Goal: Task Accomplishment & Management: Manage account settings

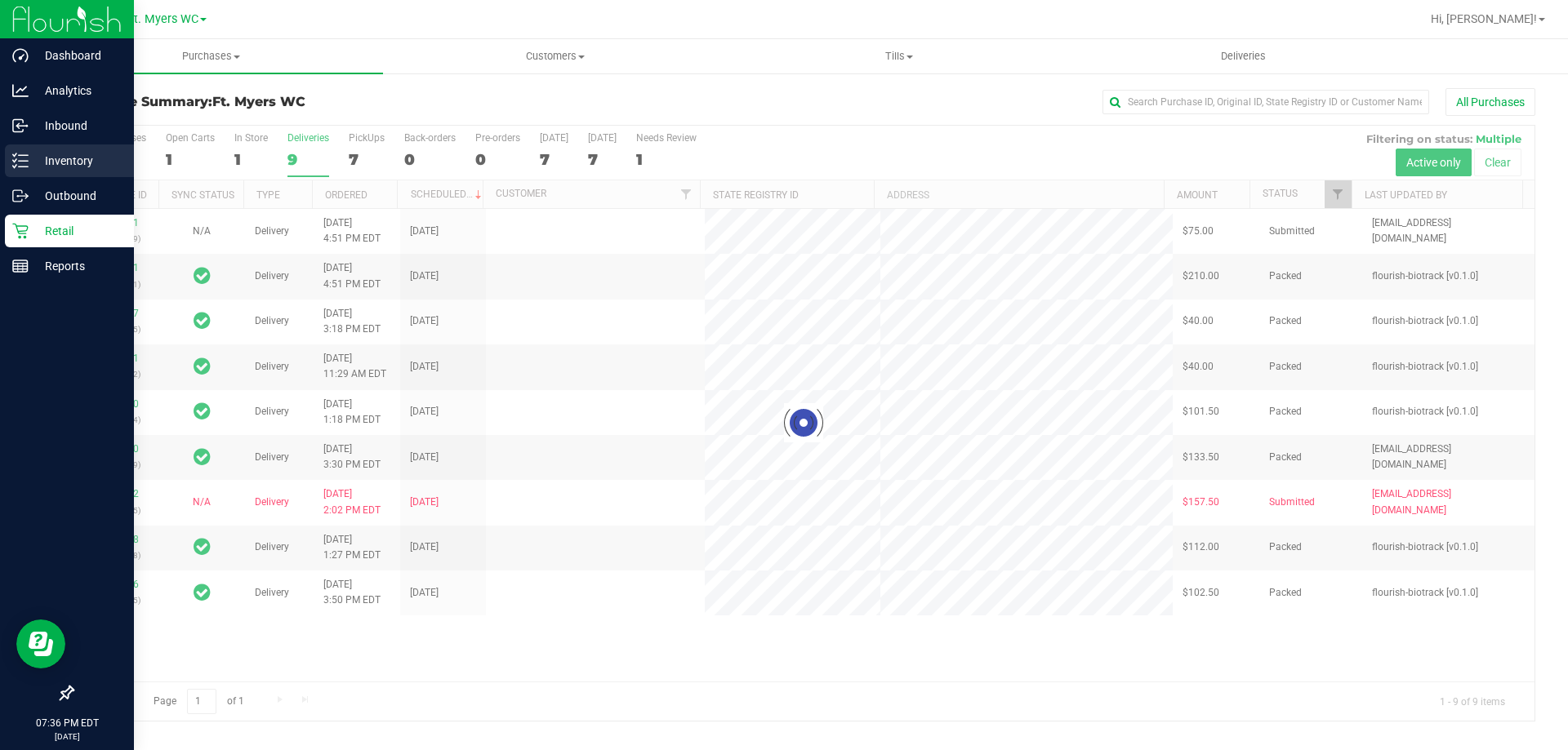
click at [33, 155] on p "Inventory" at bounding box center [77, 161] width 98 height 20
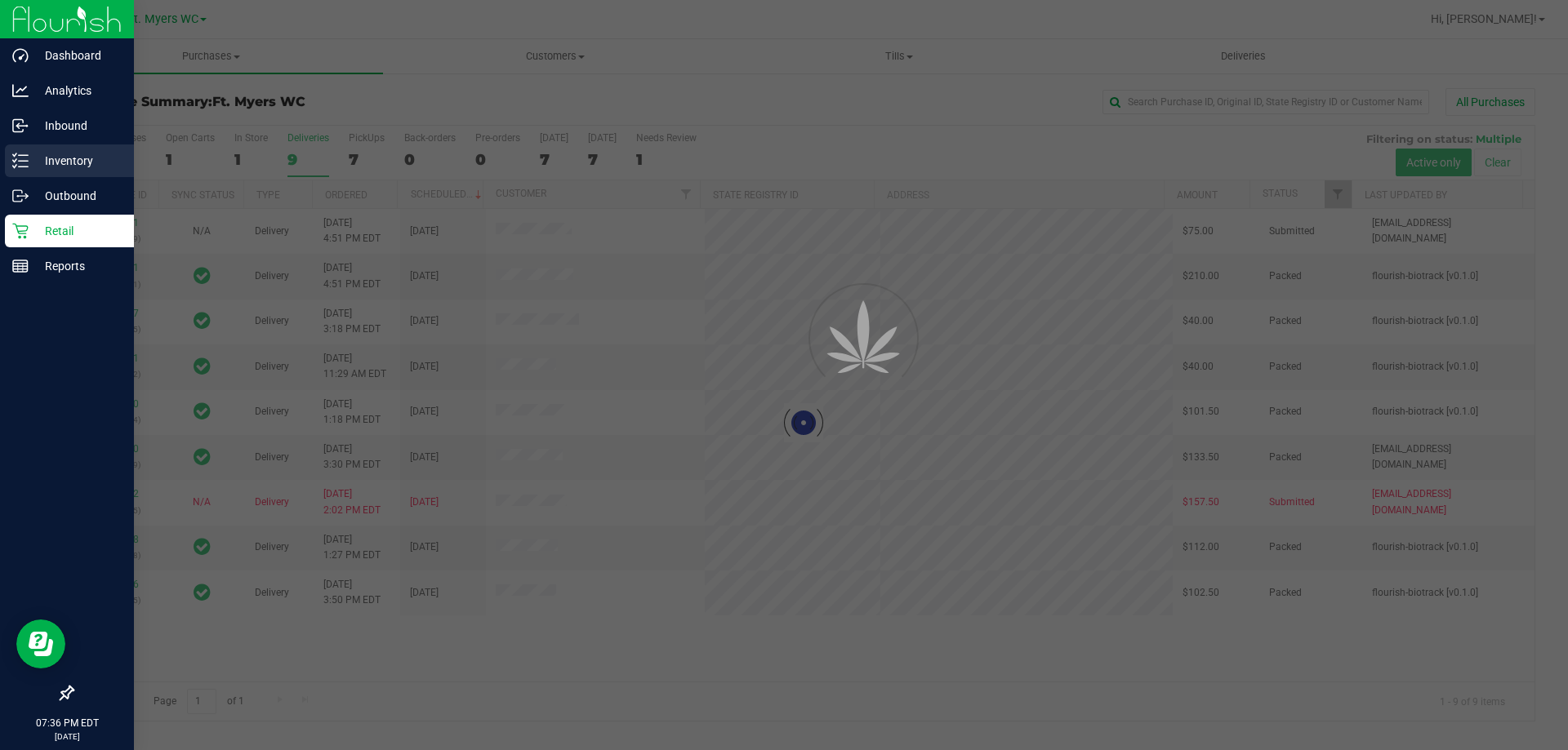
click at [33, 155] on p "Inventory" at bounding box center [77, 161] width 98 height 20
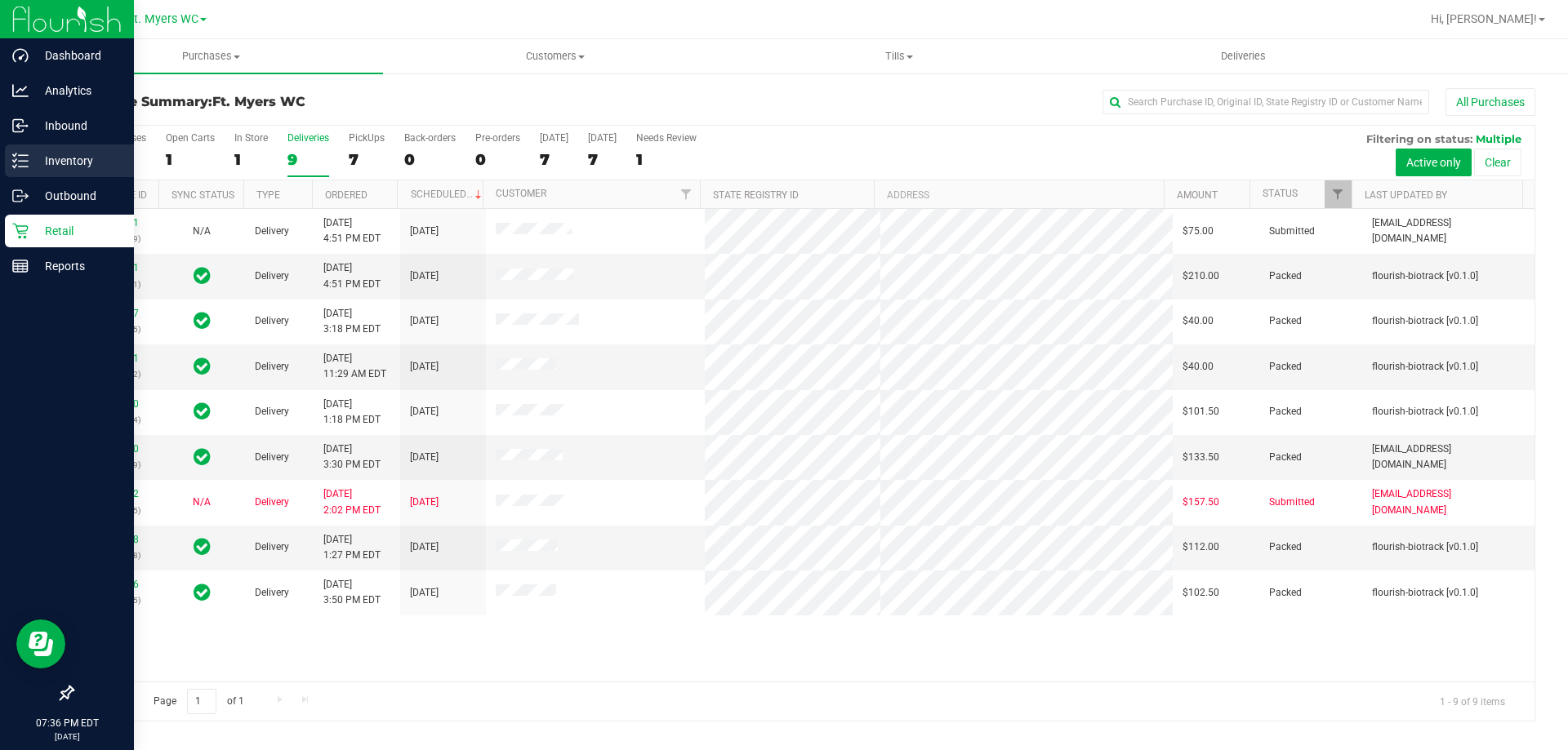
click at [13, 168] on icon at bounding box center [20, 161] width 16 height 16
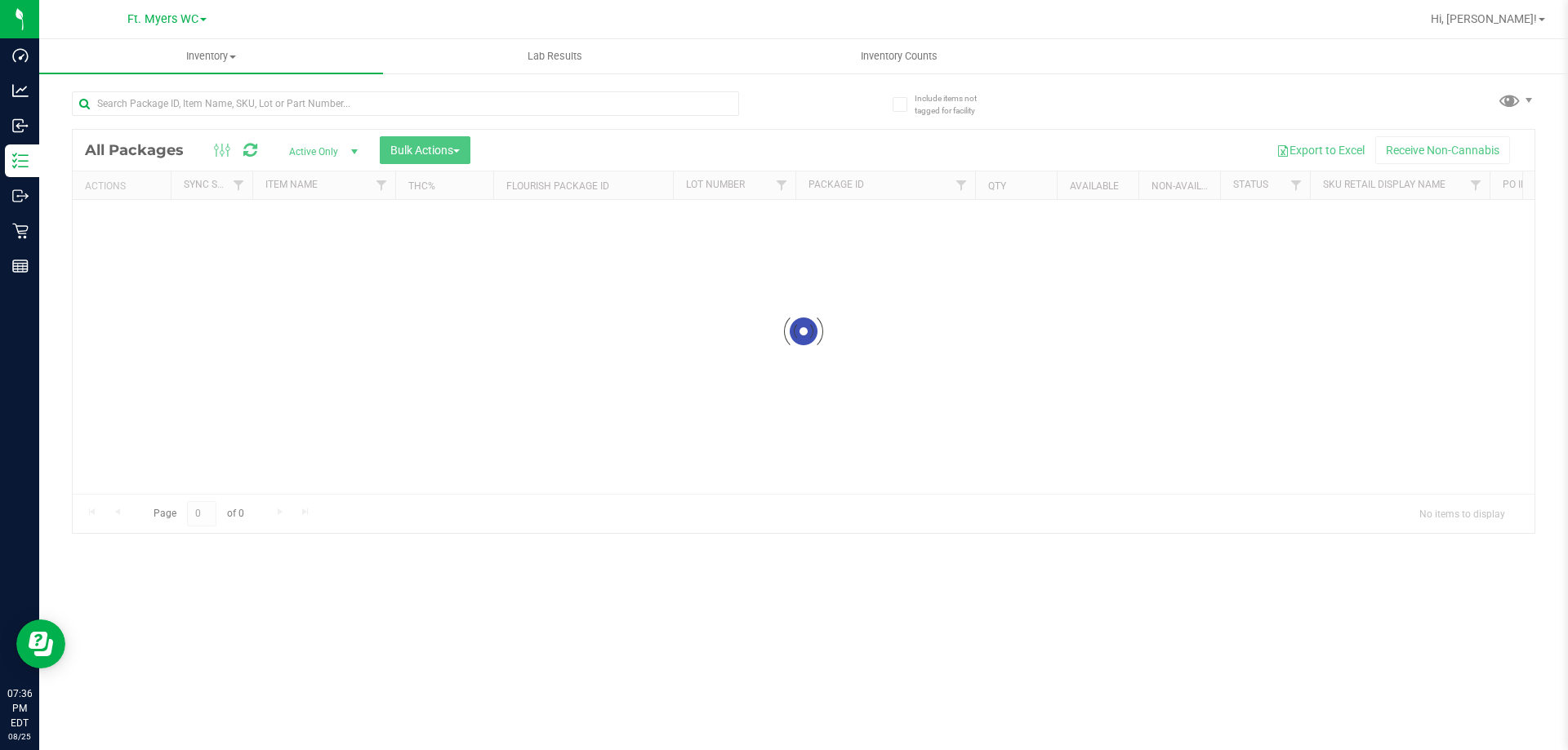
click at [340, 86] on div at bounding box center [437, 102] width 732 height 52
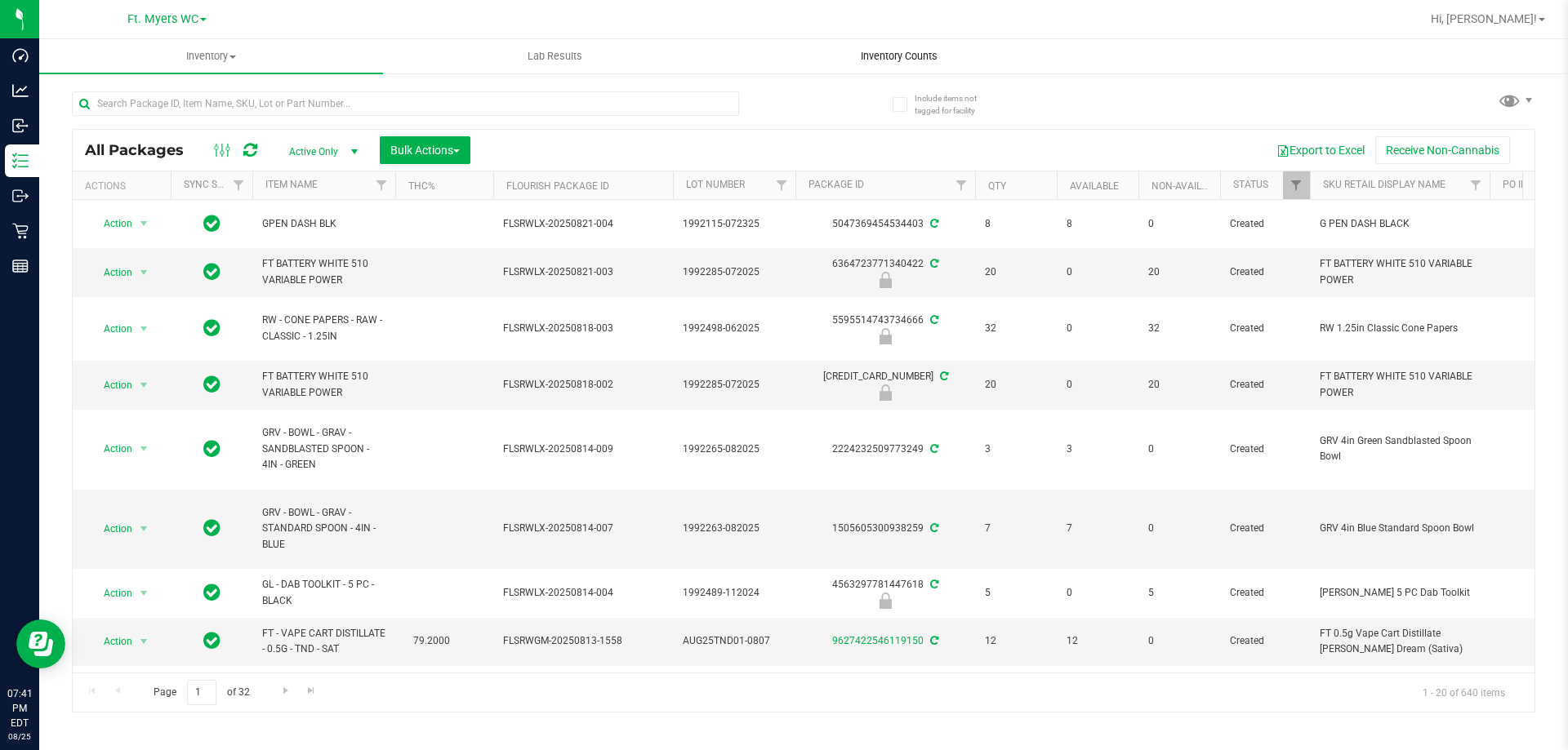
click at [948, 44] on uib-tab-heading "Inventory Counts" at bounding box center [899, 56] width 342 height 33
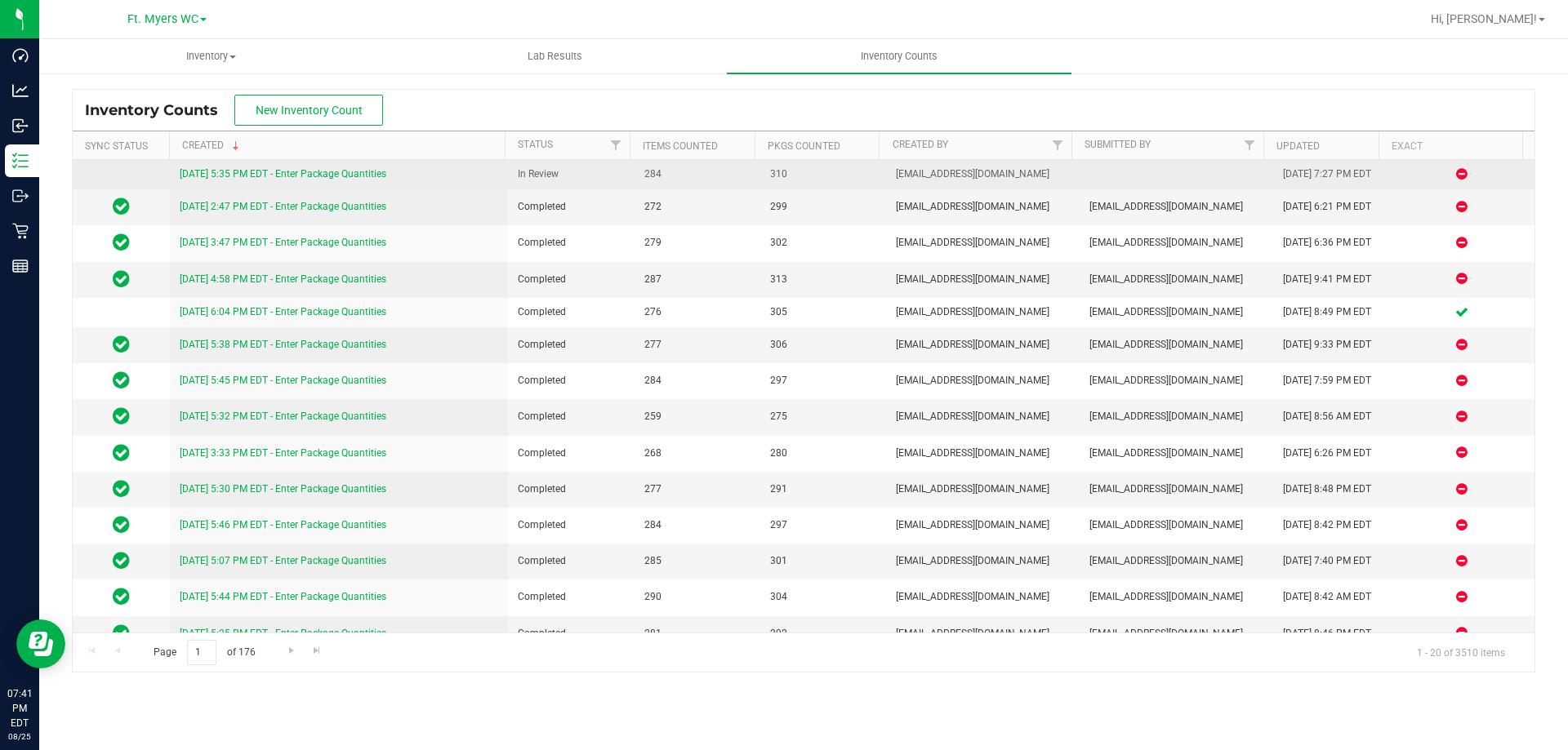
click at [384, 177] on link "[DATE] 5:35 PM EDT - Enter Package Quantities" at bounding box center [283, 173] width 206 height 12
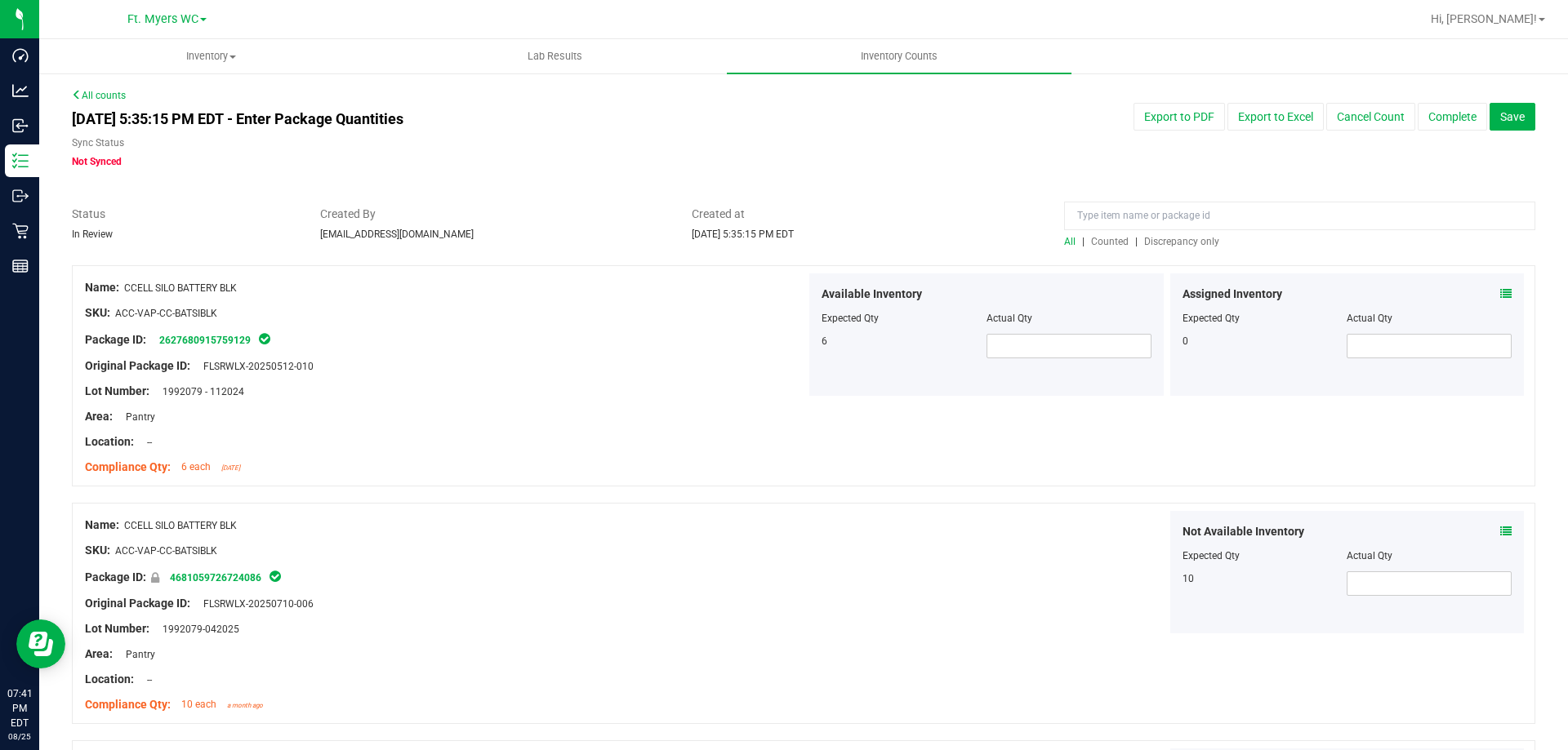
click at [1180, 243] on span "Discrepancy only" at bounding box center [1181, 242] width 76 height 12
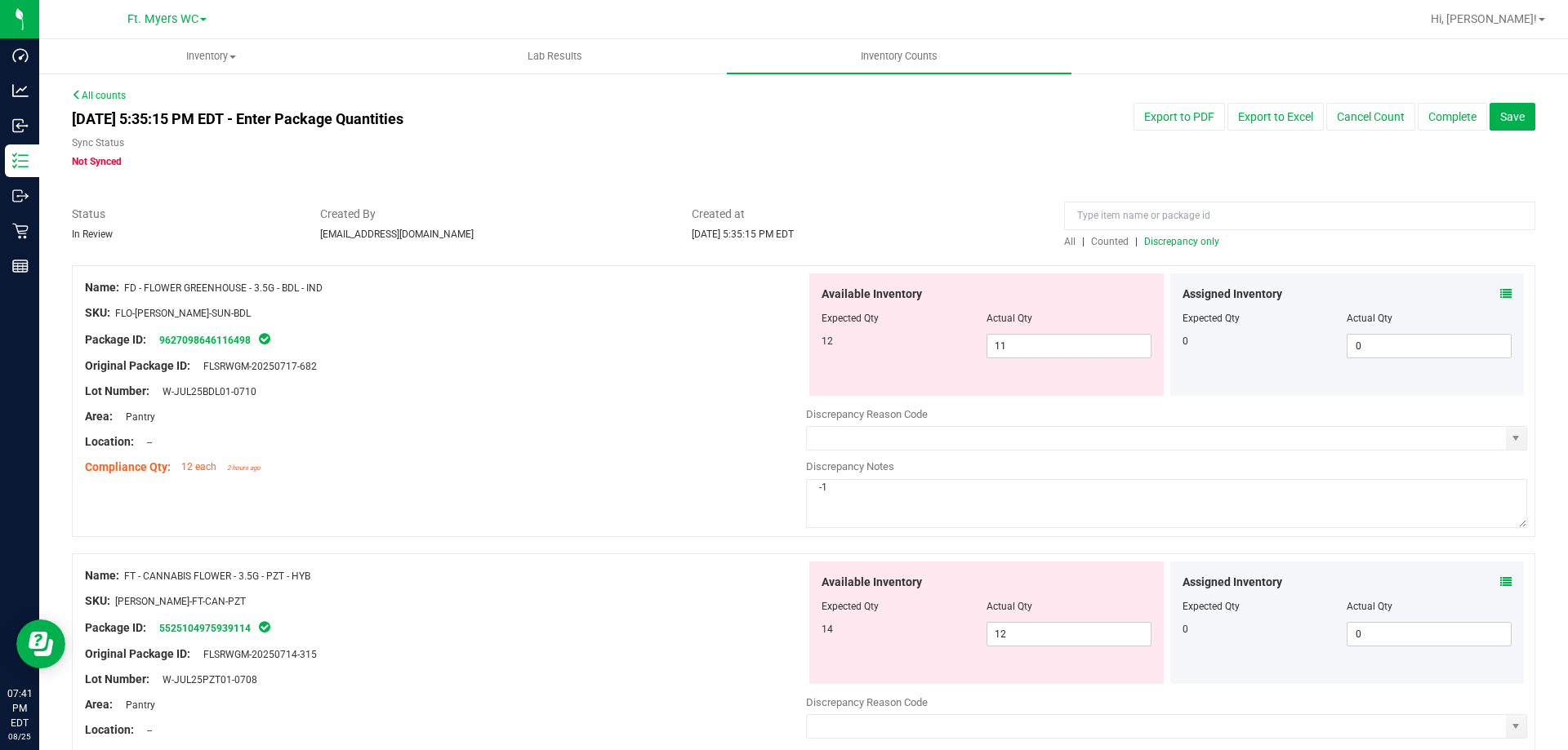
scroll to position [5334, 0]
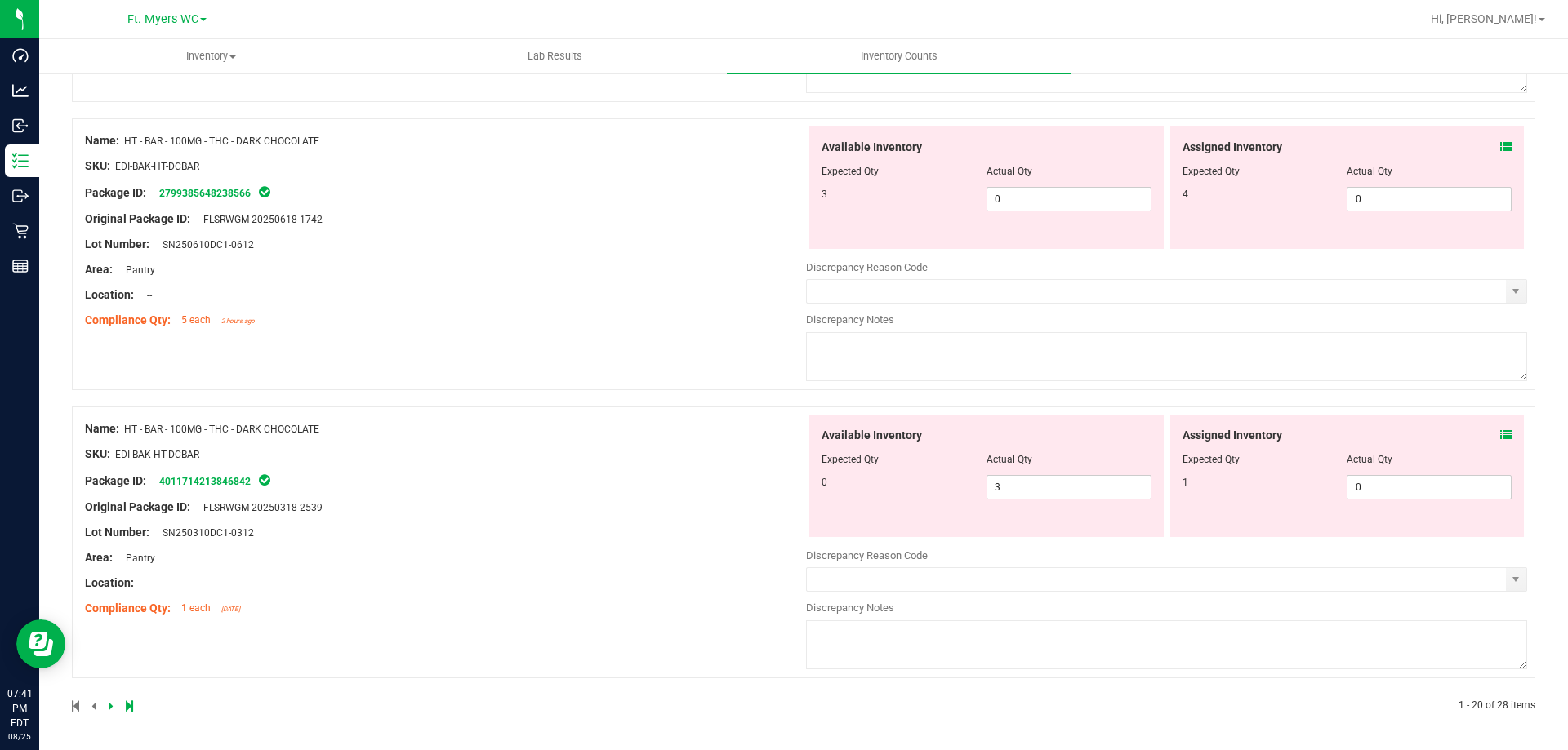
drag, startPoint x: 681, startPoint y: 209, endPoint x: 743, endPoint y: 713, distance: 507.8
click at [132, 703] on icon at bounding box center [129, 706] width 7 height 10
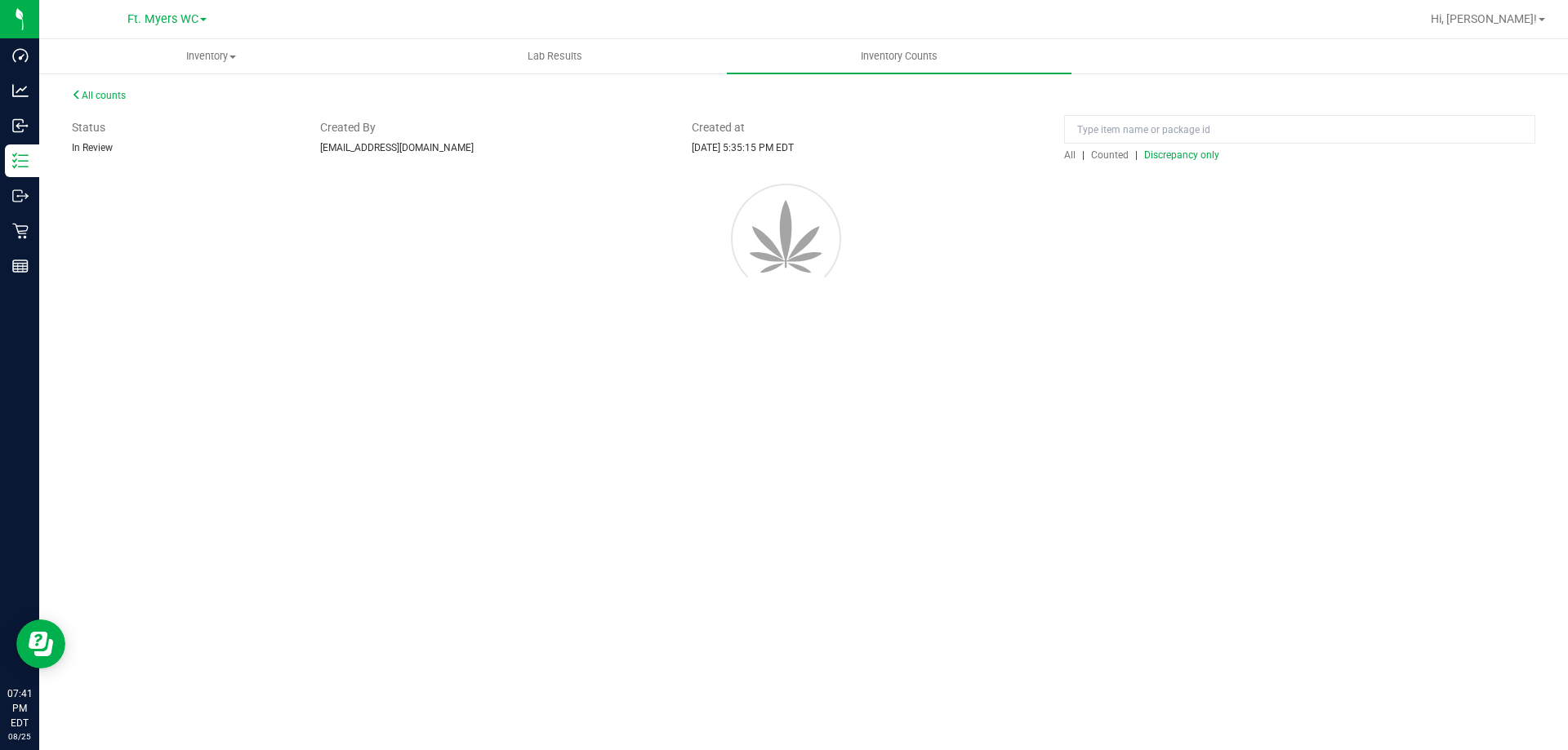
scroll to position [0, 0]
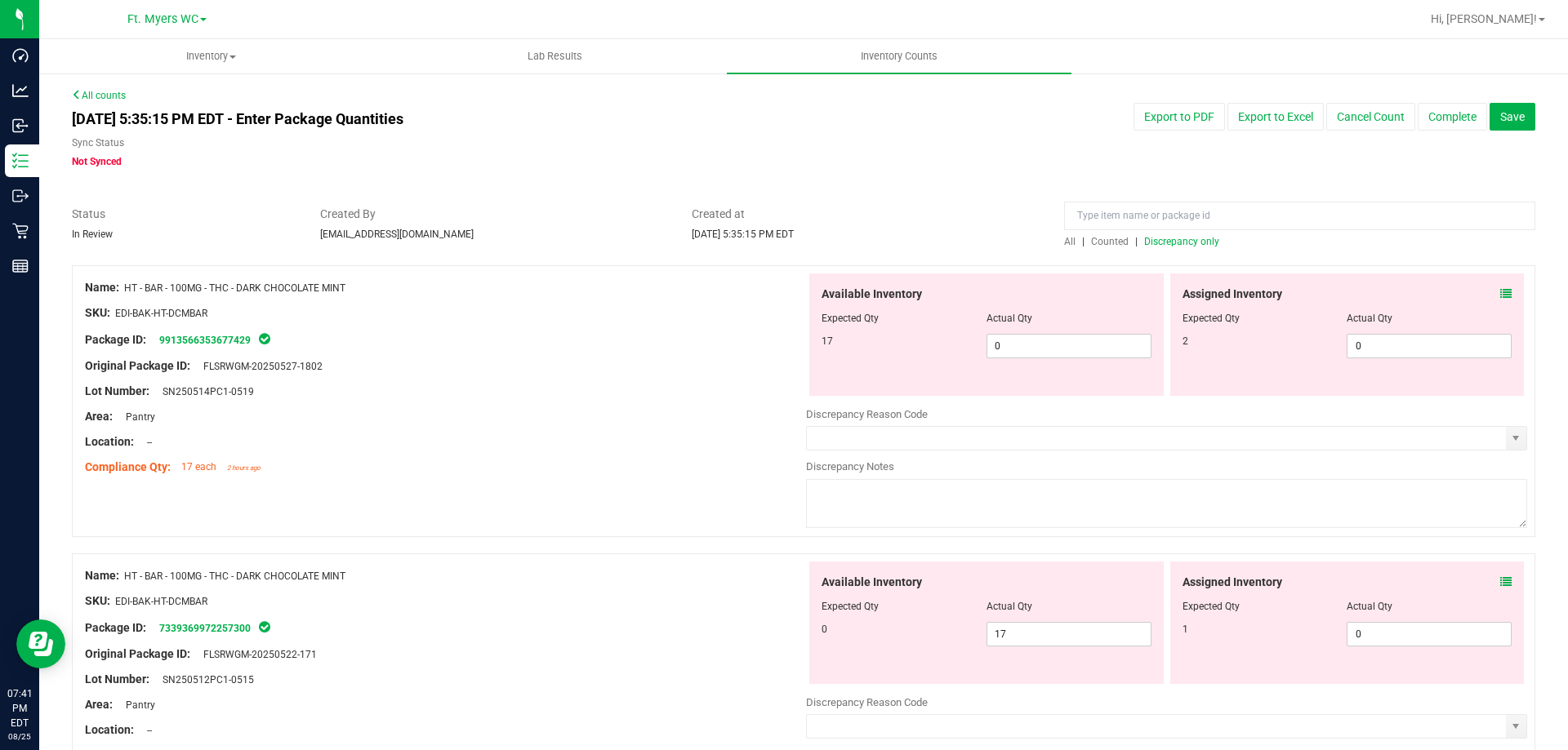
click at [524, 327] on div at bounding box center [445, 325] width 721 height 8
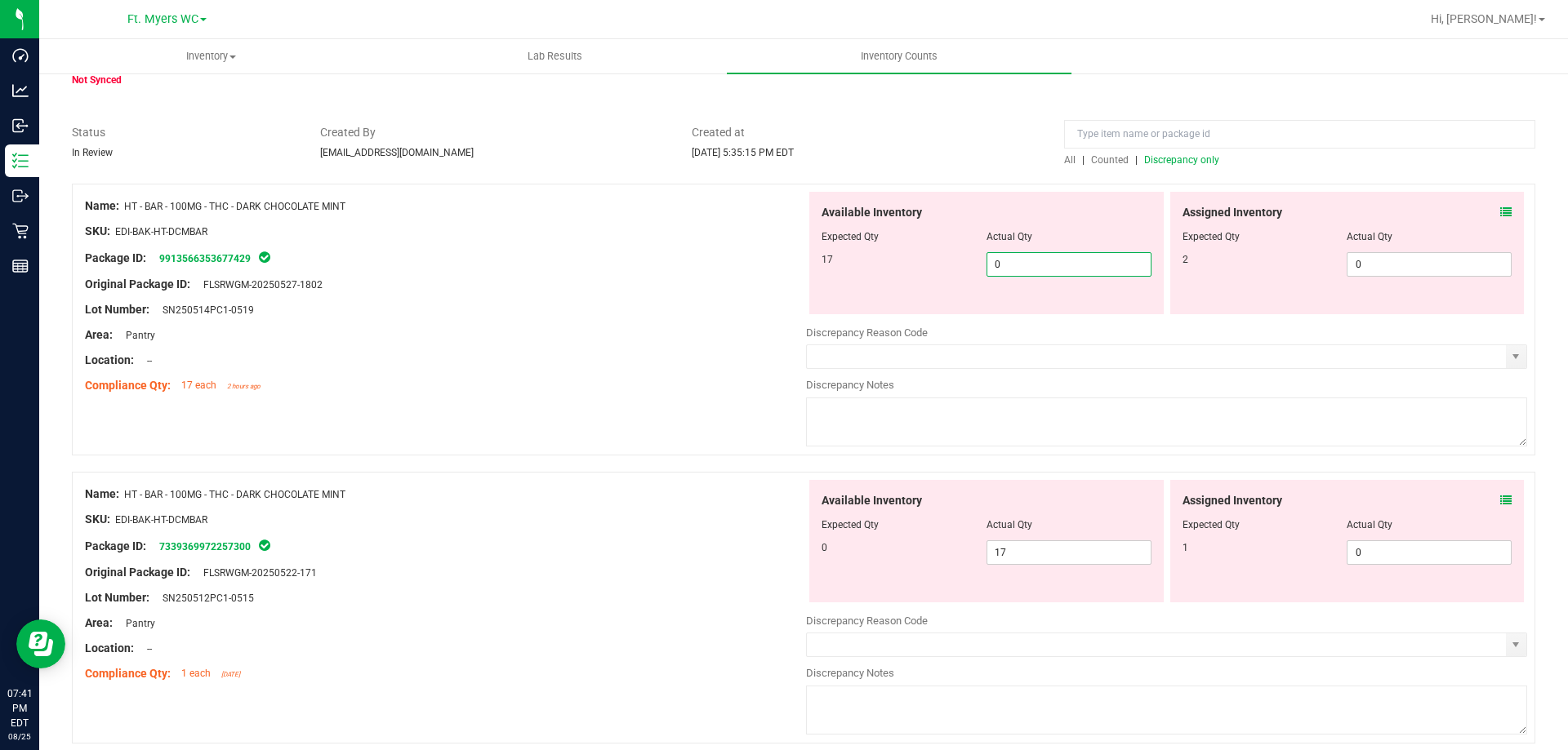
click at [1005, 252] on span "0 0" at bounding box center [1069, 265] width 165 height 25
drag, startPoint x: 1014, startPoint y: 257, endPoint x: 866, endPoint y: 244, distance: 148.6
click at [866, 244] on div "Available Inventory Expected Qty Actual Qty 17 0 0" at bounding box center [987, 253] width 355 height 123
type input "17"
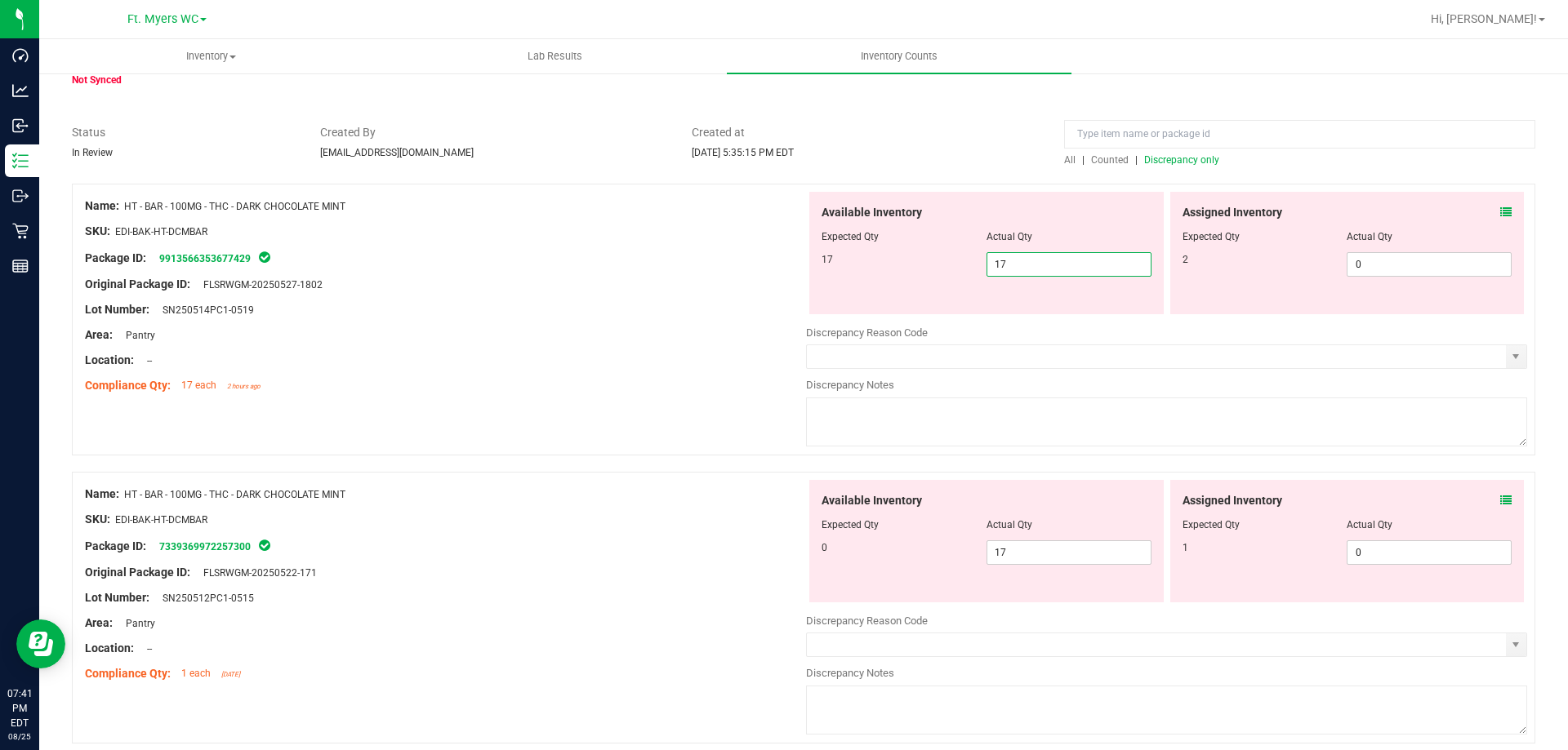
click at [642, 357] on div "Location: --" at bounding box center [445, 360] width 721 height 17
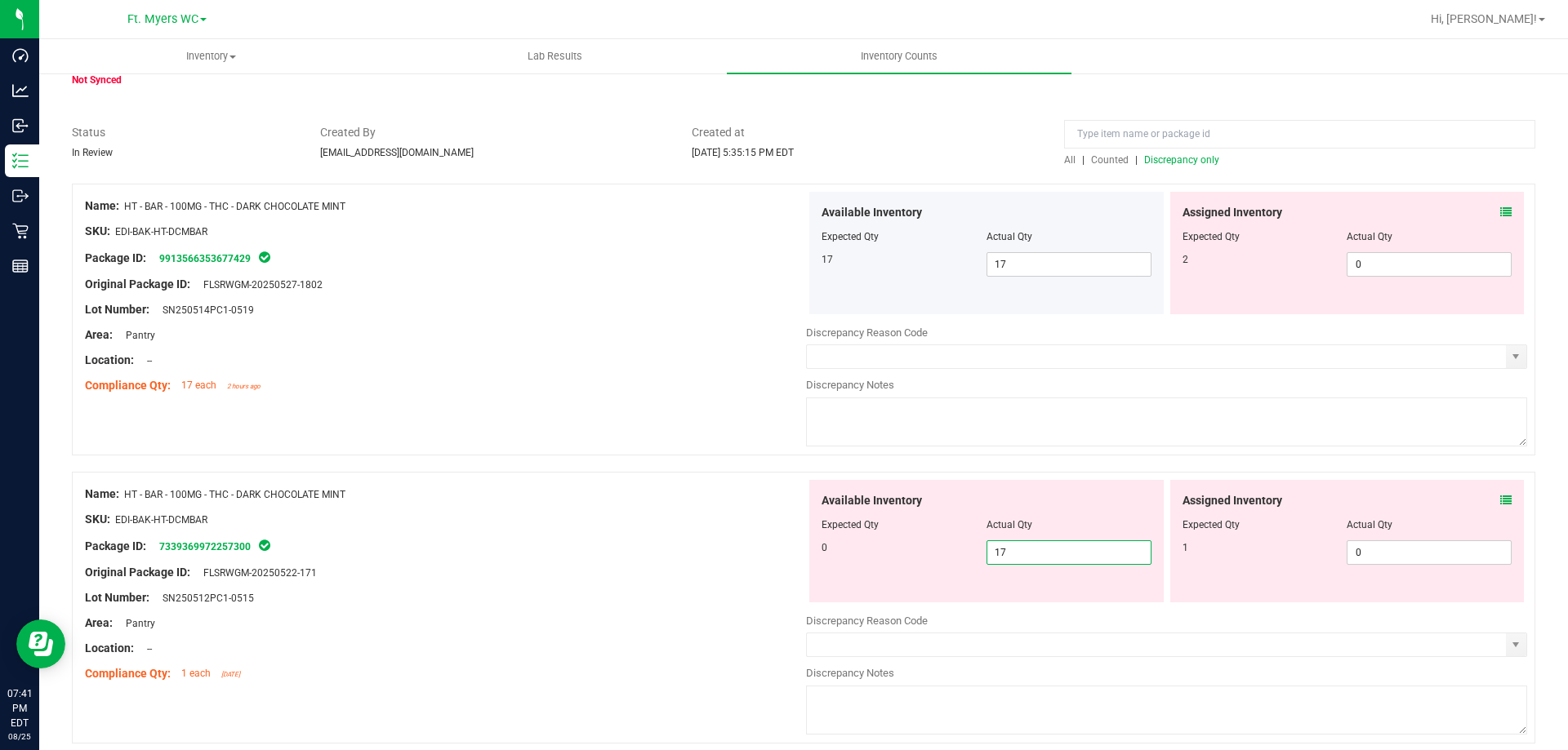
drag, startPoint x: 1019, startPoint y: 542, endPoint x: 641, endPoint y: 429, distance: 394.5
click at [810, 503] on div "Available Inventory Expected Qty Actual Qty 0 17 17" at bounding box center [987, 541] width 355 height 123
type input "0"
click at [664, 408] on div "Name: HT - BAR - 100MG - THC - DARK CHOCOLATE MINT SKU: EDI-BAK-HT-DCMBAR Packa…" at bounding box center [804, 320] width 1463 height 272
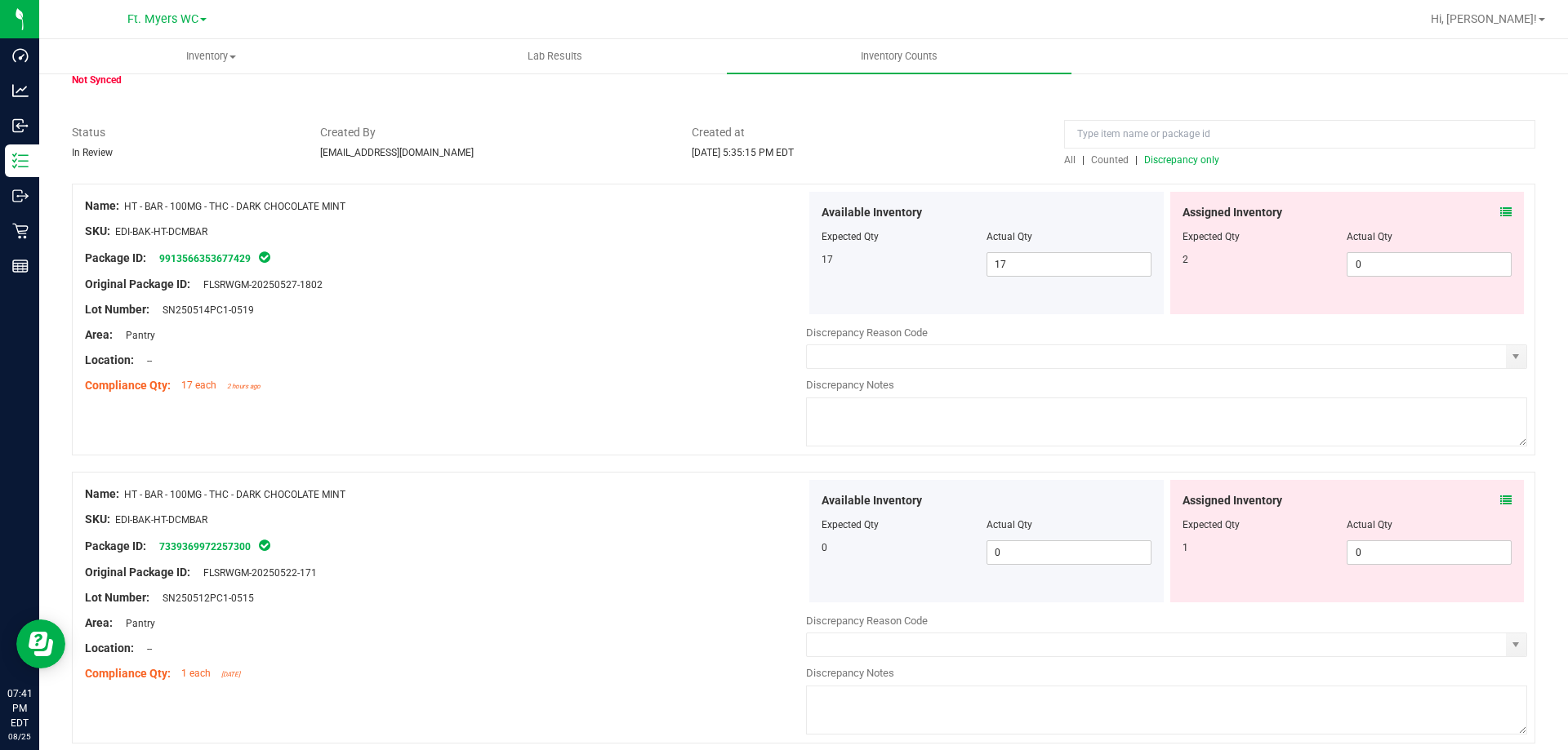
click at [1500, 207] on icon at bounding box center [1506, 211] width 12 height 12
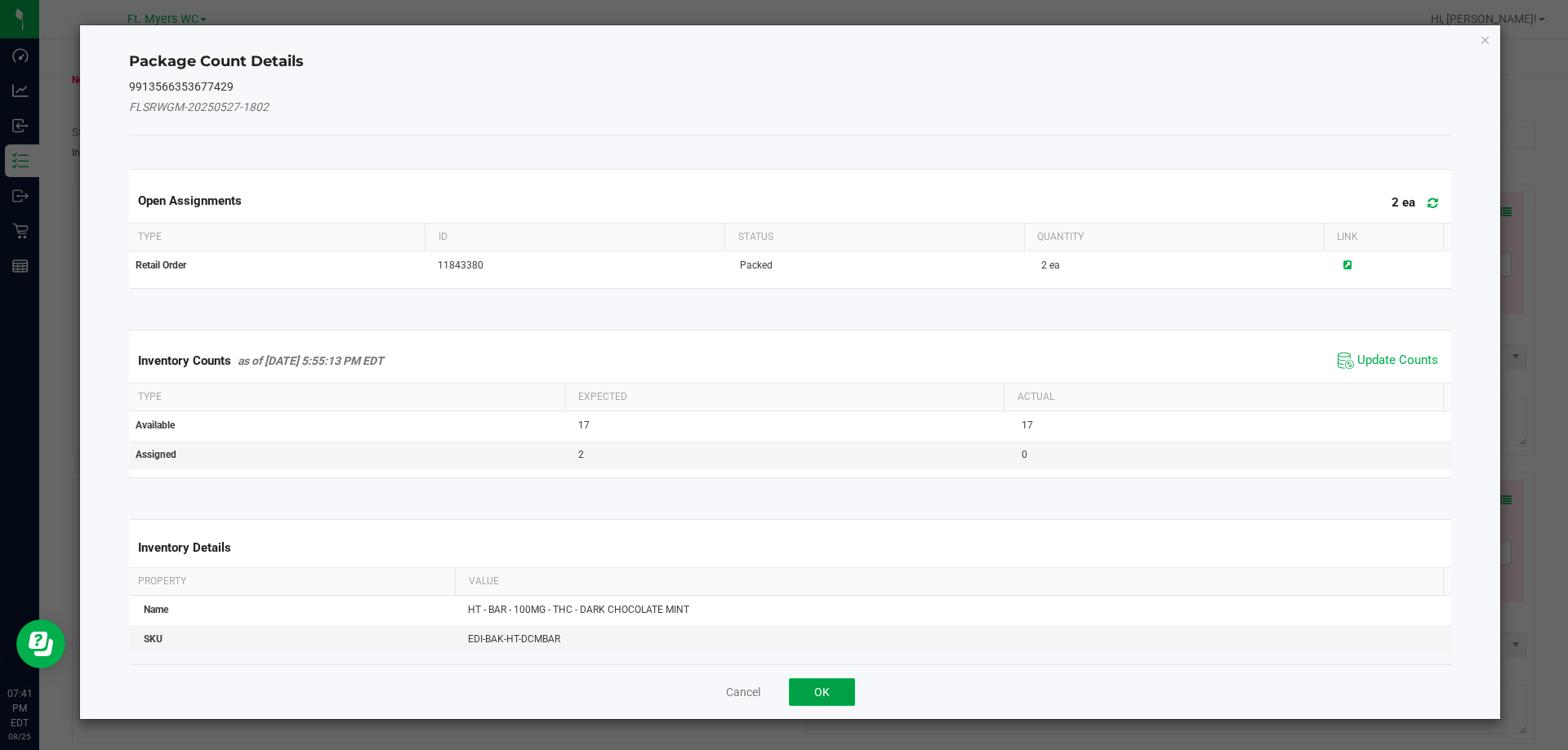
click at [834, 693] on button "OK" at bounding box center [822, 692] width 66 height 28
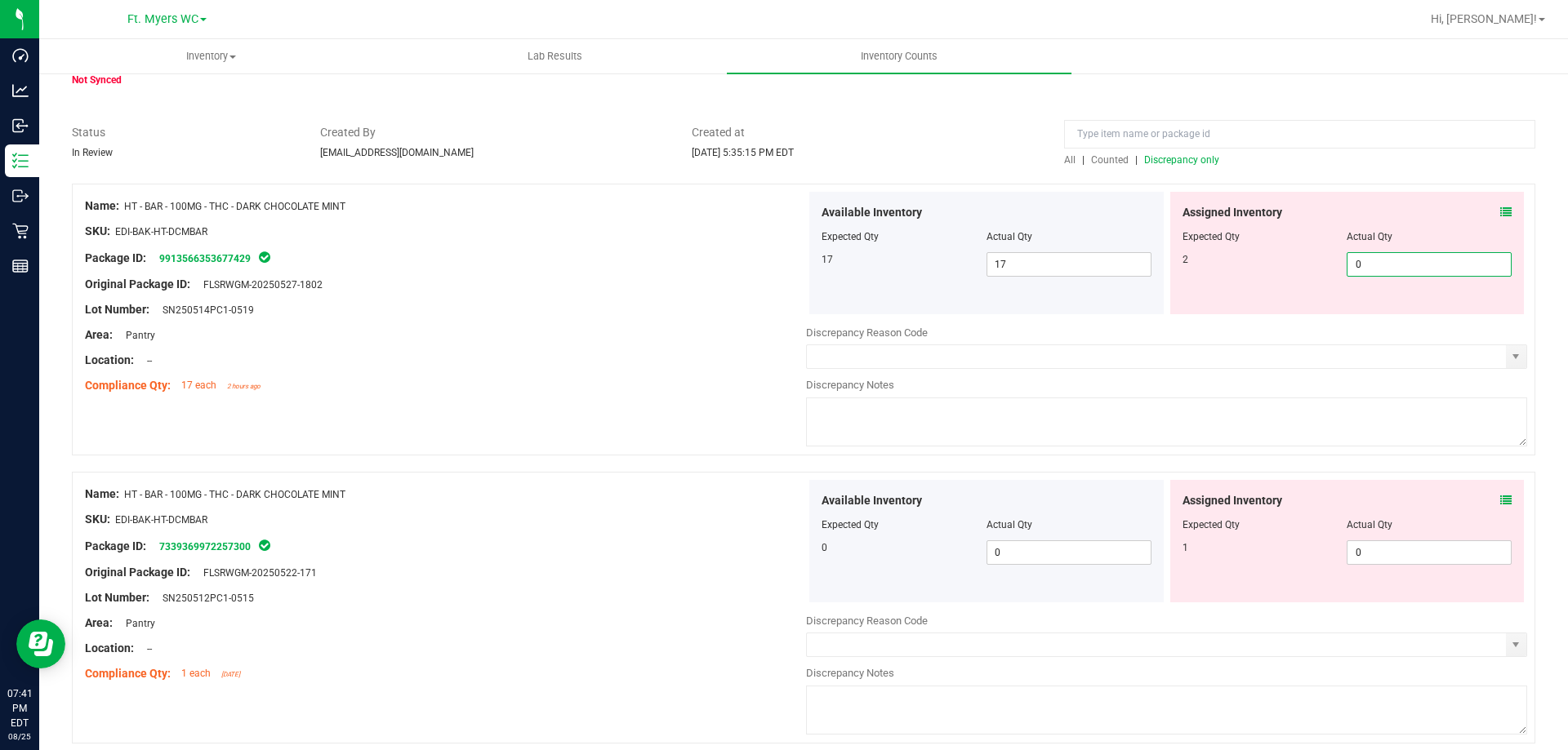
drag, startPoint x: 1371, startPoint y: 270, endPoint x: 1124, endPoint y: 246, distance: 248.2
click at [1136, 247] on div "Available Inventory Expected Qty Actual Qty 17 17 17 0 0" at bounding box center [1166, 253] width 721 height 123
type input "2"
click at [652, 327] on div "Area: Pantry" at bounding box center [445, 335] width 721 height 17
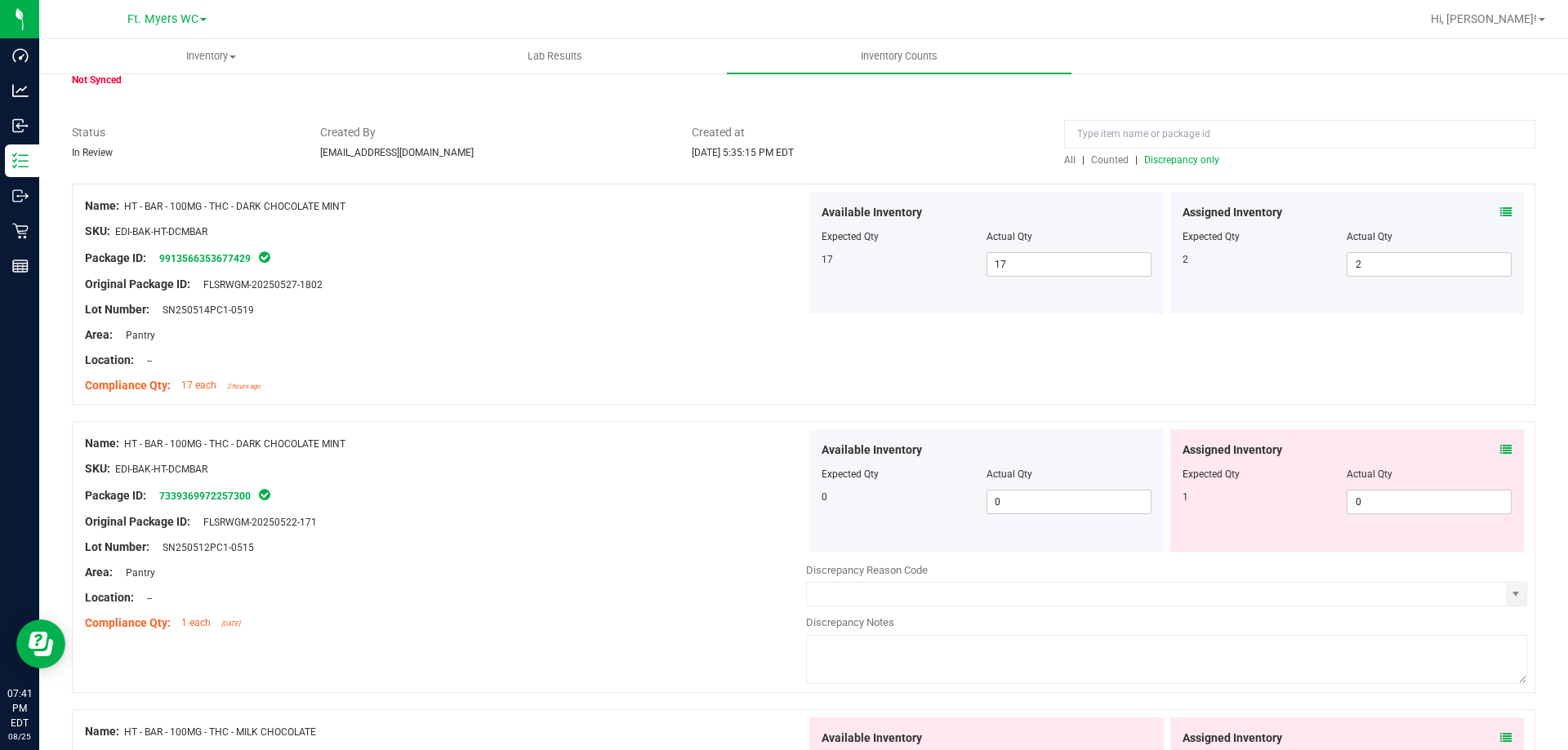
click at [1500, 448] on icon at bounding box center [1506, 450] width 12 height 12
drag, startPoint x: 1372, startPoint y: 491, endPoint x: 620, endPoint y: 316, distance: 772.1
click at [1143, 458] on div "Available Inventory Expected Qty Actual Qty 0 0 0 0 0" at bounding box center [1166, 491] width 721 height 123
type input "1"
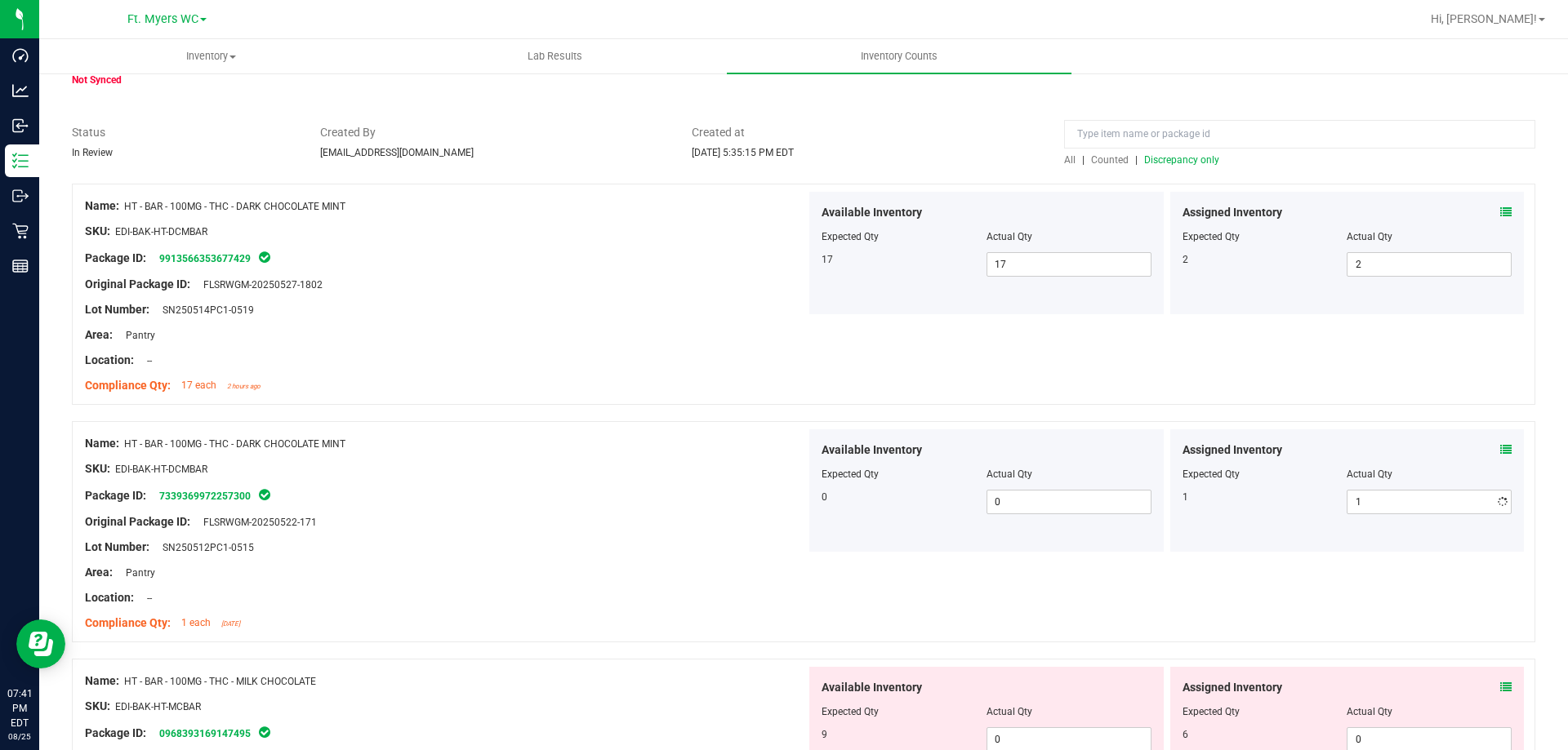
click at [620, 316] on div "Lot Number: SN250514PC1-0519" at bounding box center [445, 309] width 721 height 17
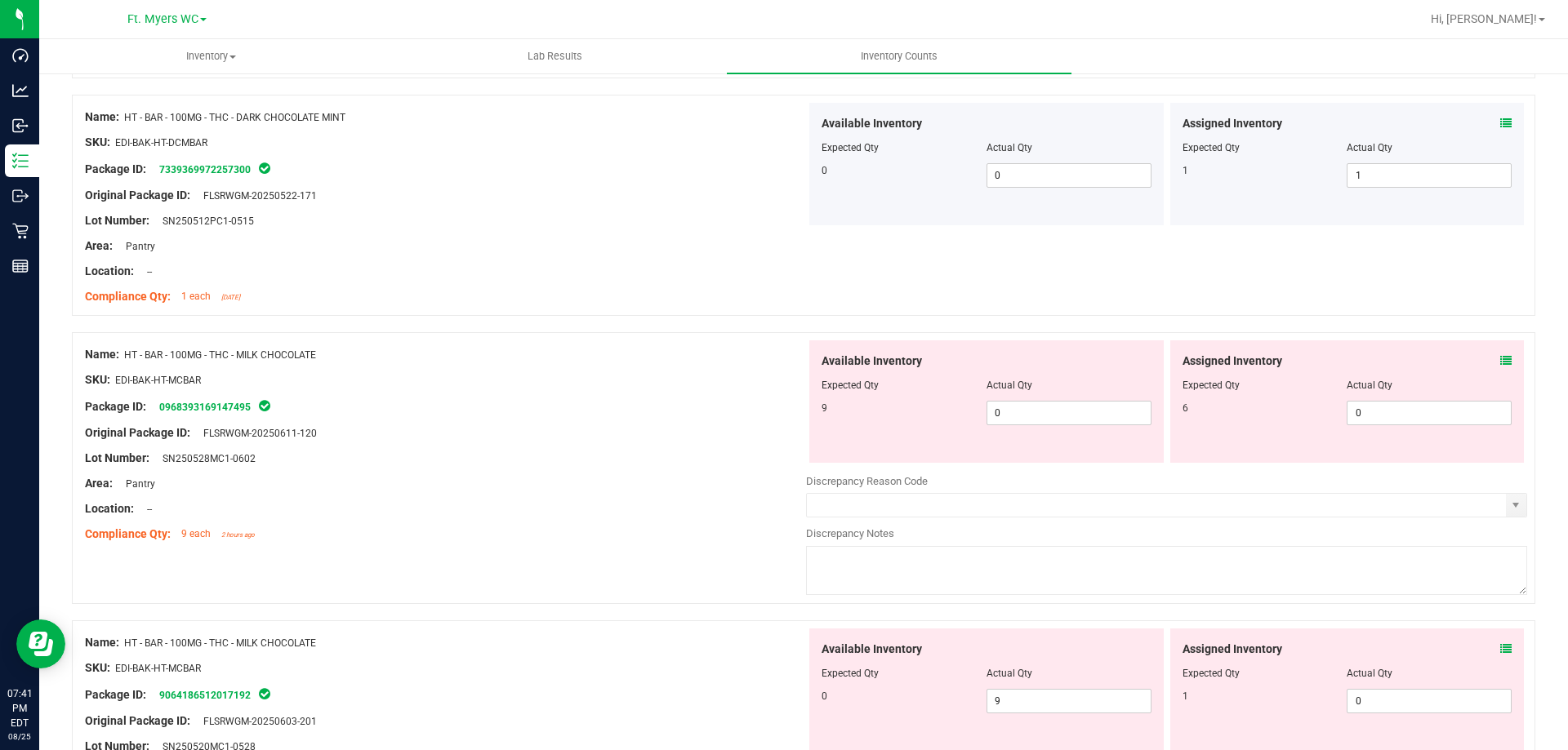
click at [630, 316] on div at bounding box center [804, 324] width 1463 height 16
click at [651, 249] on div "Area: Pantry" at bounding box center [445, 245] width 721 height 17
click at [598, 373] on div "SKU: EDI-BAK-HT-MCBAR" at bounding box center [445, 379] width 721 height 17
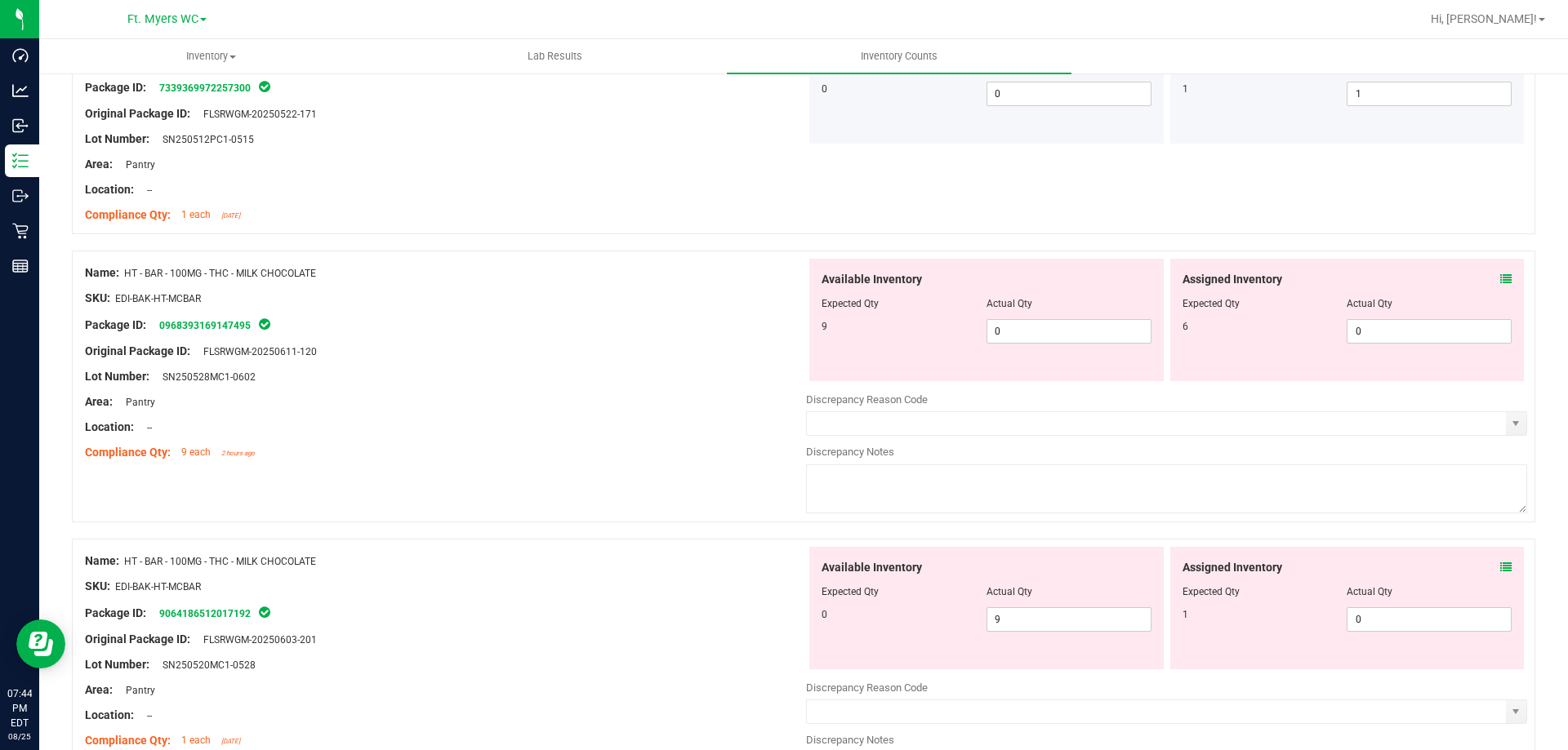
click at [634, 338] on div at bounding box center [445, 339] width 721 height 8
drag, startPoint x: 1017, startPoint y: 326, endPoint x: 863, endPoint y: 303, distance: 155.7
click at [863, 303] on div "Available Inventory Expected Qty Actual Qty 9 0 0" at bounding box center [987, 320] width 355 height 123
type input "9"
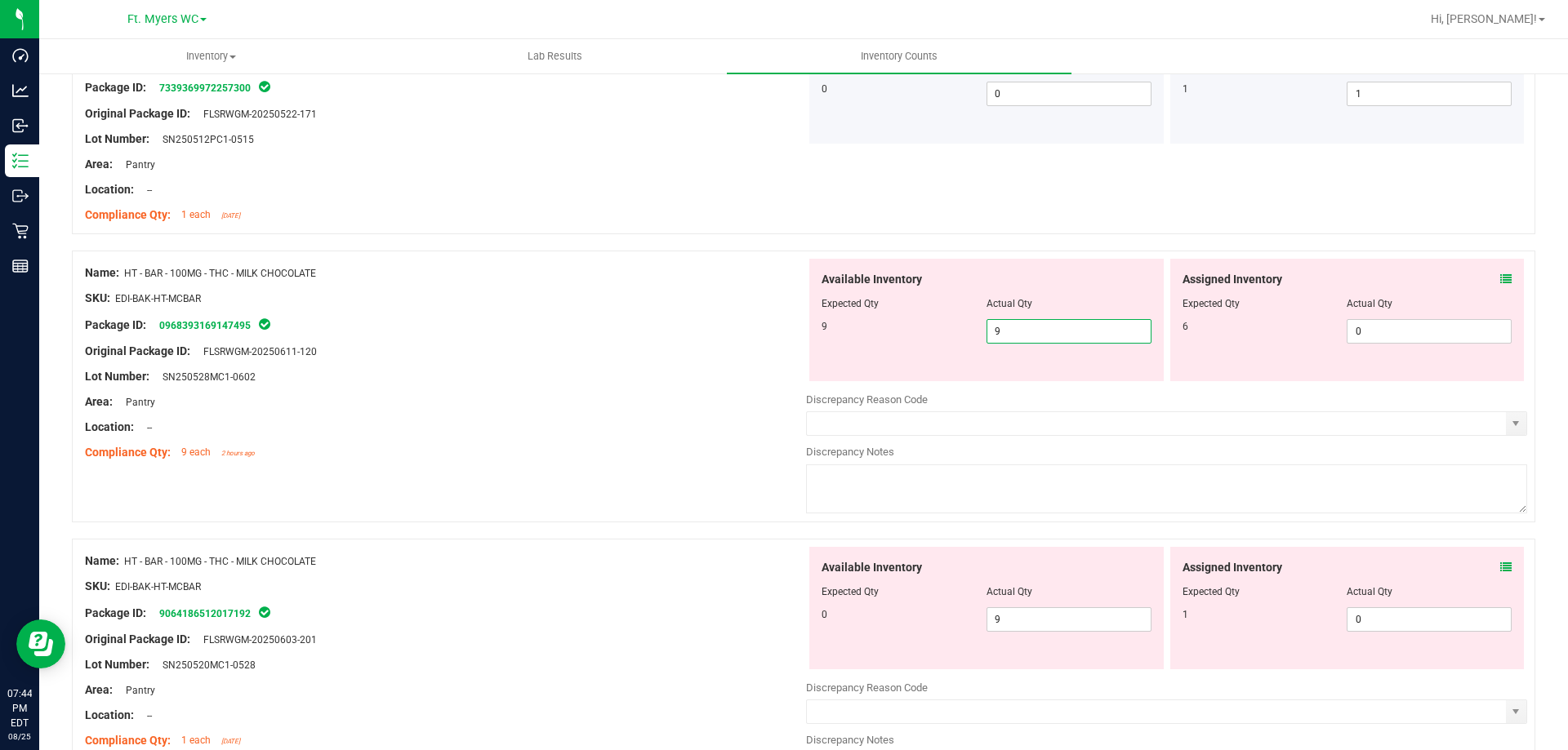
click at [798, 360] on div at bounding box center [445, 363] width 721 height 8
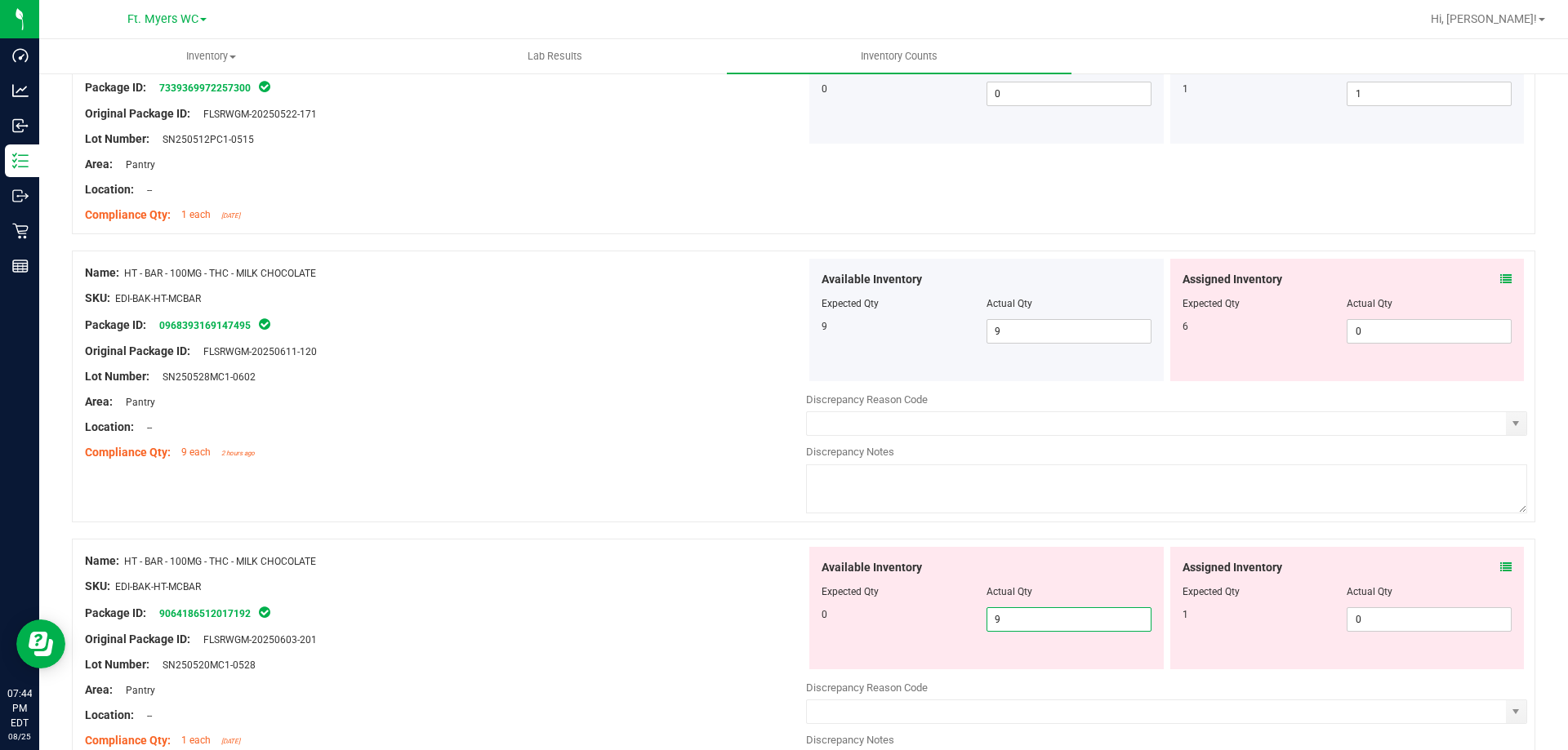
drag, startPoint x: 1049, startPoint y: 623, endPoint x: 648, endPoint y: 543, distance: 408.9
click at [649, 543] on div "Name: HT - BAR - 100MG - THC - MILK CHOCOLATE SKU: EDI-BAK-HT-MCBAR Package ID:…" at bounding box center [804, 674] width 1463 height 272
type input "0"
click at [636, 523] on div at bounding box center [804, 531] width 1463 height 16
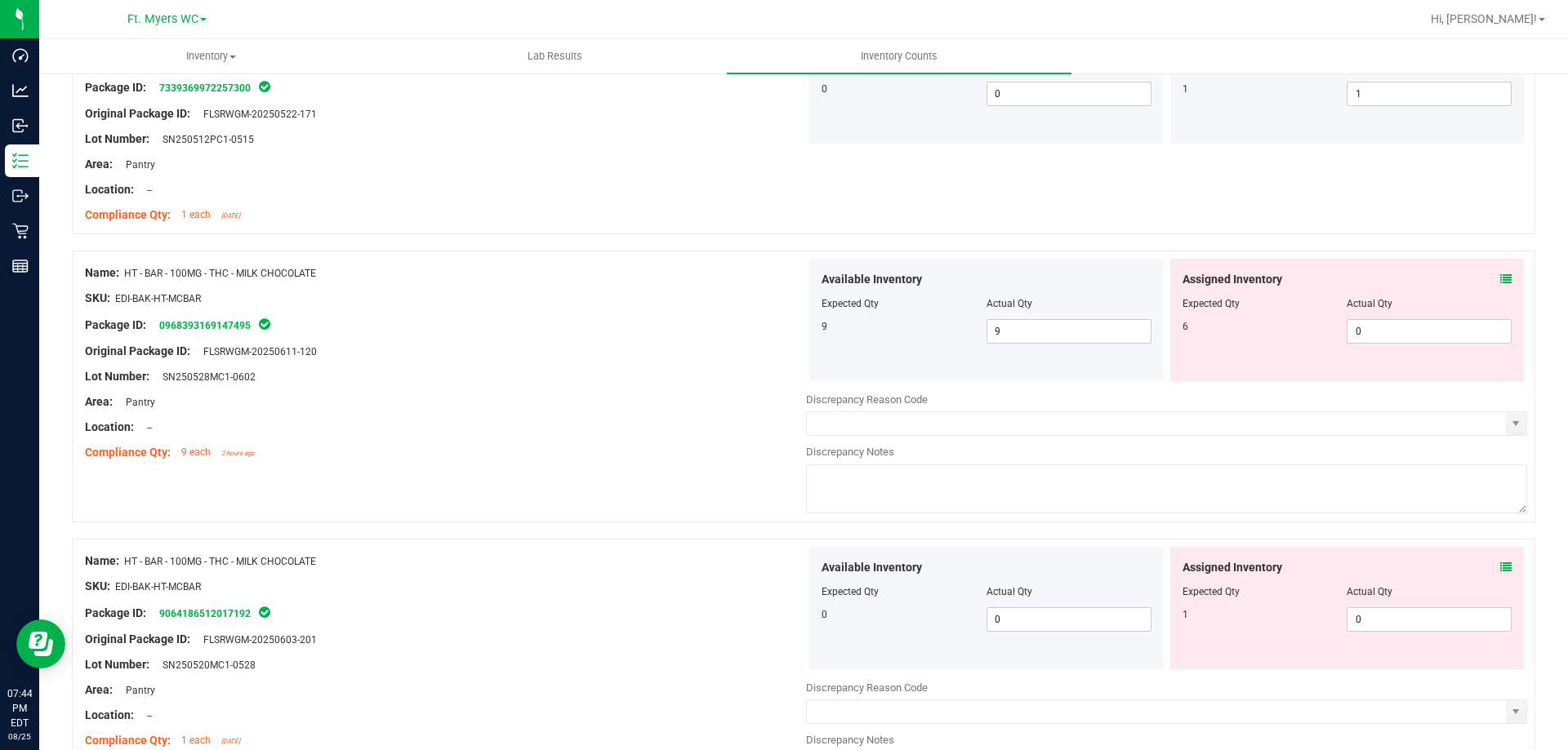
click at [1480, 275] on div "Assigned Inventory" at bounding box center [1347, 279] width 330 height 17
click at [1500, 276] on icon at bounding box center [1506, 279] width 12 height 12
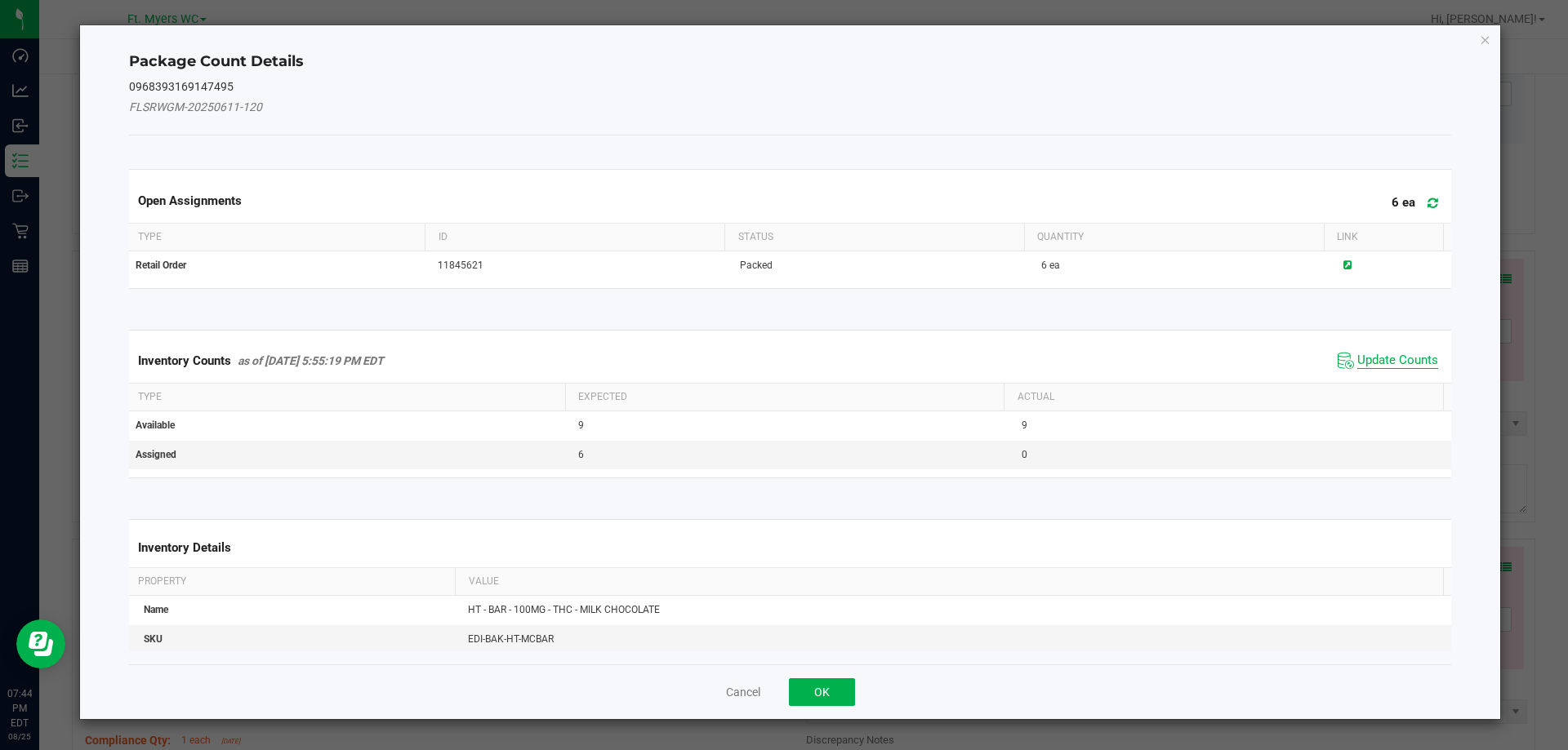
click at [1375, 356] on span "Update Counts" at bounding box center [1397, 361] width 81 height 16
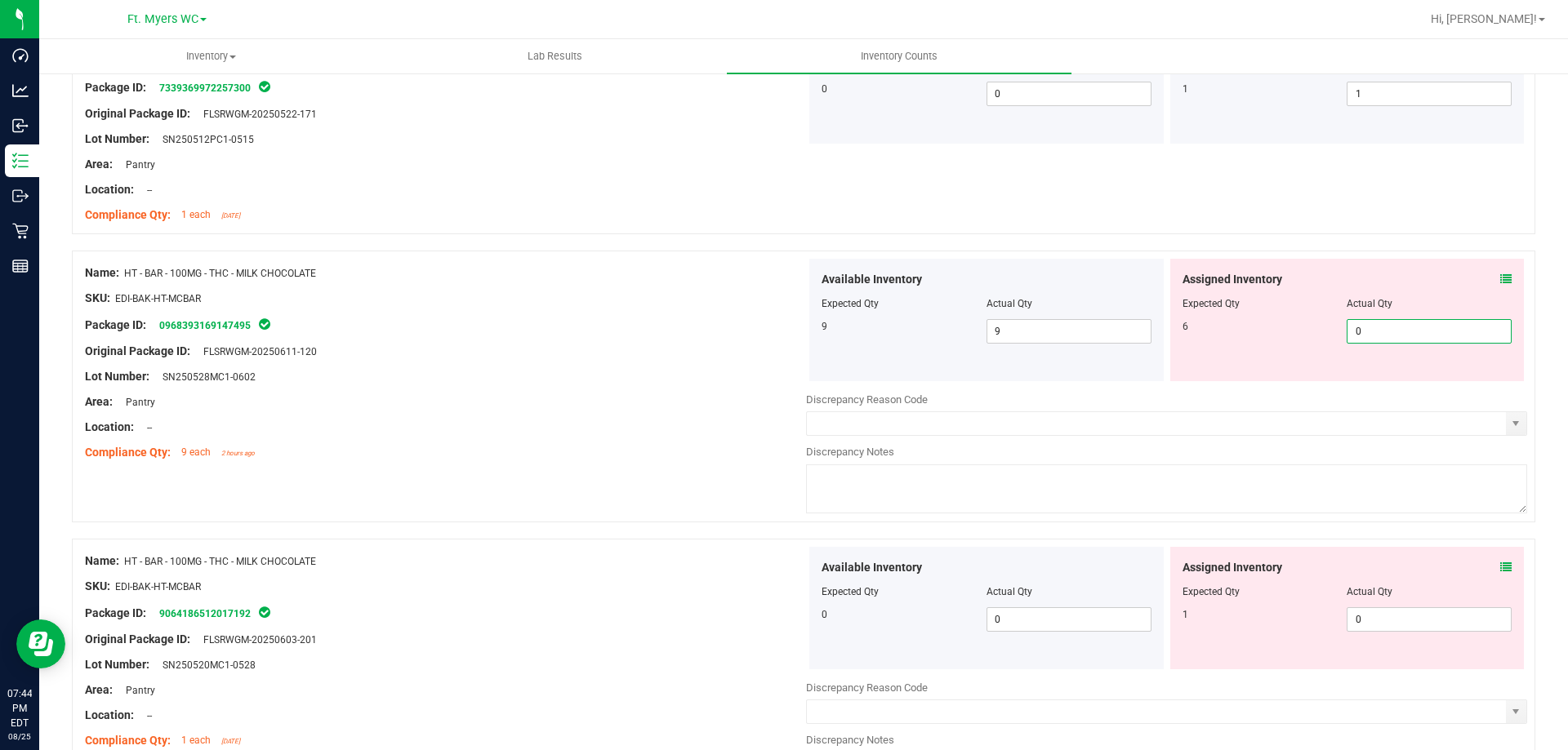
drag, startPoint x: 1372, startPoint y: 325, endPoint x: 852, endPoint y: 330, distance: 520.0
click at [1031, 330] on div "Available Inventory Expected Qty Actual Qty 9 9 9 0 0" at bounding box center [1166, 320] width 721 height 123
type input "6"
click at [828, 359] on div "Available Inventory Expected Qty Actual Qty 9 9 9" at bounding box center [987, 320] width 355 height 123
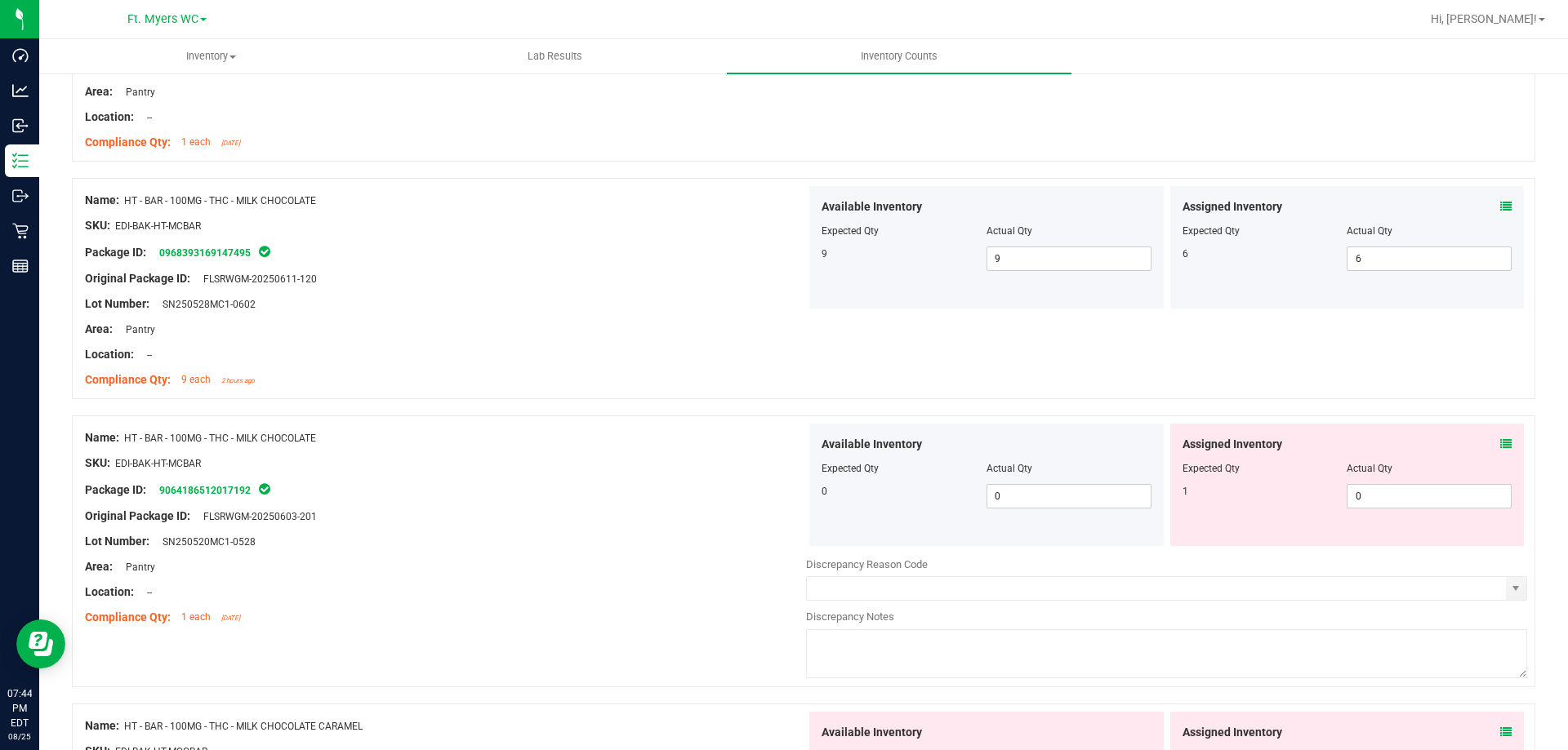
scroll to position [653, 0]
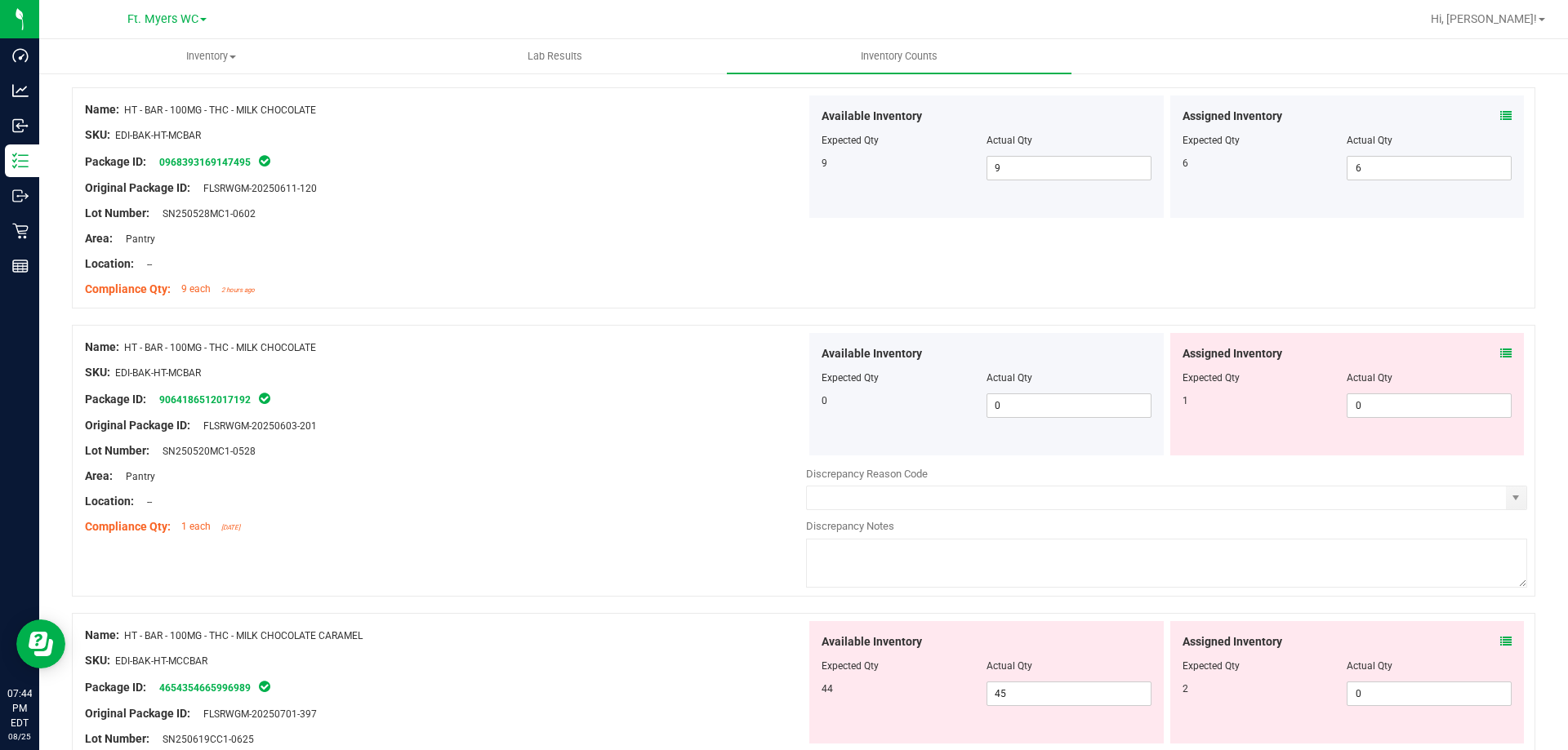
click at [1500, 351] on icon at bounding box center [1506, 353] width 12 height 12
drag, startPoint x: 1411, startPoint y: 397, endPoint x: 1191, endPoint y: 412, distance: 220.5
click at [1237, 427] on div "Assigned Inventory Expected Qty Actual Qty 1 0 0" at bounding box center [1348, 395] width 355 height 123
type input "1"
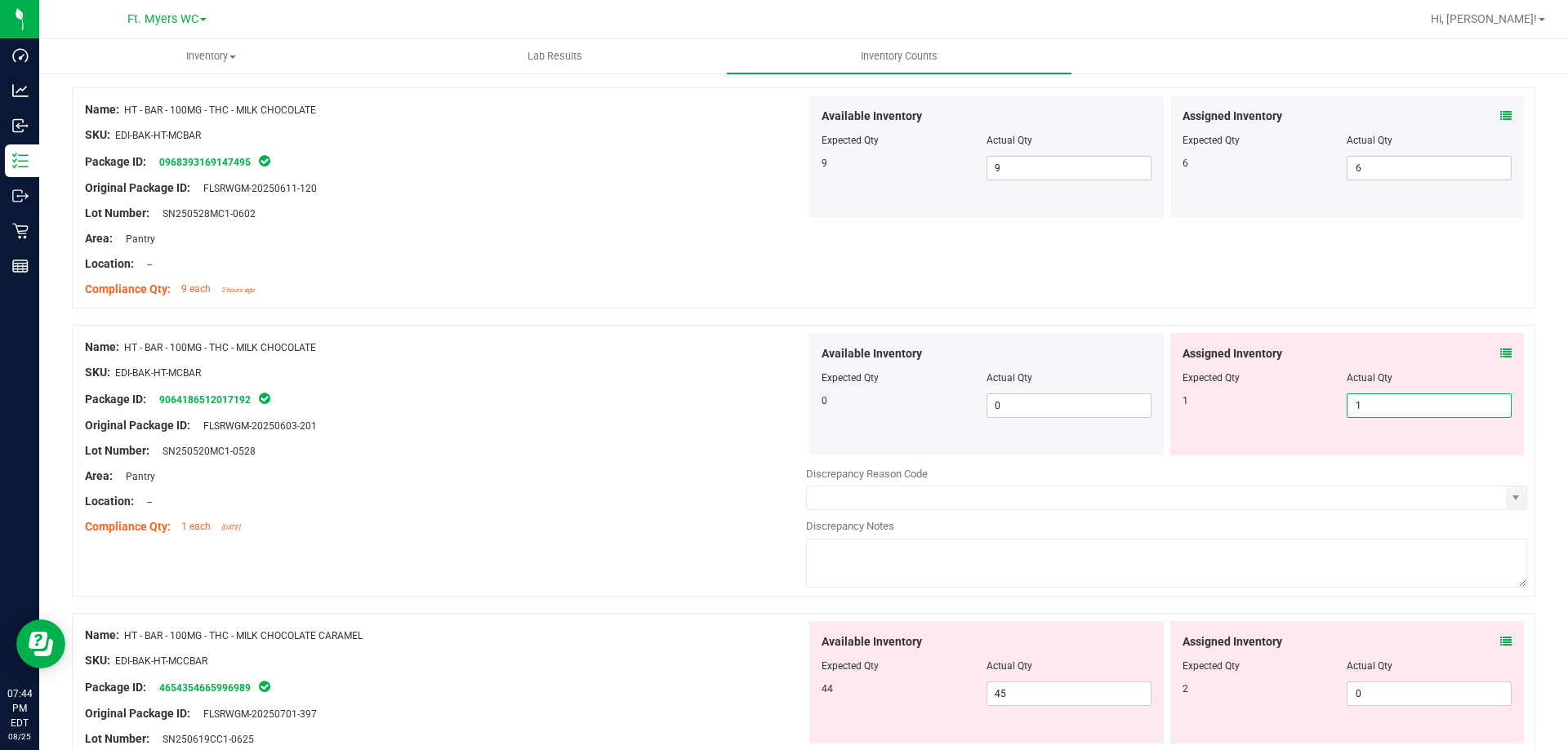
click at [539, 395] on div "Package ID: 9064186512017192" at bounding box center [445, 399] width 721 height 20
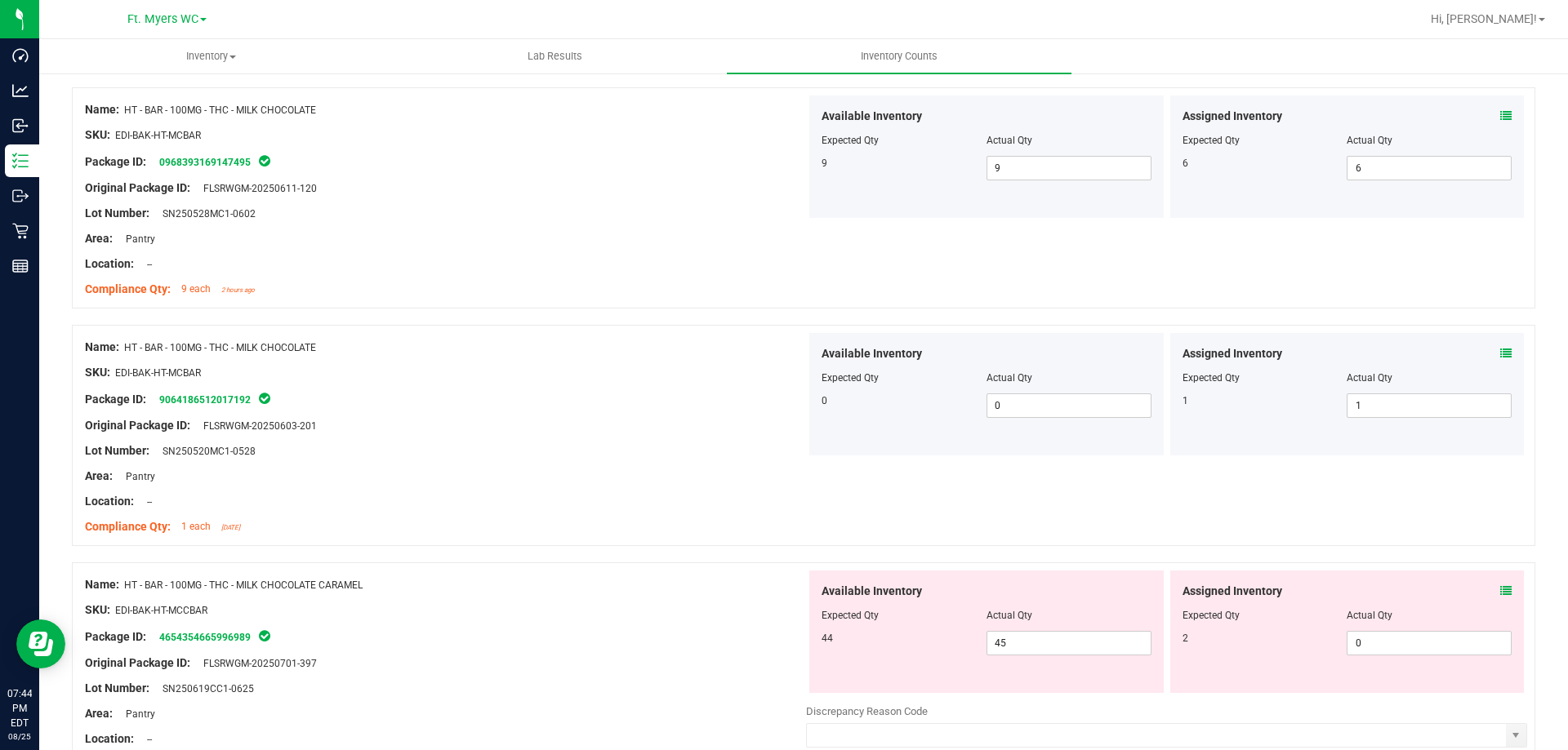
scroll to position [898, 0]
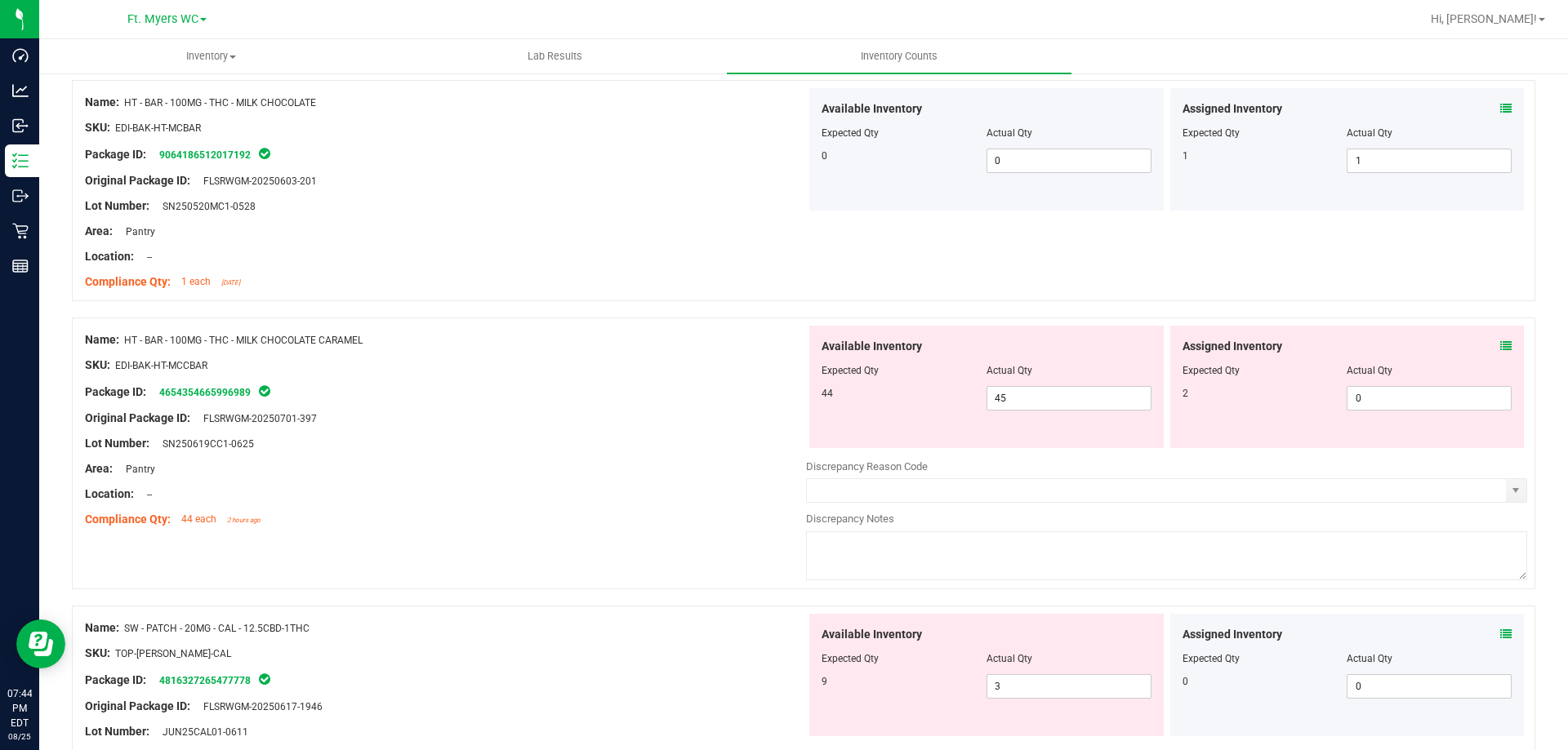
click at [619, 372] on div "SKU: EDI-BAK-HT-MCCBAR" at bounding box center [445, 365] width 721 height 17
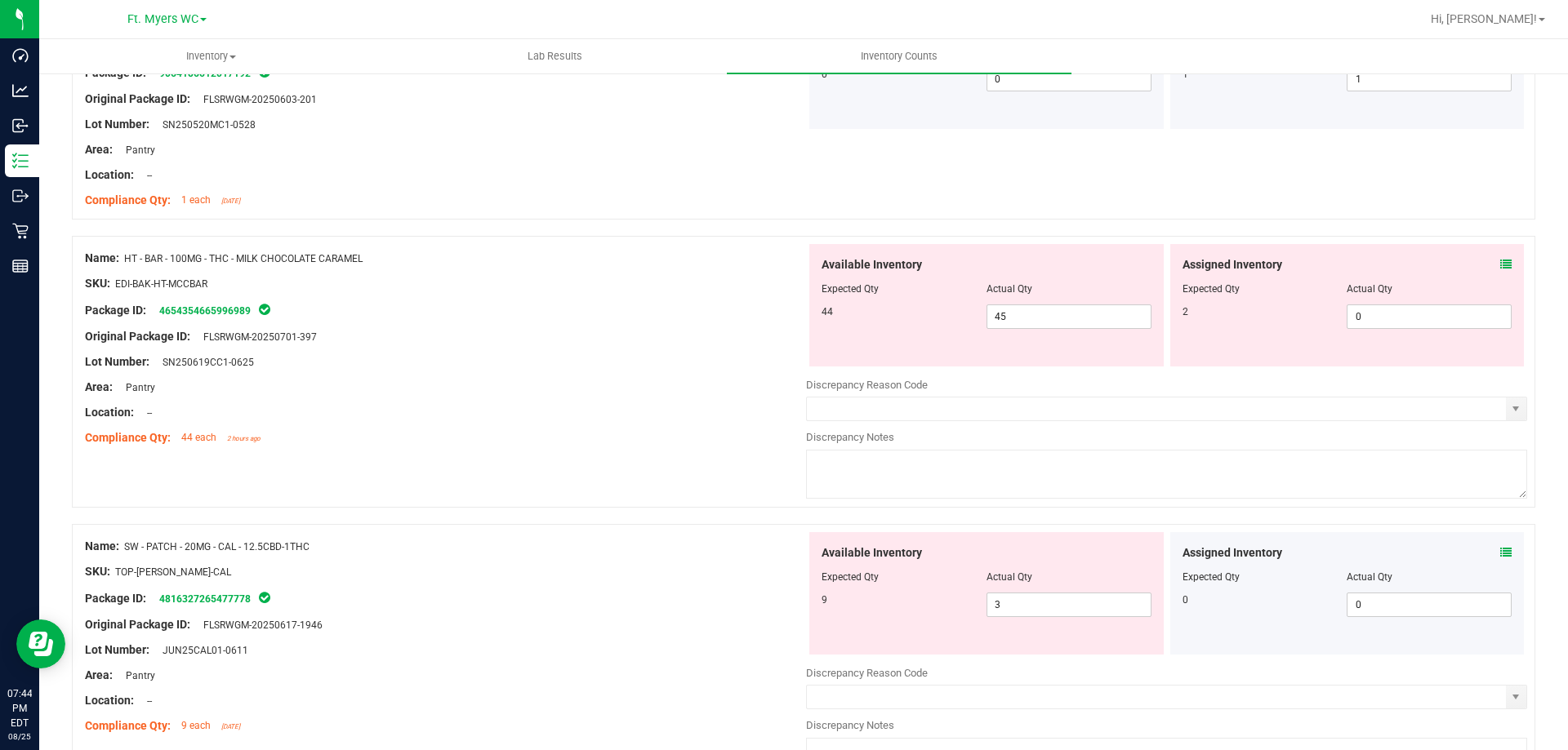
click at [637, 357] on div "Lot Number: SN250619CC1-0625" at bounding box center [445, 362] width 721 height 17
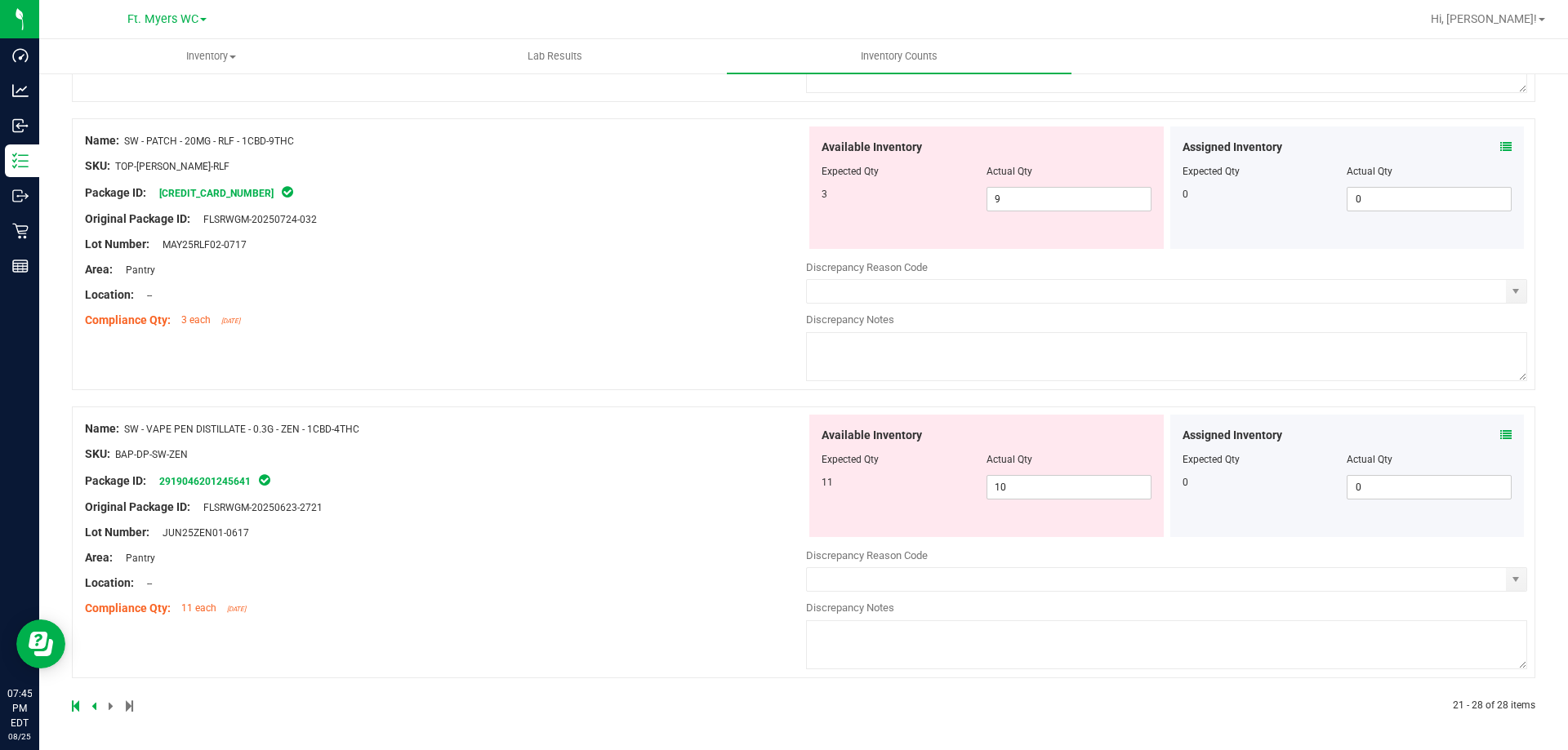
scroll to position [0, 0]
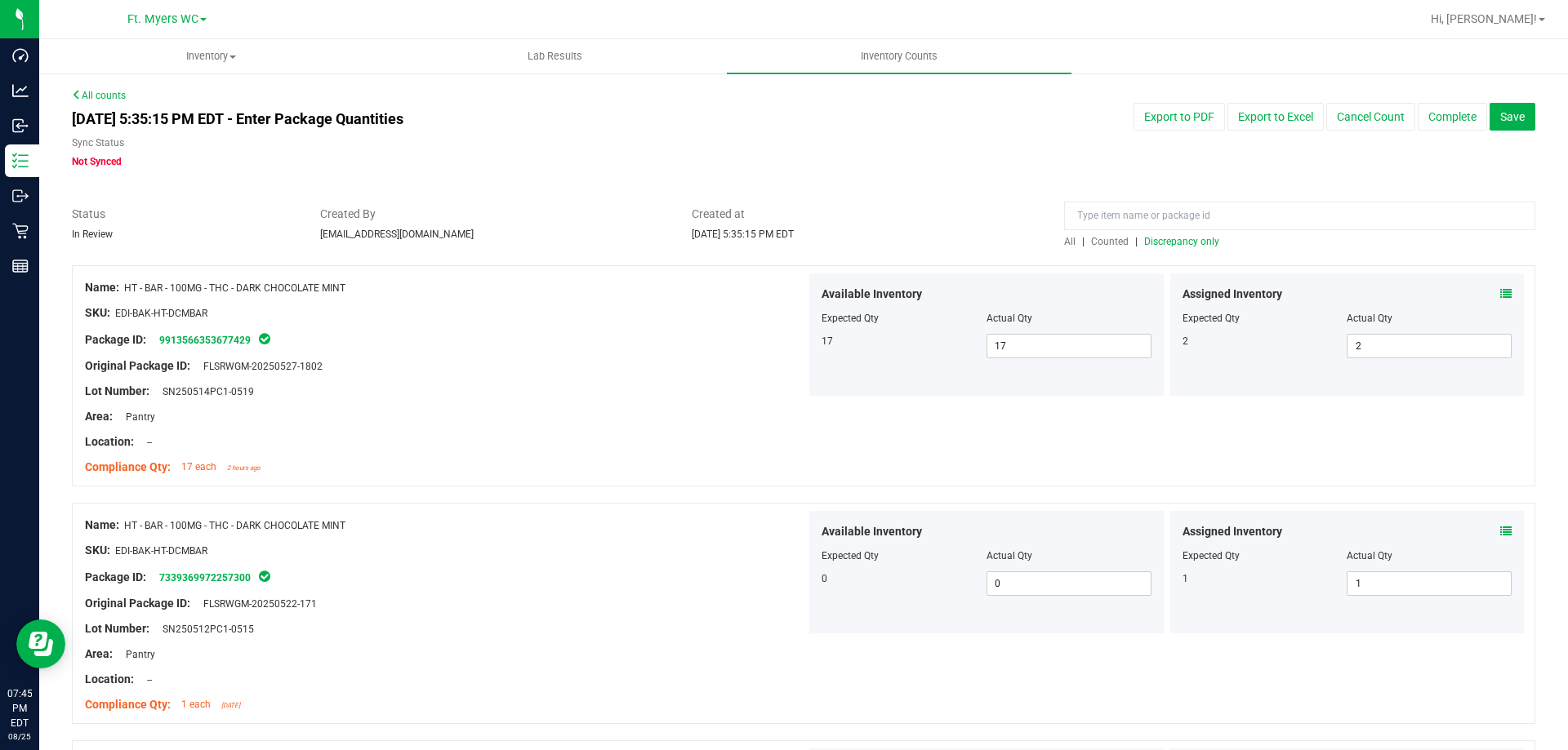
drag, startPoint x: 654, startPoint y: 501, endPoint x: 620, endPoint y: 141, distance: 361.6
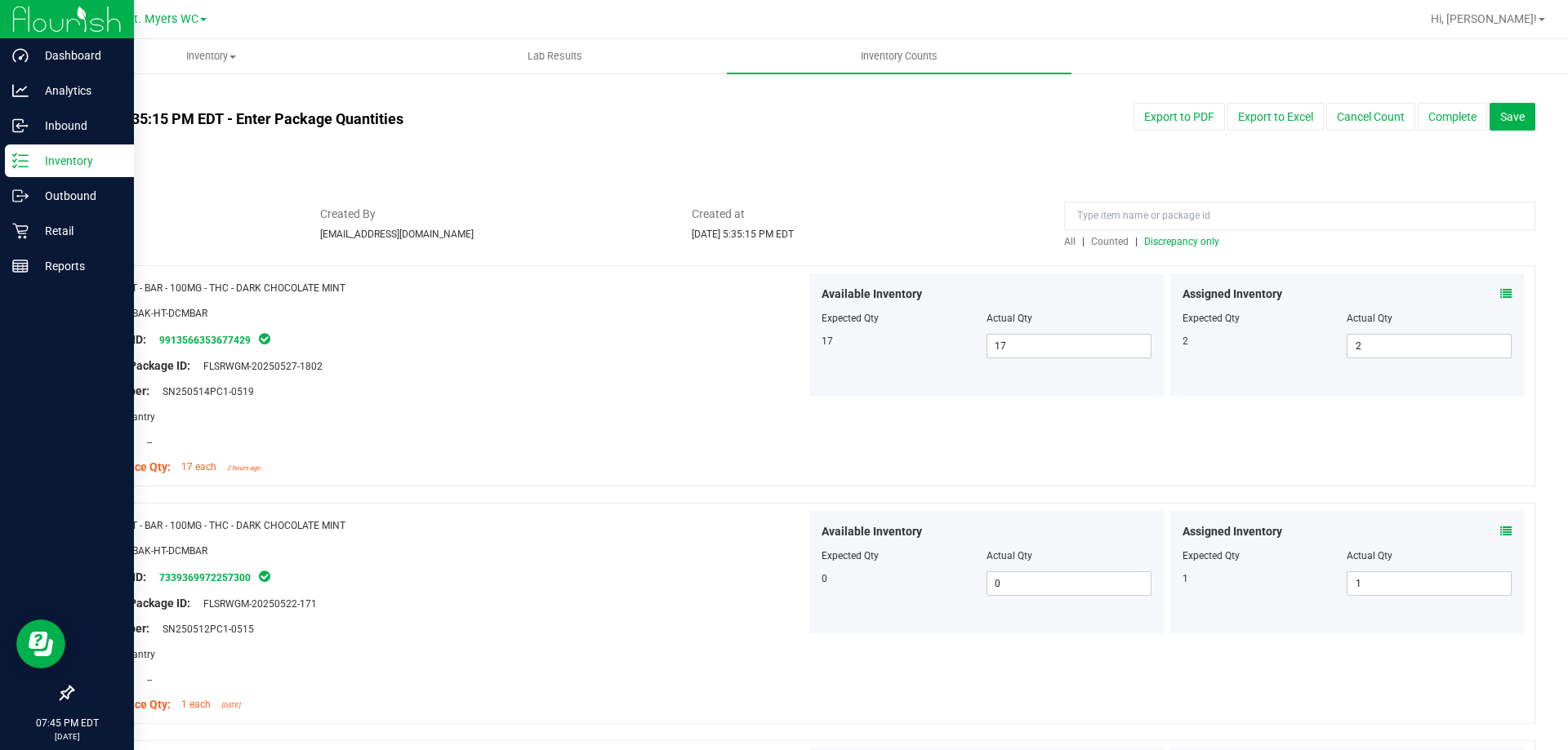
click at [28, 161] on p "Inventory" at bounding box center [77, 161] width 98 height 20
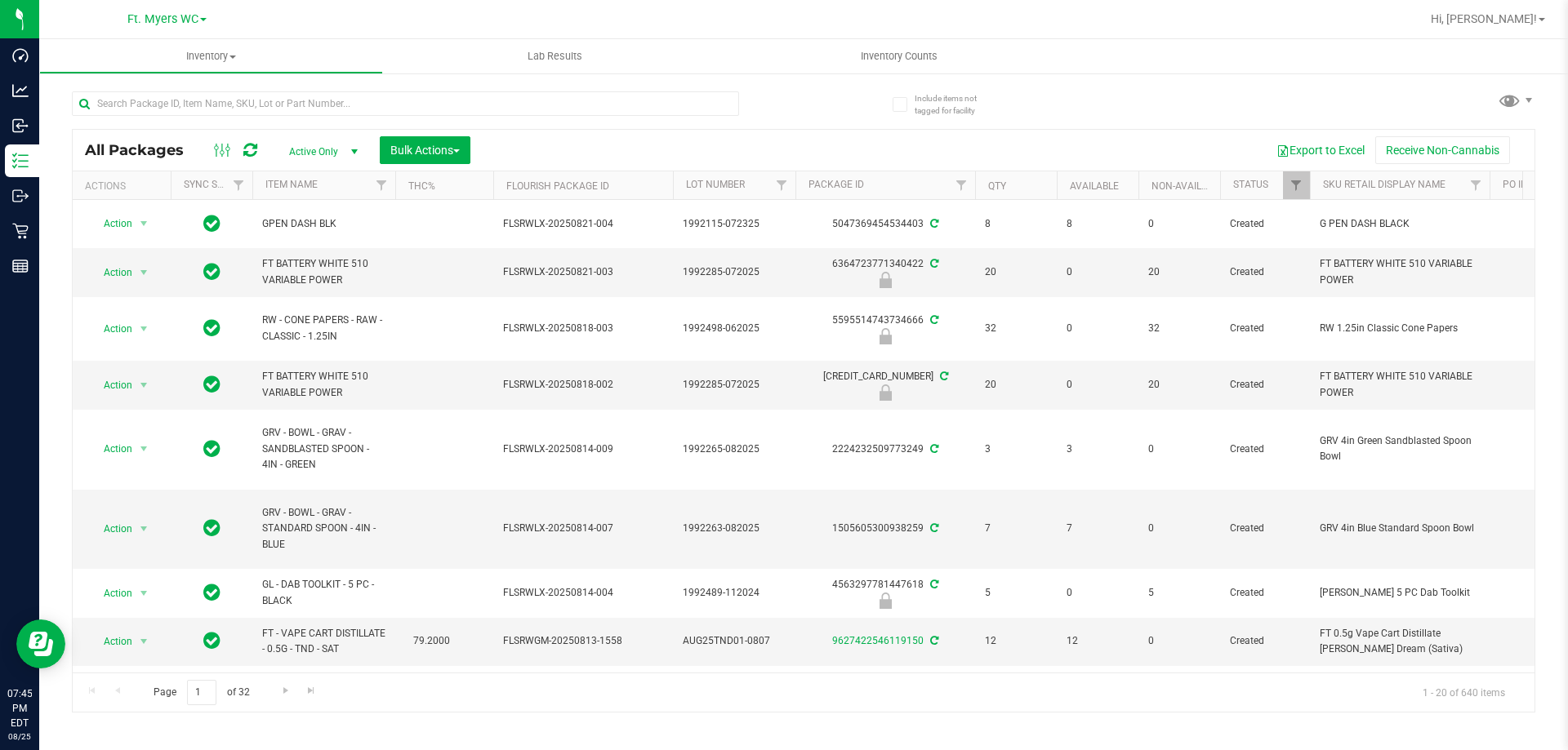
click at [925, 77] on div "Include items not tagged for facility" at bounding box center [938, 98] width 116 height 44
click at [908, 56] on span "Inventory Counts" at bounding box center [900, 56] width 121 height 15
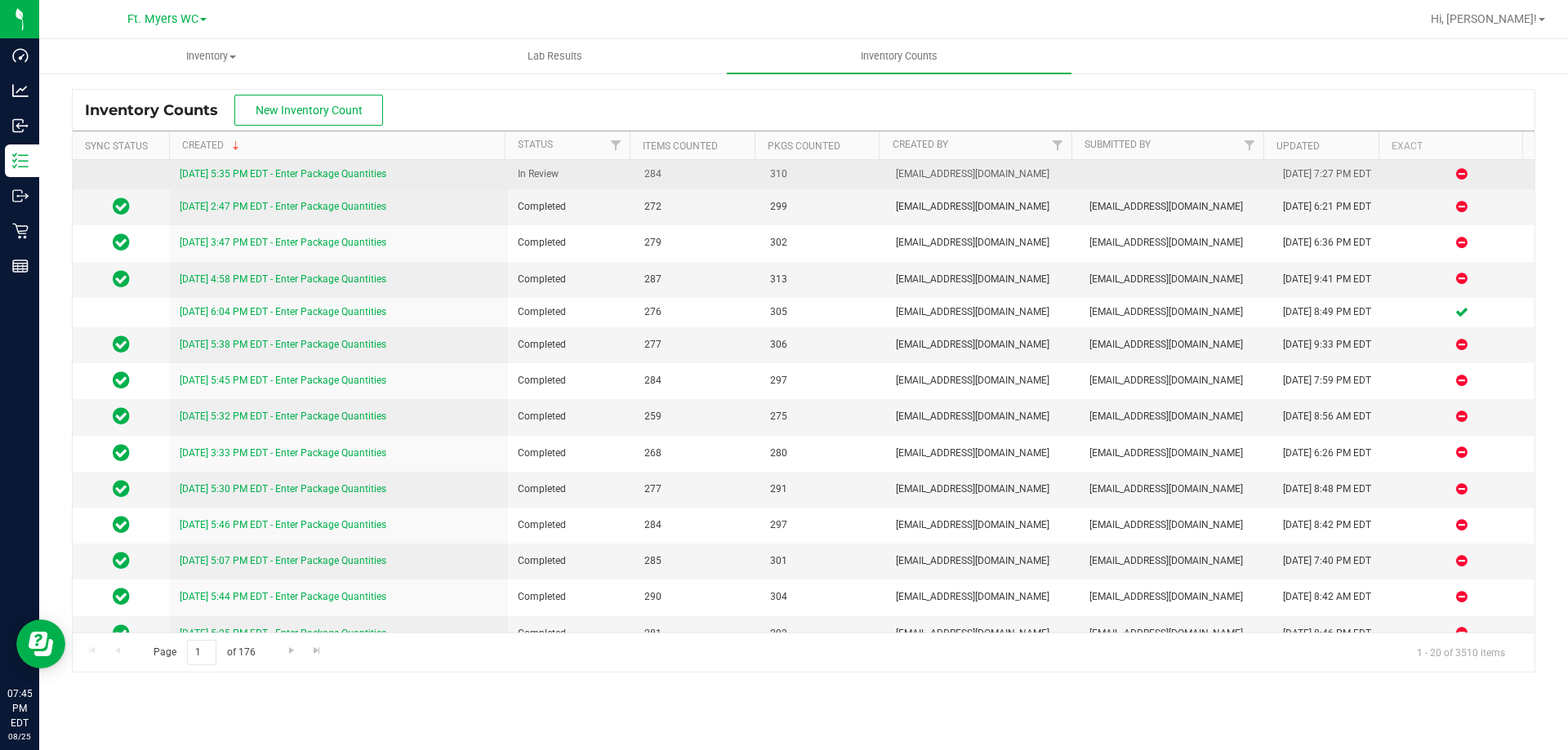
click at [338, 172] on link "[DATE] 5:35 PM EDT - Enter Package Quantities" at bounding box center [283, 173] width 206 height 12
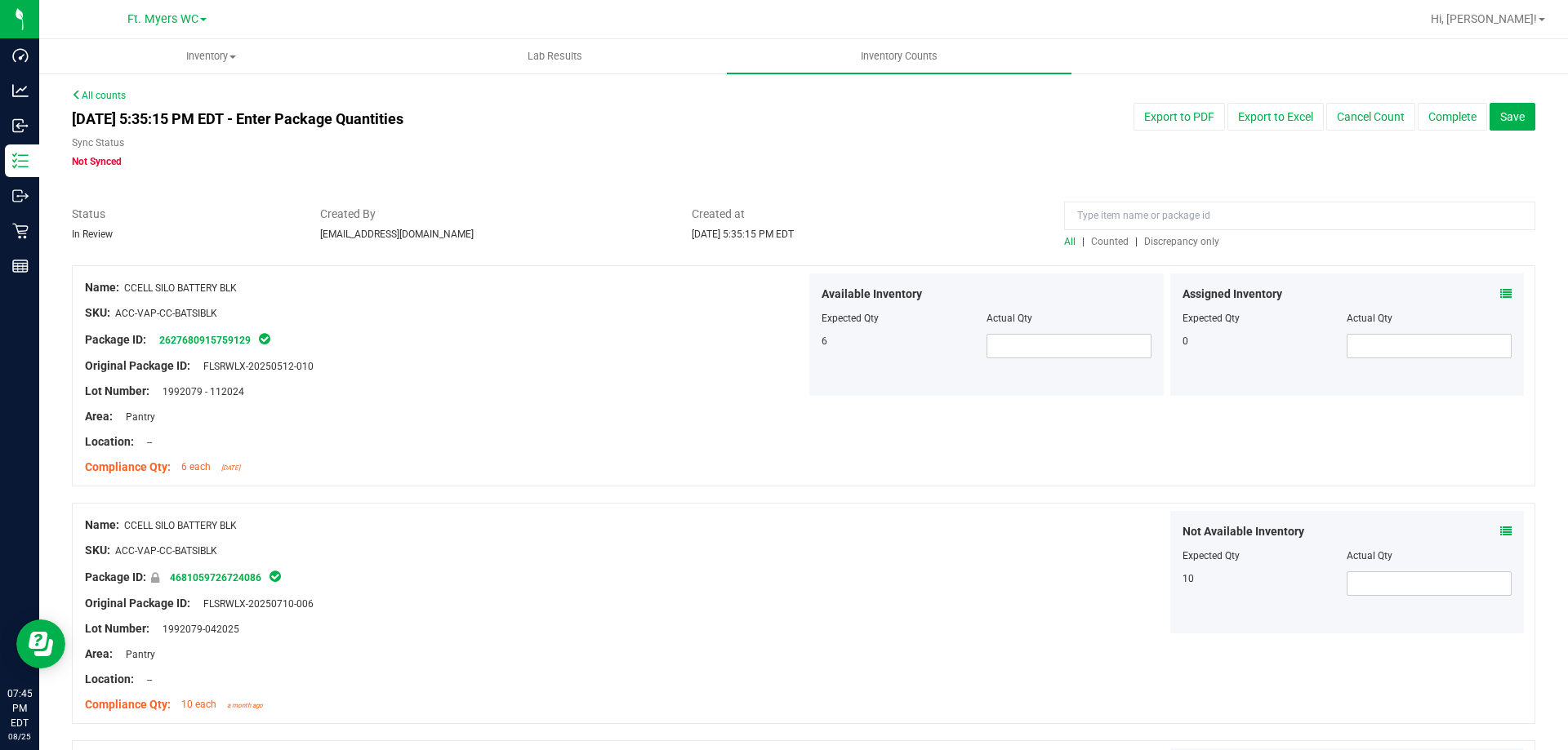
click at [1181, 236] on span "Discrepancy only" at bounding box center [1181, 242] width 76 height 12
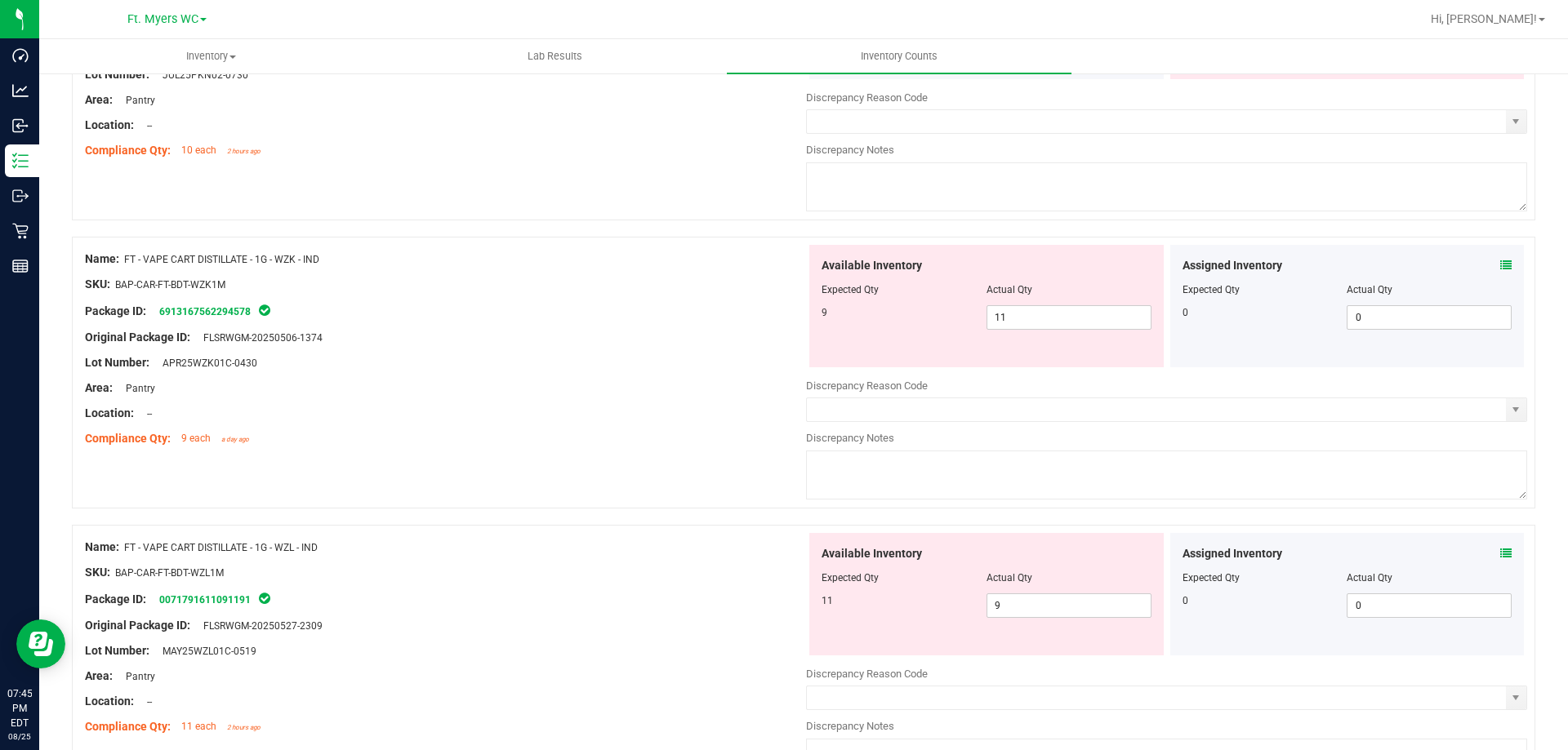
scroll to position [5334, 0]
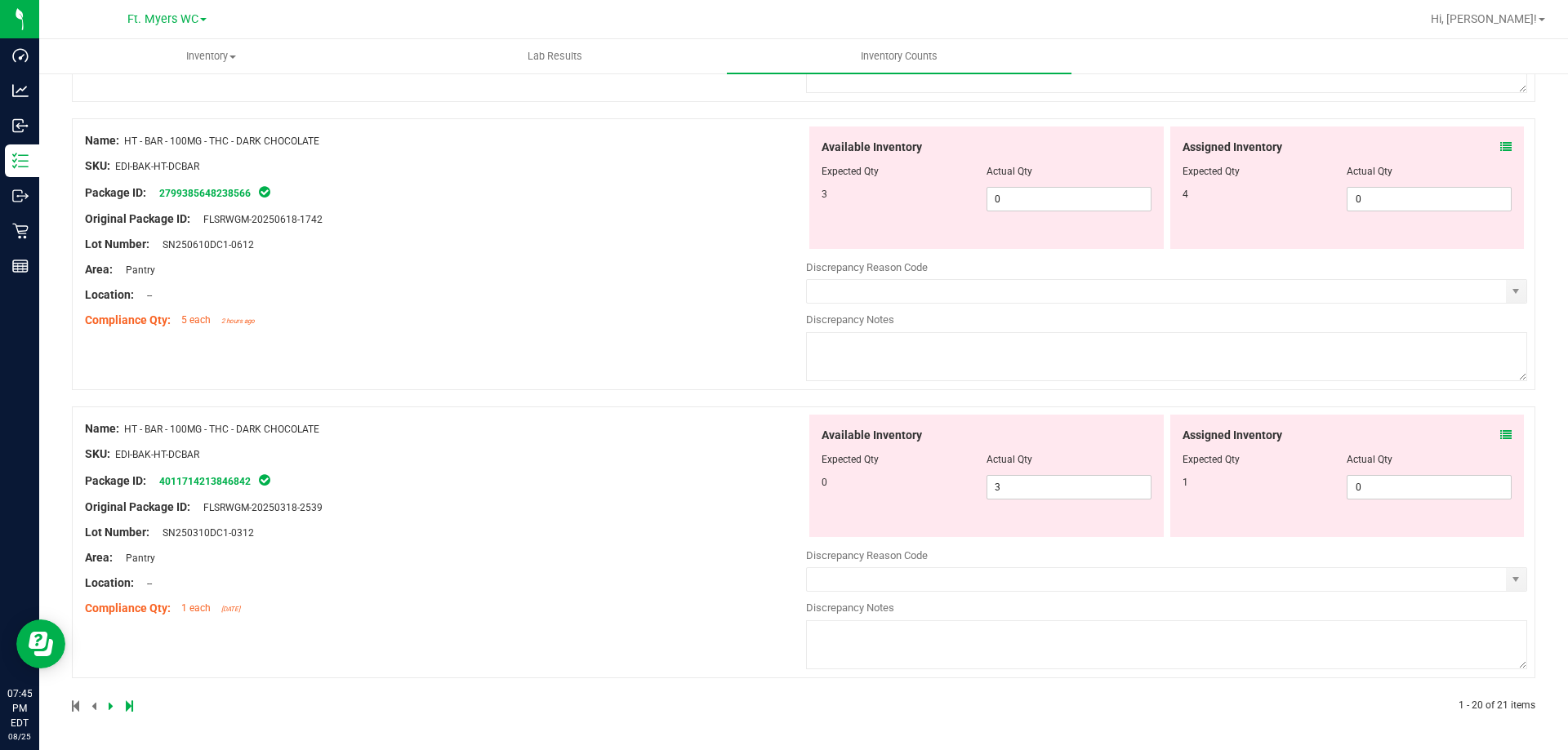
drag, startPoint x: 567, startPoint y: 245, endPoint x: 548, endPoint y: 577, distance: 332.5
click at [572, 539] on div "Lot Number: SN250310DC1-0312" at bounding box center [445, 532] width 721 height 17
click at [619, 446] on div "SKU: EDI-BAK-HT-DCBAR" at bounding box center [445, 454] width 721 height 17
drag, startPoint x: 1077, startPoint y: 198, endPoint x: 796, endPoint y: 200, distance: 281.0
click at [796, 200] on div "Name: HT - BAR - 100MG - THC - DARK CHOCOLATE SKU: EDI-BAK-HT-DCBAR Package ID:…" at bounding box center [804, 254] width 1463 height 272
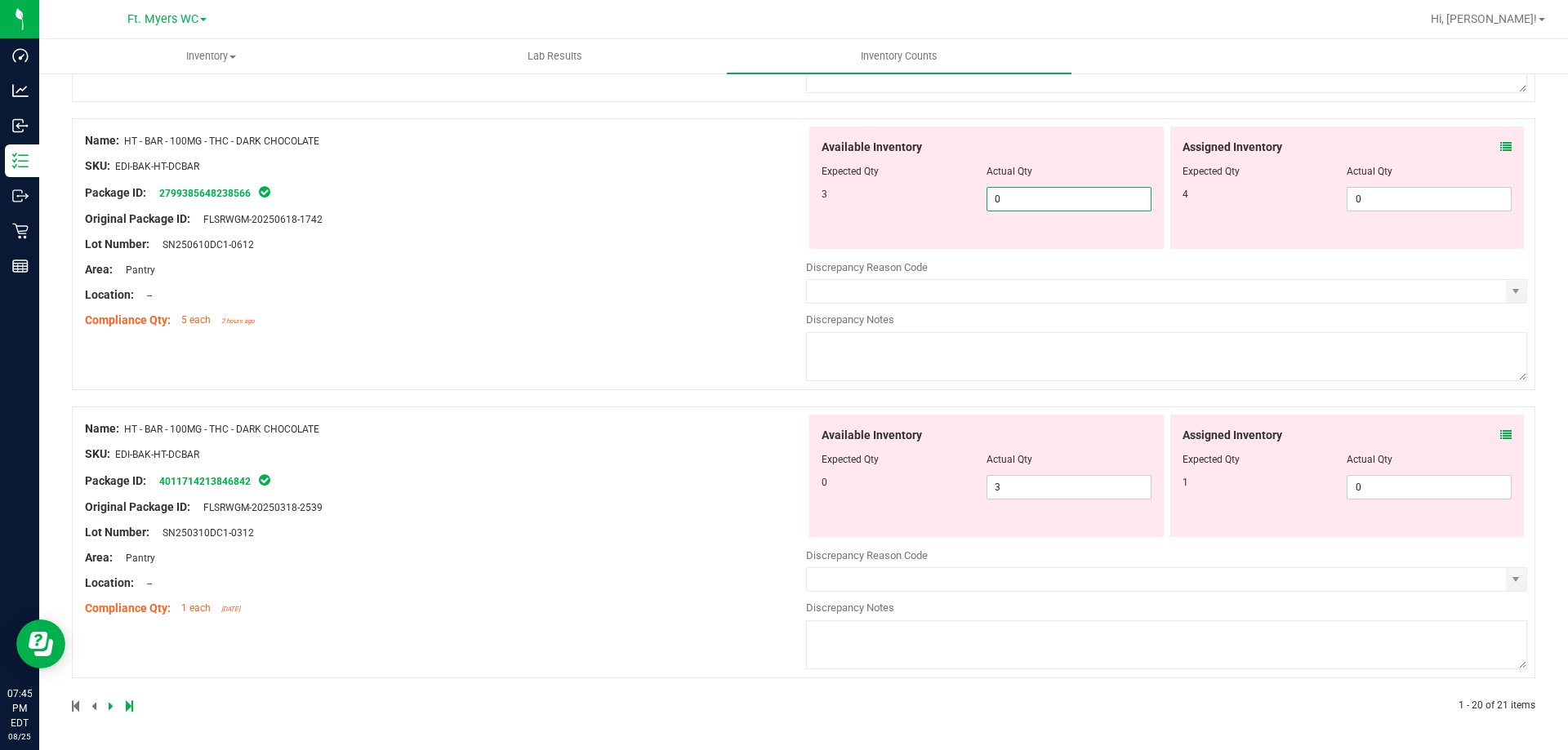
type input "3"
click at [880, 275] on div "Discrepancy Reason Code" at bounding box center [1166, 267] width 721 height 16
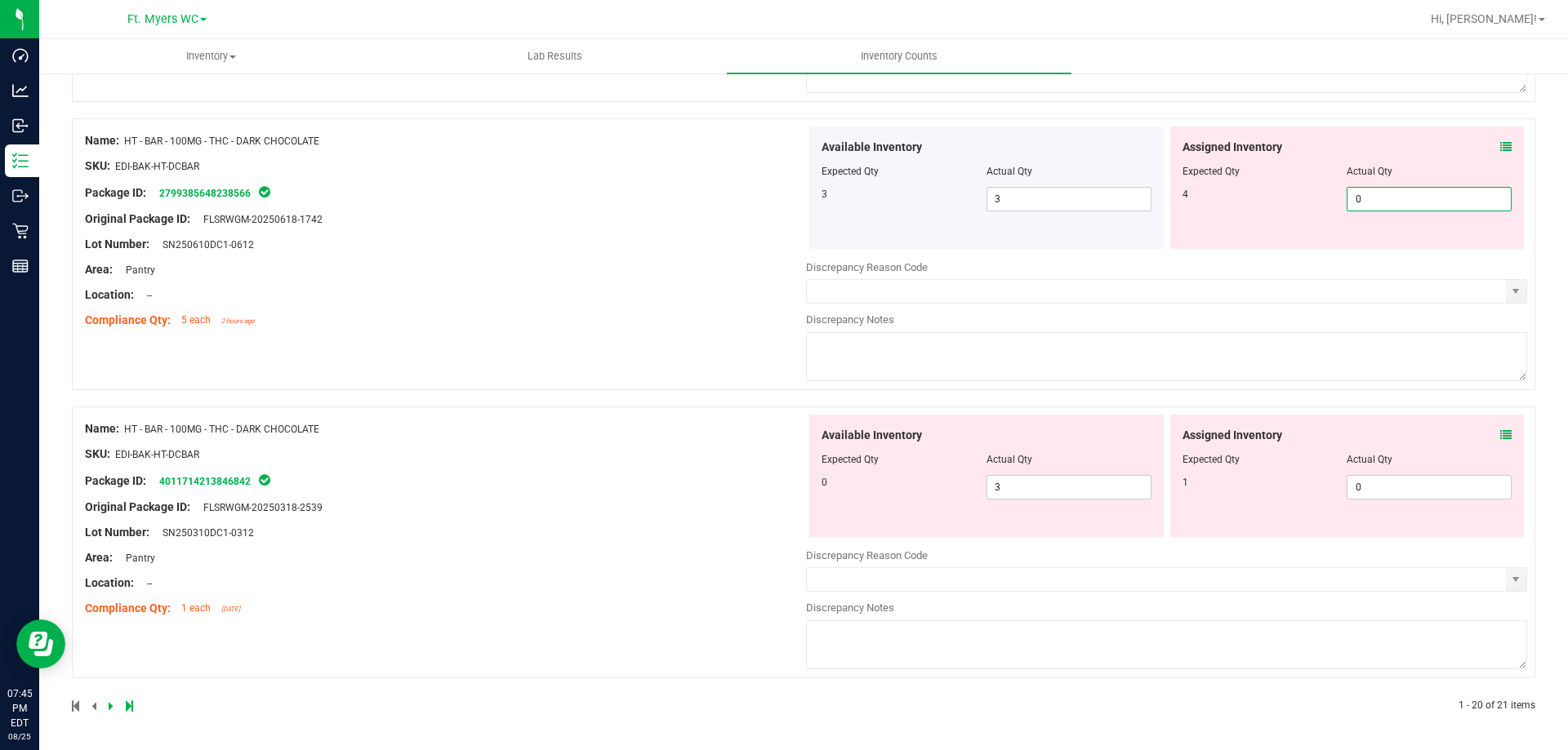
drag, startPoint x: 1423, startPoint y: 209, endPoint x: 872, endPoint y: 209, distance: 551.0
click at [872, 209] on div "Available Inventory Expected Qty Actual Qty 3 3 3 0 0" at bounding box center [1166, 188] width 721 height 123
type input "4"
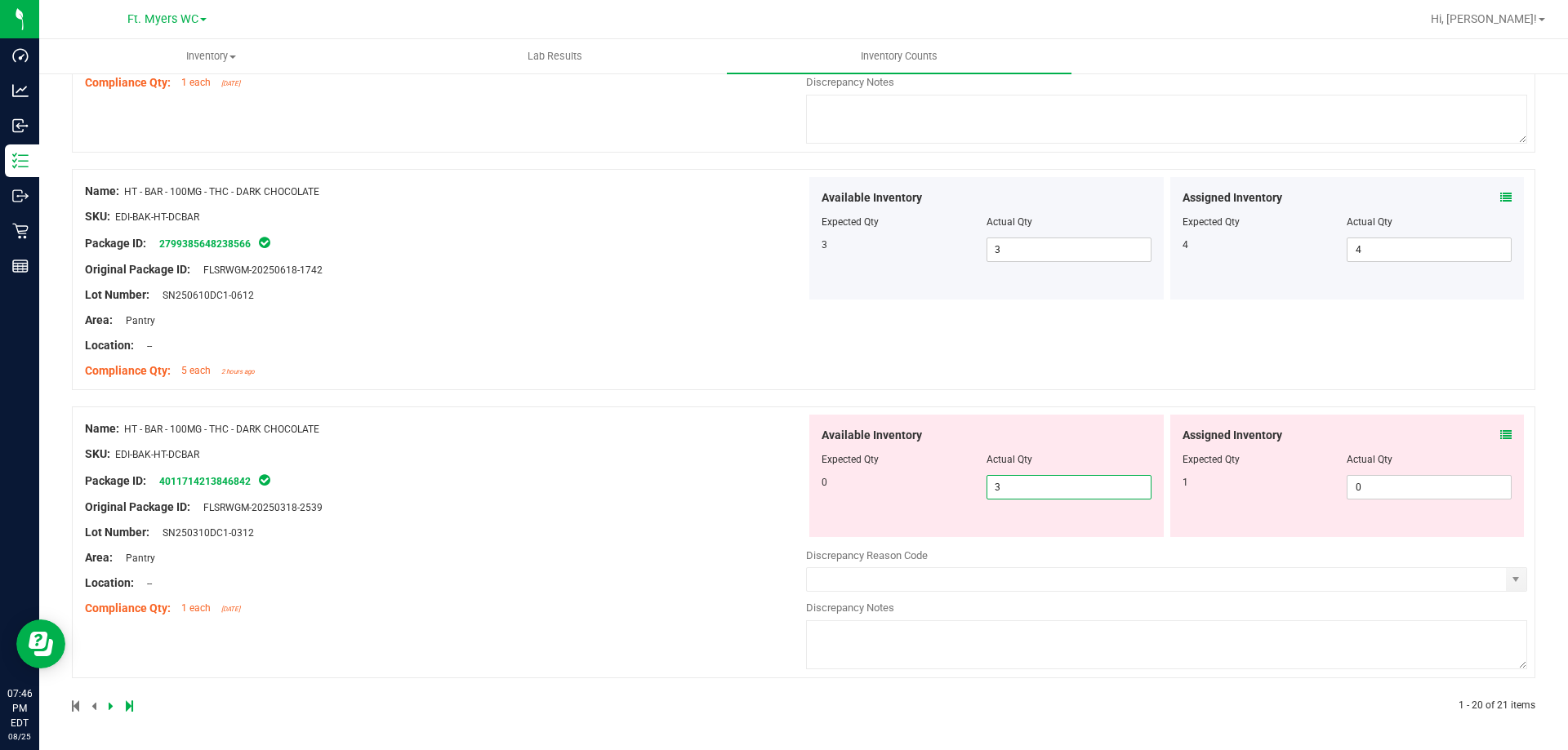
drag, startPoint x: 1011, startPoint y: 484, endPoint x: 577, endPoint y: 439, distance: 436.3
click at [577, 439] on div "Name: HT - BAR - 100MG - THC - DARK CHOCOLATE SKU: EDI-BAK-HT-DCBAR Package ID:…" at bounding box center [804, 543] width 1463 height 272
type input "0"
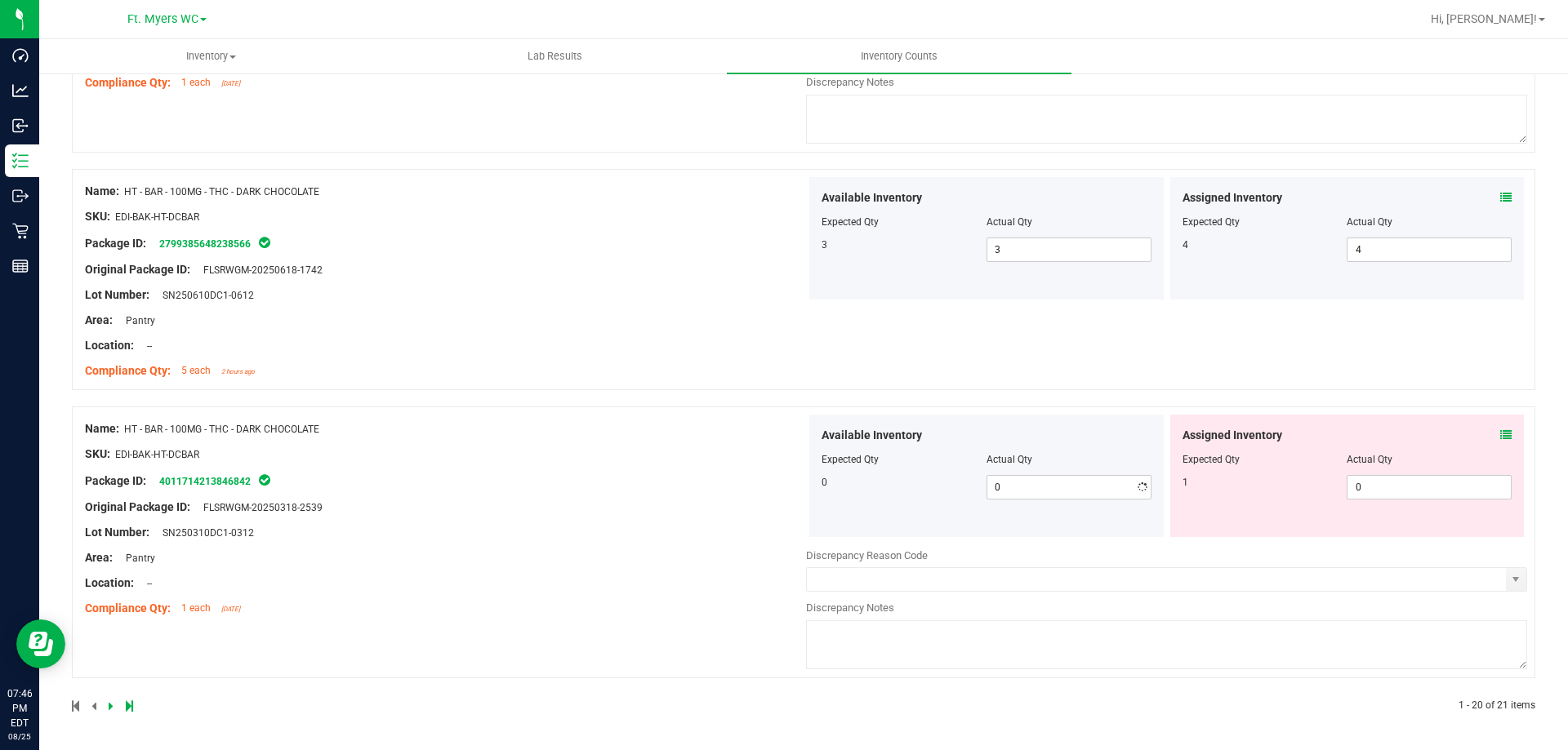
click at [677, 438] on div at bounding box center [445, 441] width 721 height 8
click at [1500, 427] on span at bounding box center [1506, 435] width 12 height 17
drag, startPoint x: 1383, startPoint y: 479, endPoint x: 1064, endPoint y: 454, distance: 320.0
click at [1081, 467] on div "Available Inventory Expected Qty Actual Qty 0 0 0 0 0" at bounding box center [1166, 476] width 721 height 123
type input "1"
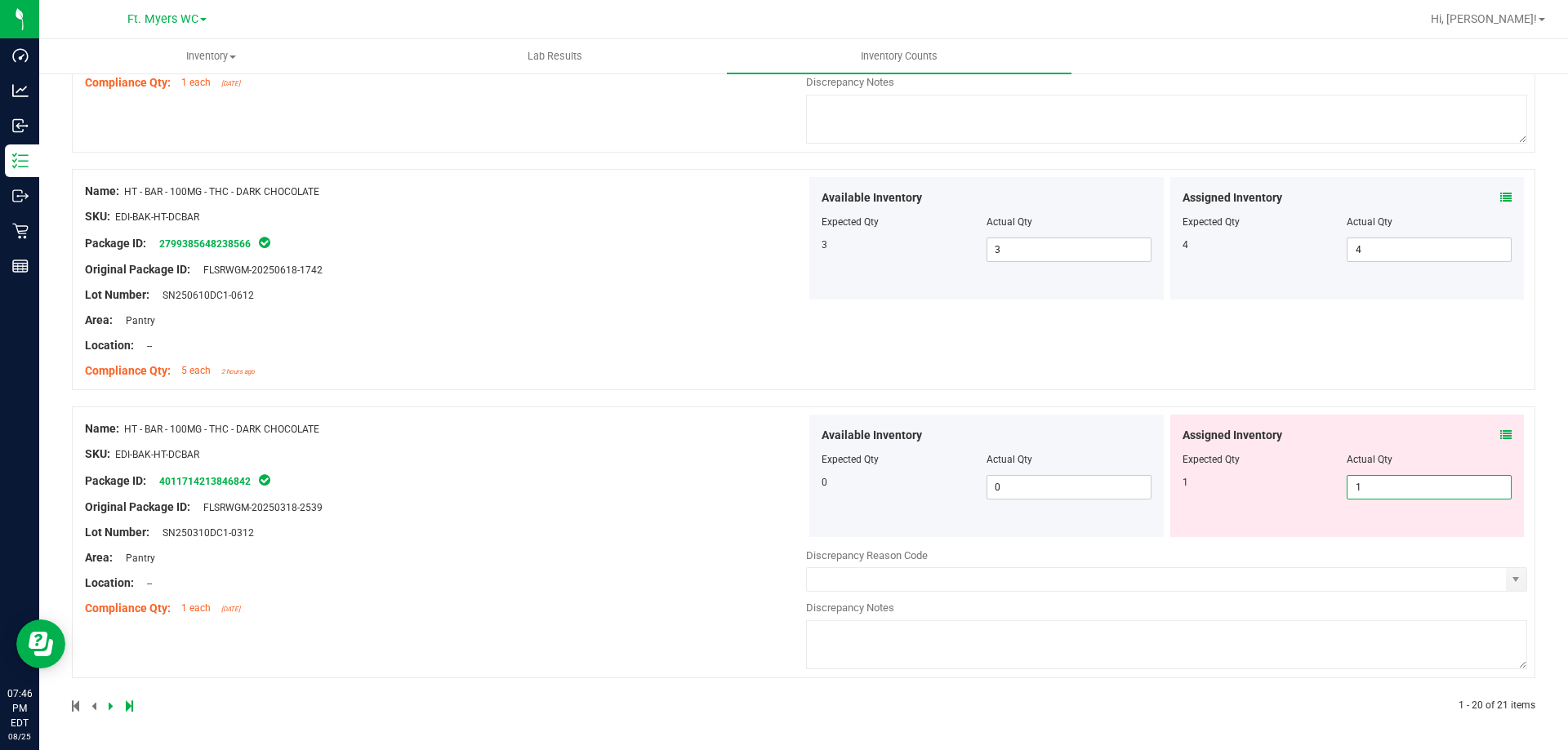
type input "1"
click at [820, 259] on div "Available Inventory Expected Qty Actual Qty 3 3 3" at bounding box center [987, 238] width 355 height 123
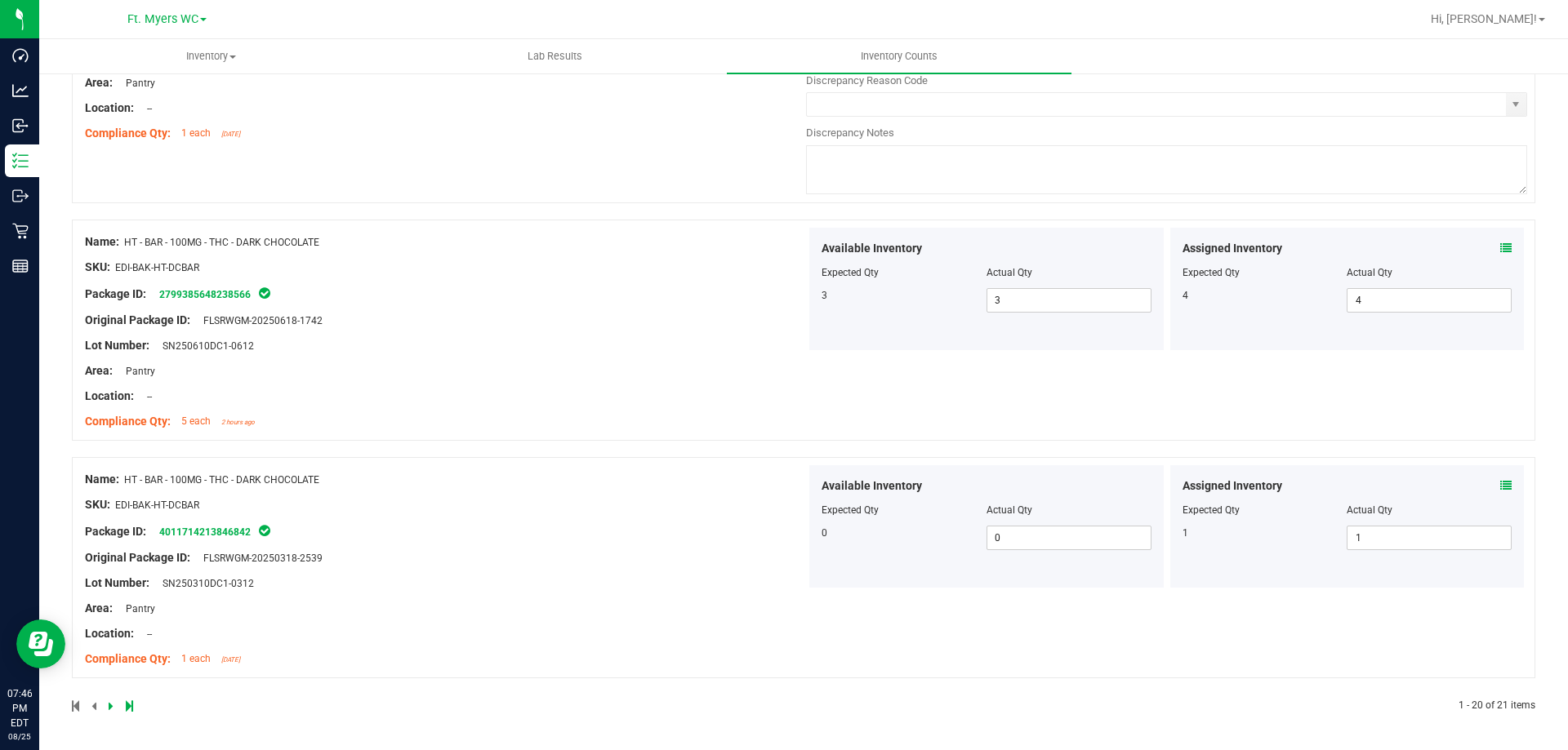
scroll to position [4825, 0]
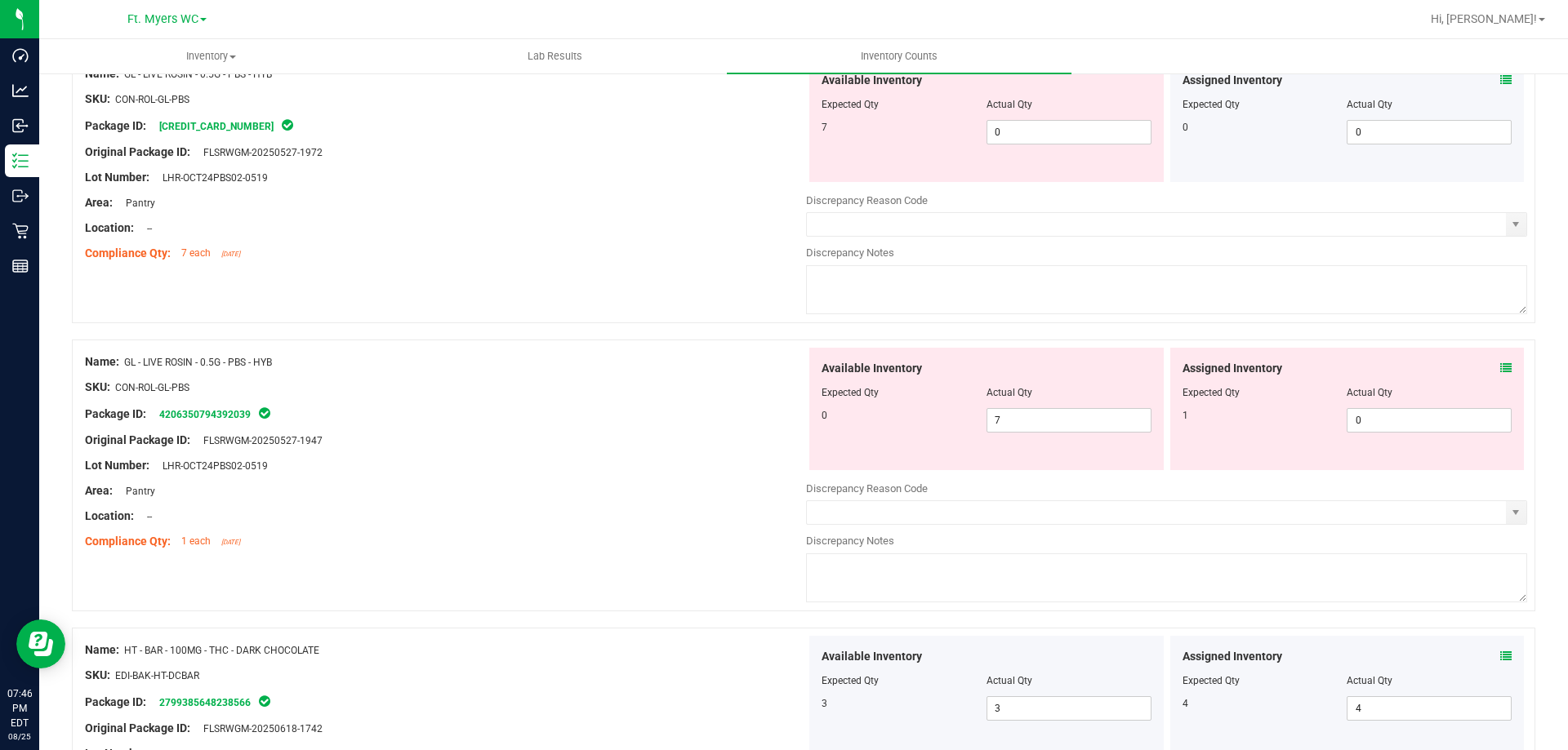
click at [729, 396] on div at bounding box center [445, 400] width 721 height 8
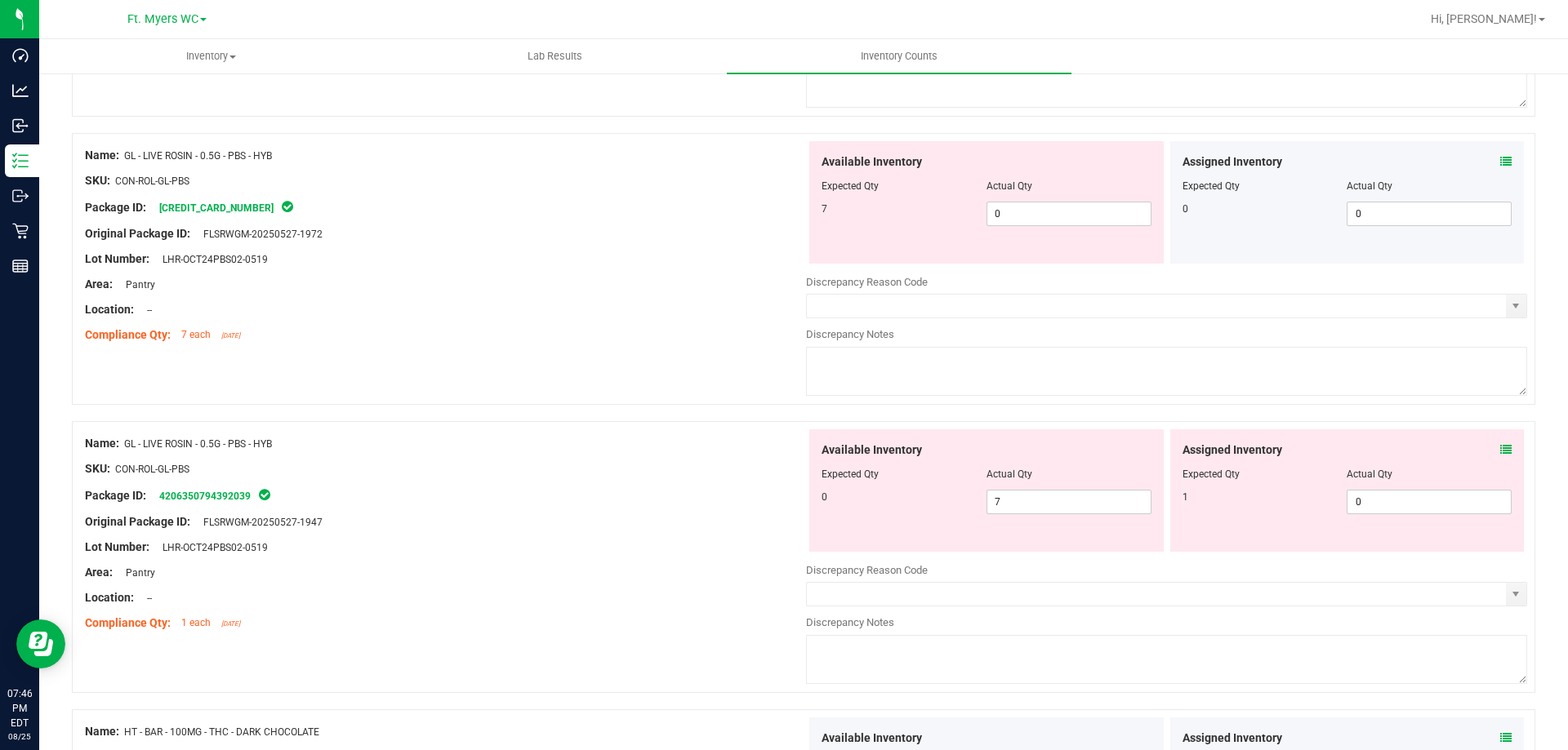
click at [721, 318] on div at bounding box center [445, 322] width 721 height 8
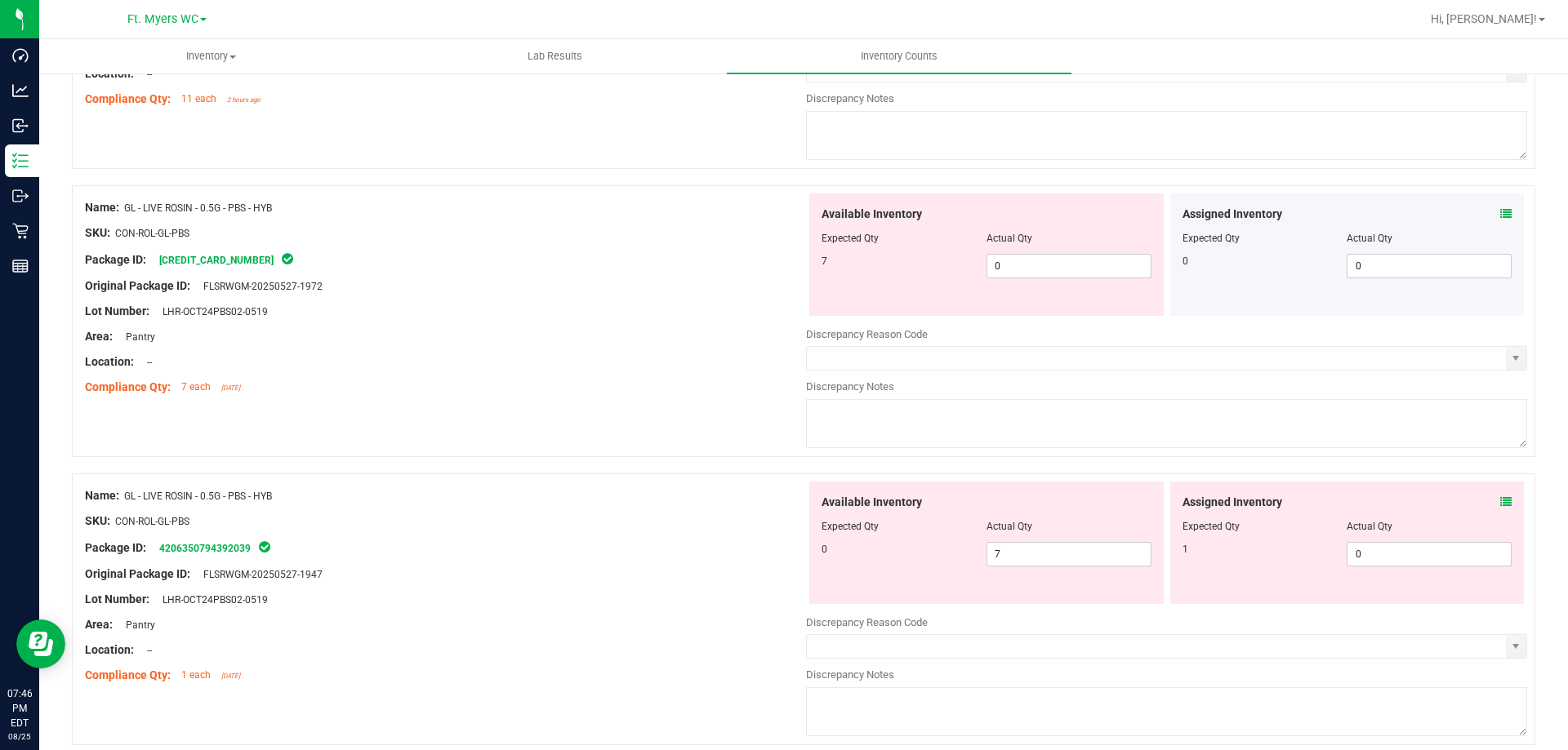
scroll to position [4662, 0]
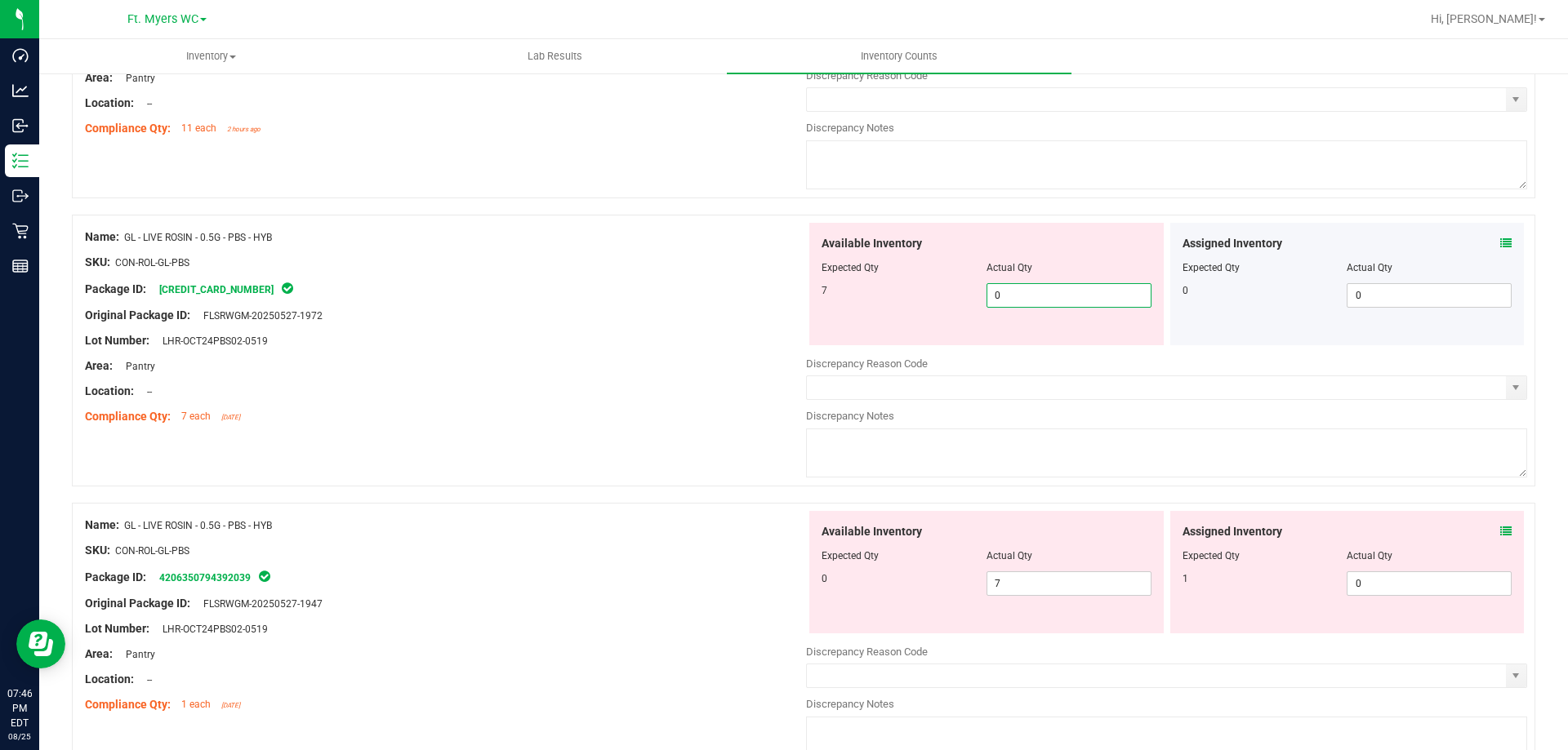
drag, startPoint x: 1030, startPoint y: 293, endPoint x: 770, endPoint y: 254, distance: 262.9
click at [770, 254] on div "Name: GL - LIVE ROSIN - 0.5G - PBS - HYB SKU: CON-ROL-GL-PBS Package ID: [CREDI…" at bounding box center [804, 351] width 1463 height 272
type input "7"
click at [675, 333] on div "Lot Number: LHR-OCT24PBS02-0519" at bounding box center [445, 340] width 721 height 17
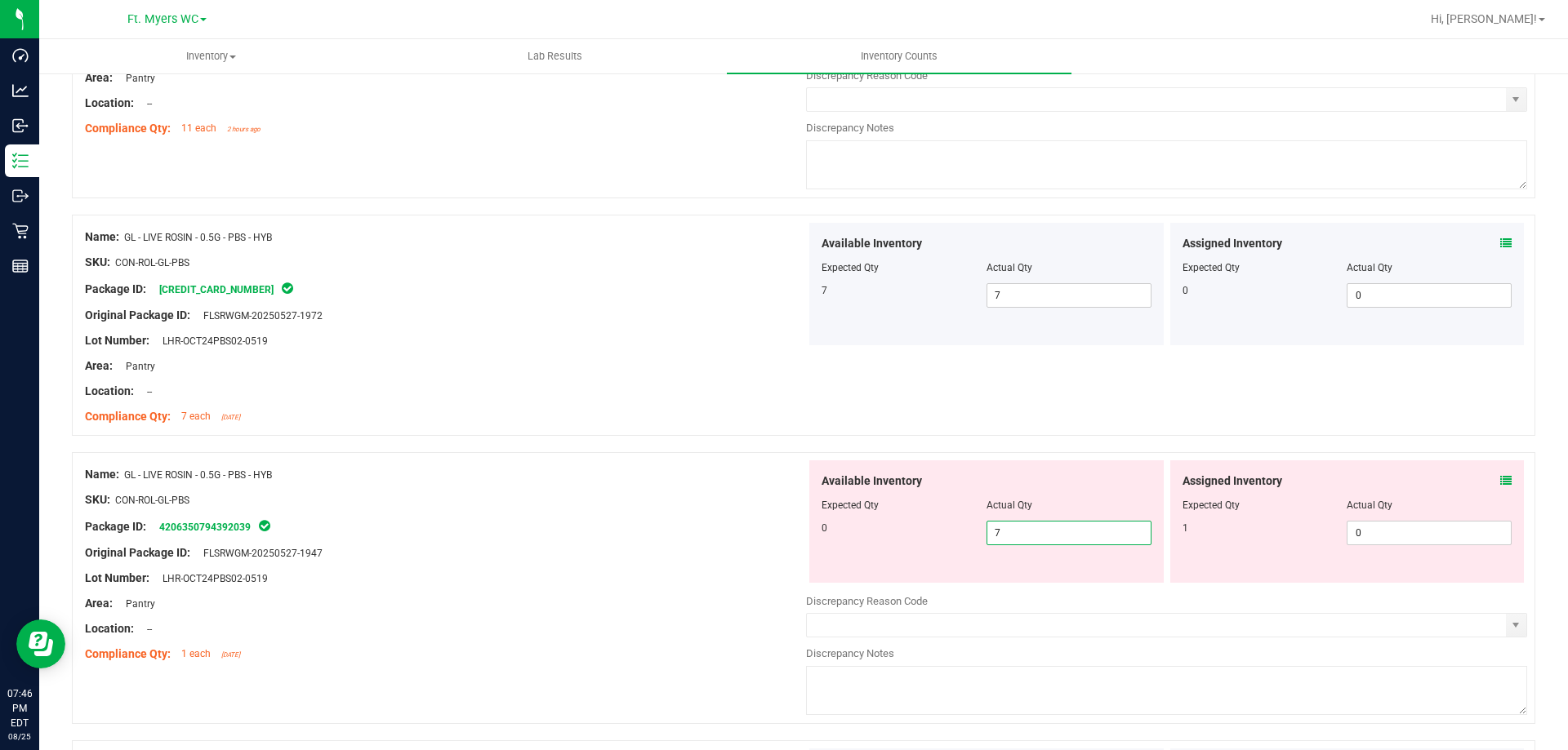
drag, startPoint x: 1104, startPoint y: 524, endPoint x: 683, endPoint y: 516, distance: 421.1
click at [683, 516] on div "Name: GL - LIVE ROSIN - 0.5G - PBS - HYB SKU: CON-ROL-GL-PBS Package ID: 420635…" at bounding box center [804, 588] width 1463 height 272
type input "0"
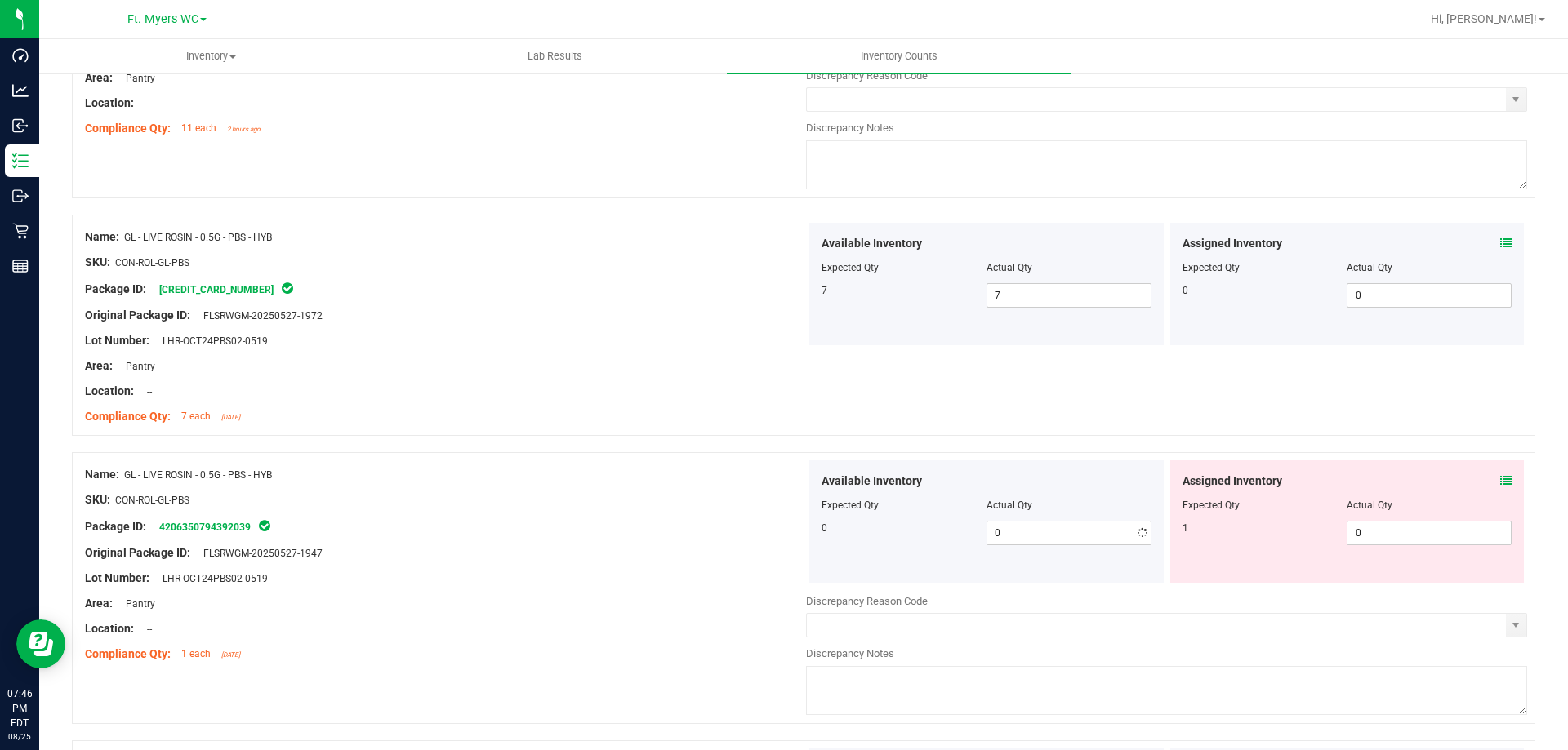
click at [625, 457] on div "Name: GL - LIVE ROSIN - 0.5G - PBS - HYB SKU: CON-ROL-GL-PBS Package ID: 420635…" at bounding box center [804, 588] width 1463 height 272
click at [1484, 470] on div "Assigned Inventory Expected Qty Actual Qty 1 0 0" at bounding box center [1348, 522] width 355 height 123
click at [1500, 488] on span at bounding box center [1506, 481] width 12 height 17
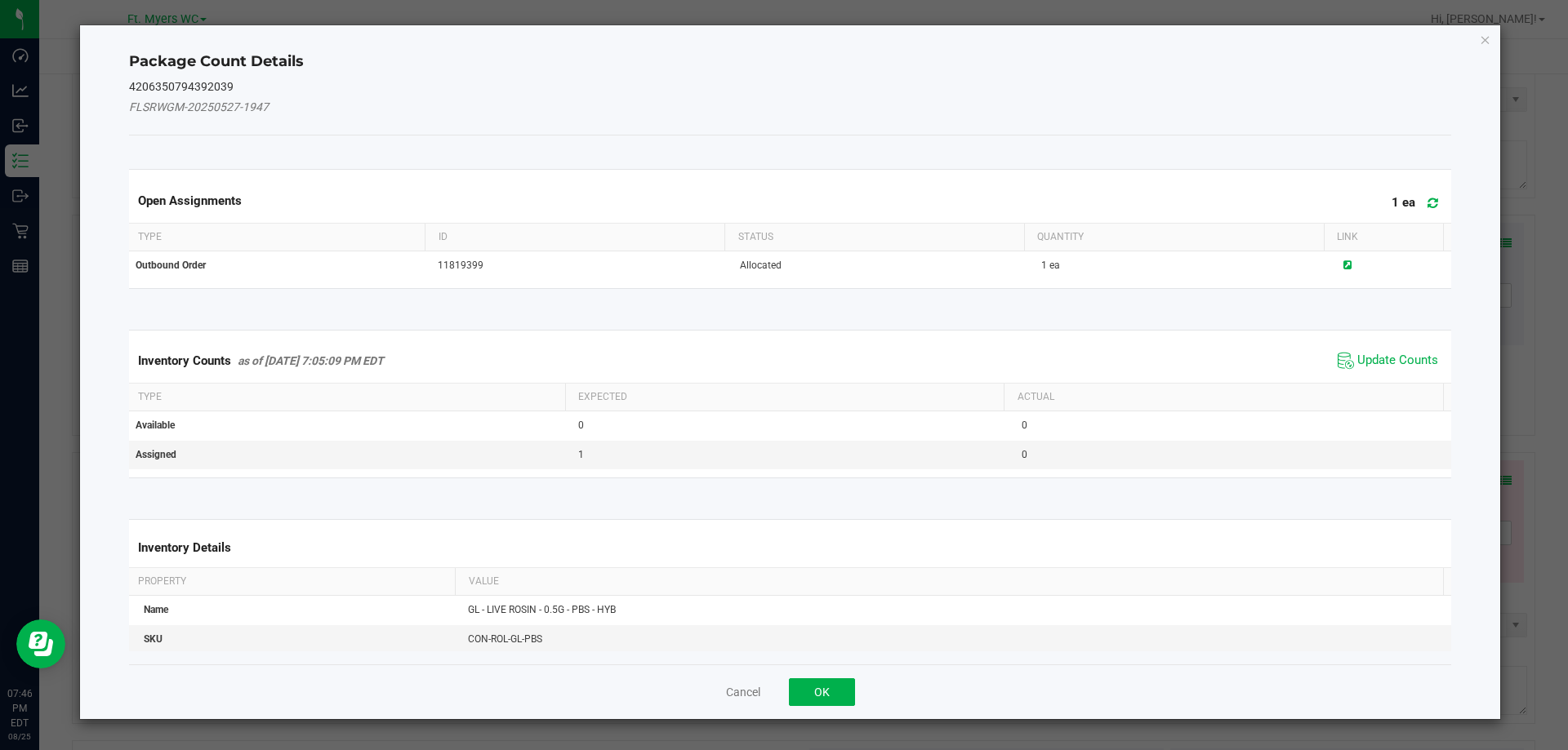
click at [1404, 370] on span "Update Counts" at bounding box center [1388, 361] width 108 height 25
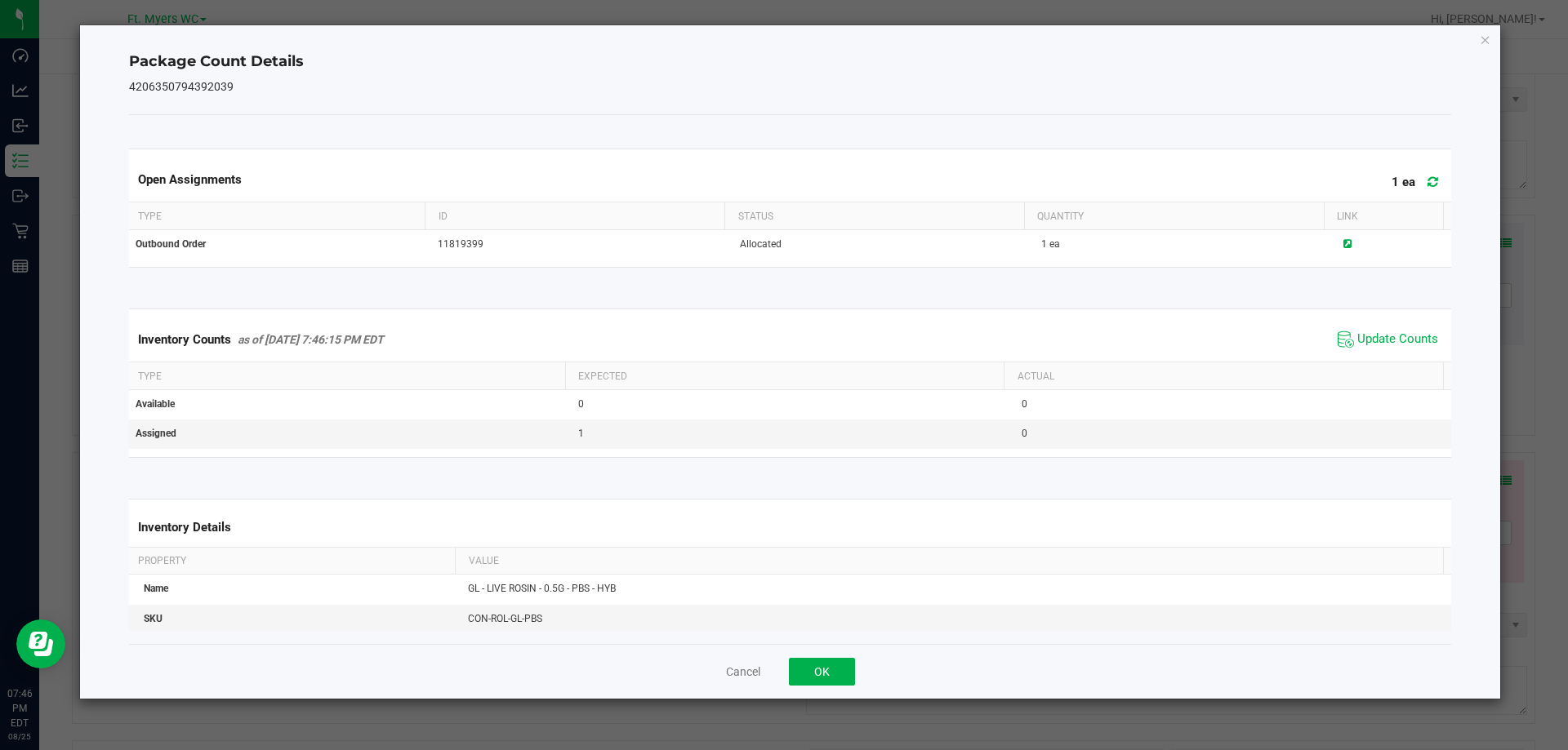
click at [1406, 361] on div "Inventory Counts as of [DATE] 7:46:15 PM EDT Update Counts" at bounding box center [790, 339] width 1330 height 44
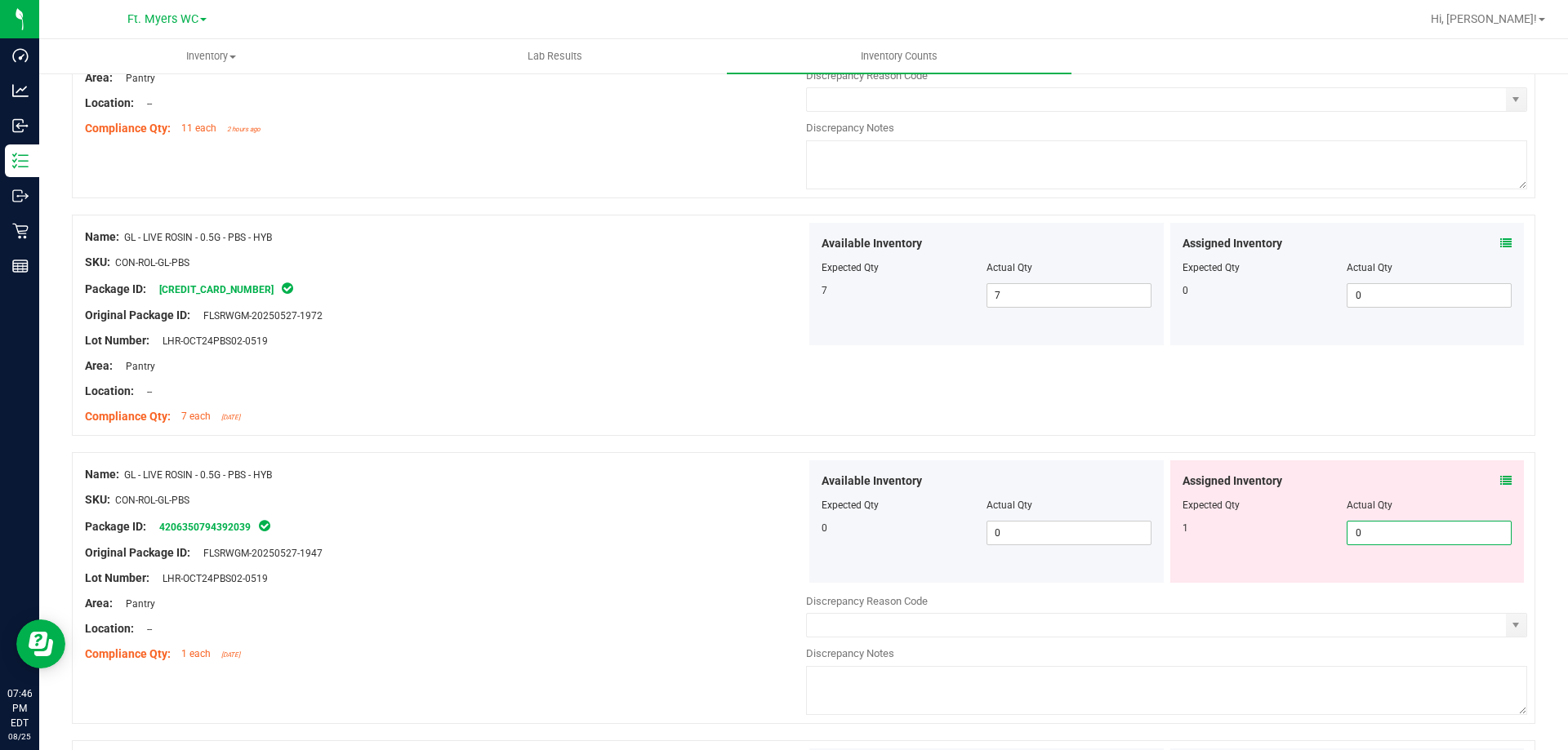
drag, startPoint x: 1384, startPoint y: 529, endPoint x: 1055, endPoint y: 480, distance: 332.6
click at [1228, 529] on div "1 0 0" at bounding box center [1347, 533] width 330 height 25
type input "1"
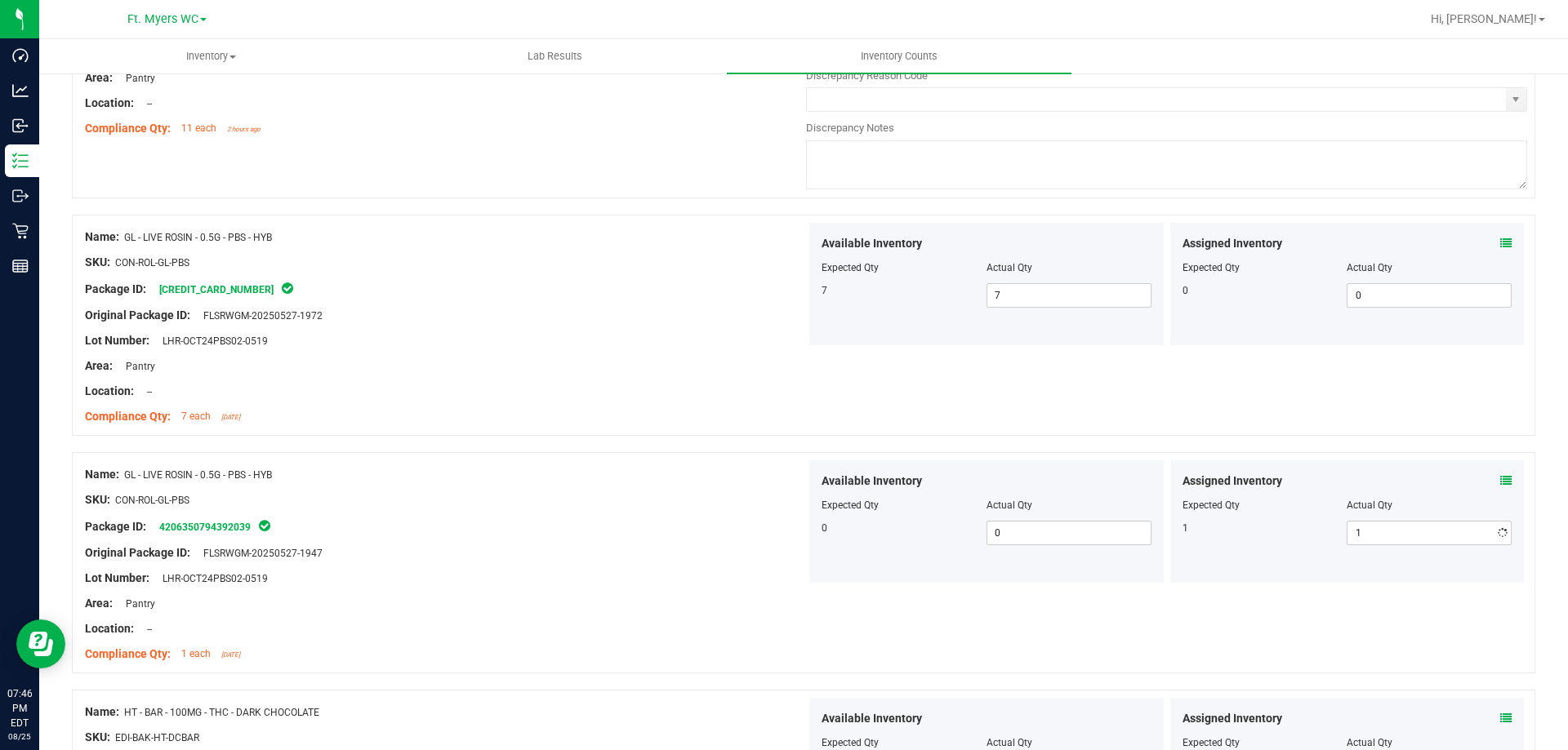
click at [830, 435] on div "Name: GL - LIVE ROSIN - 0.5G - PBS - HYB SKU: CON-ROL-GL-PBS Package ID: [CREDI…" at bounding box center [804, 325] width 1463 height 221
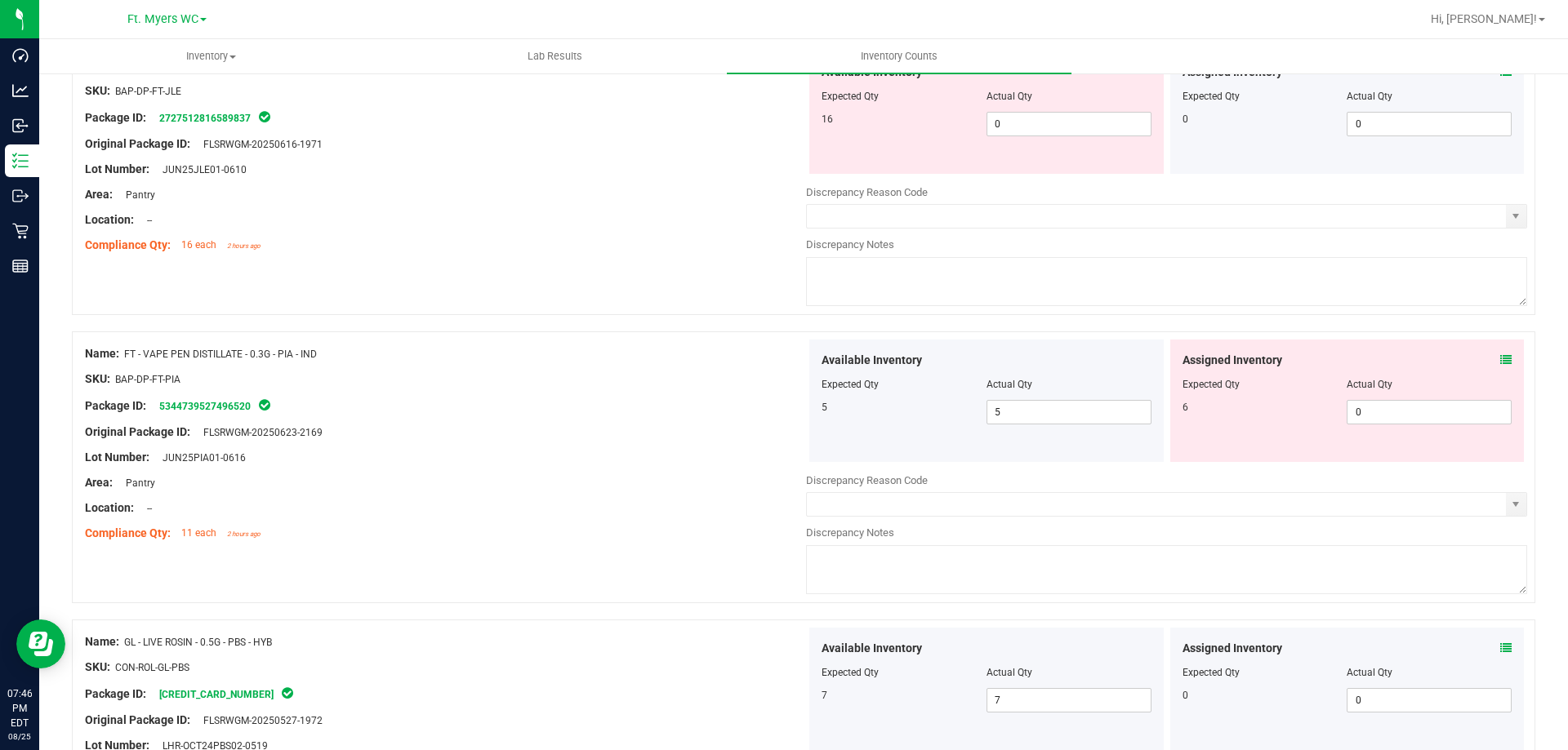
scroll to position [4254, 0]
click at [1500, 366] on icon at bounding box center [1506, 363] width 12 height 12
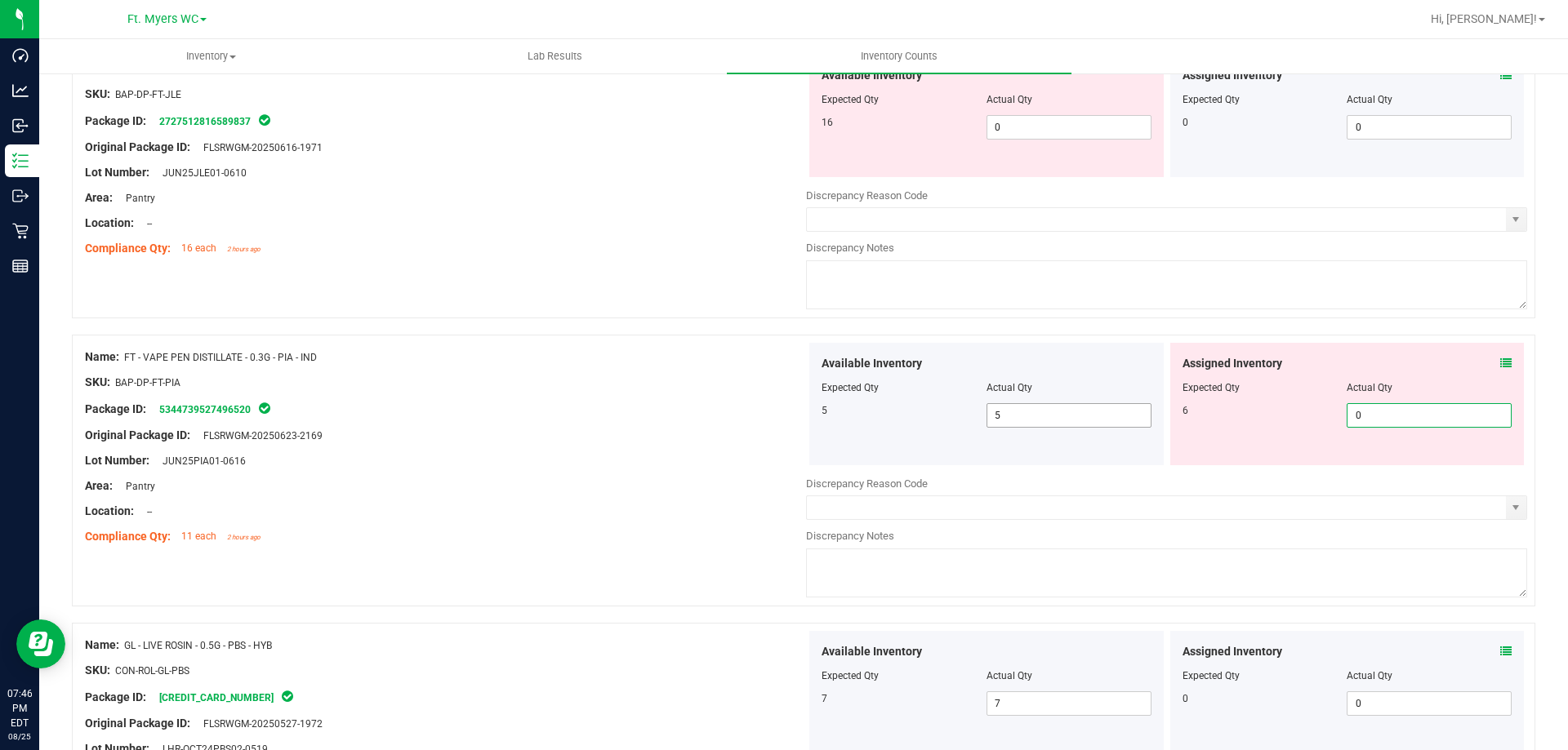
drag, startPoint x: 1384, startPoint y: 417, endPoint x: 1130, endPoint y: 404, distance: 254.3
click at [1130, 404] on div "Available Inventory Expected Qty Actual Qty 5 5 5 0 0" at bounding box center [1166, 404] width 721 height 123
click at [1500, 357] on icon at bounding box center [1506, 363] width 12 height 12
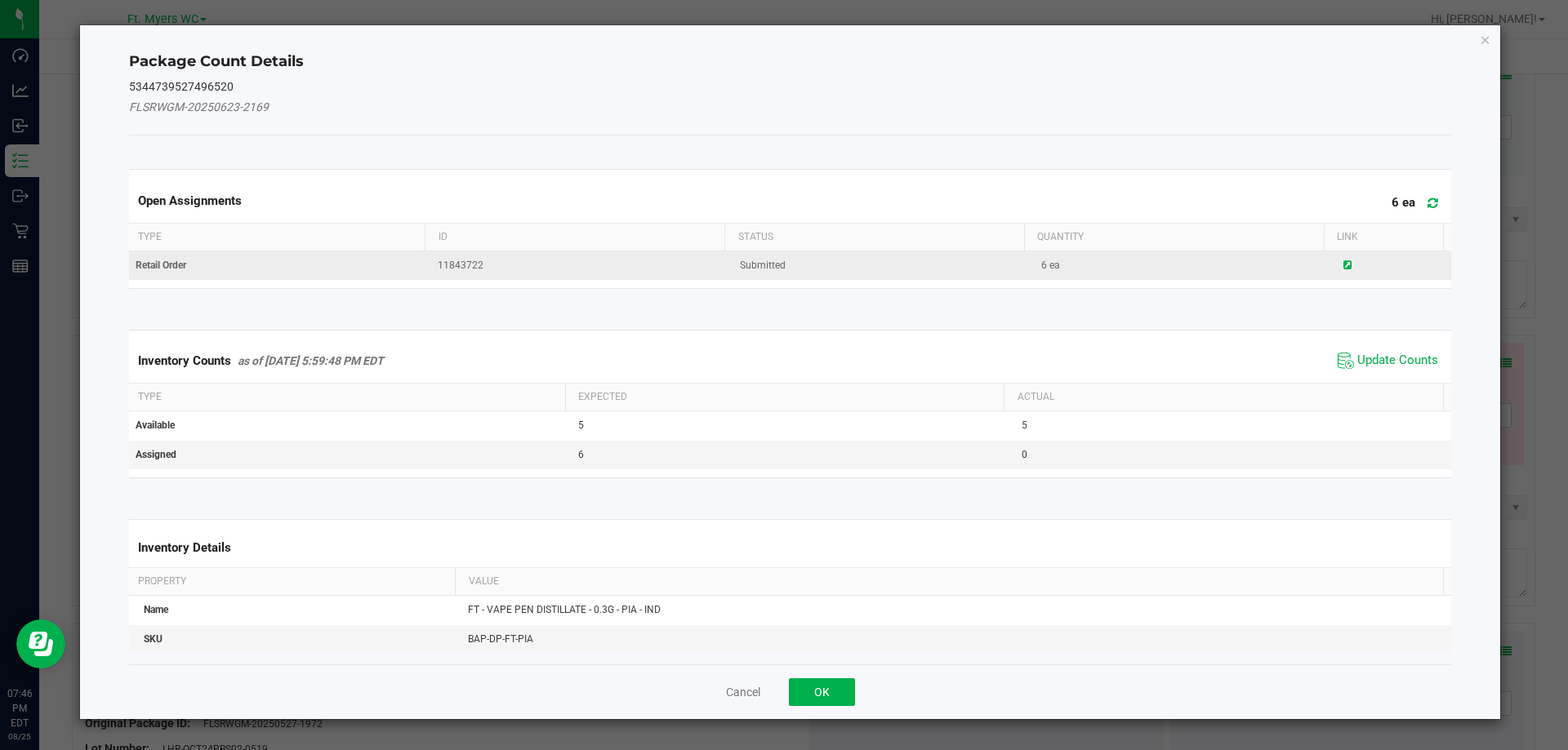
click at [1333, 269] on td at bounding box center [1394, 266] width 121 height 28
click at [1343, 270] on span at bounding box center [1347, 265] width 8 height 12
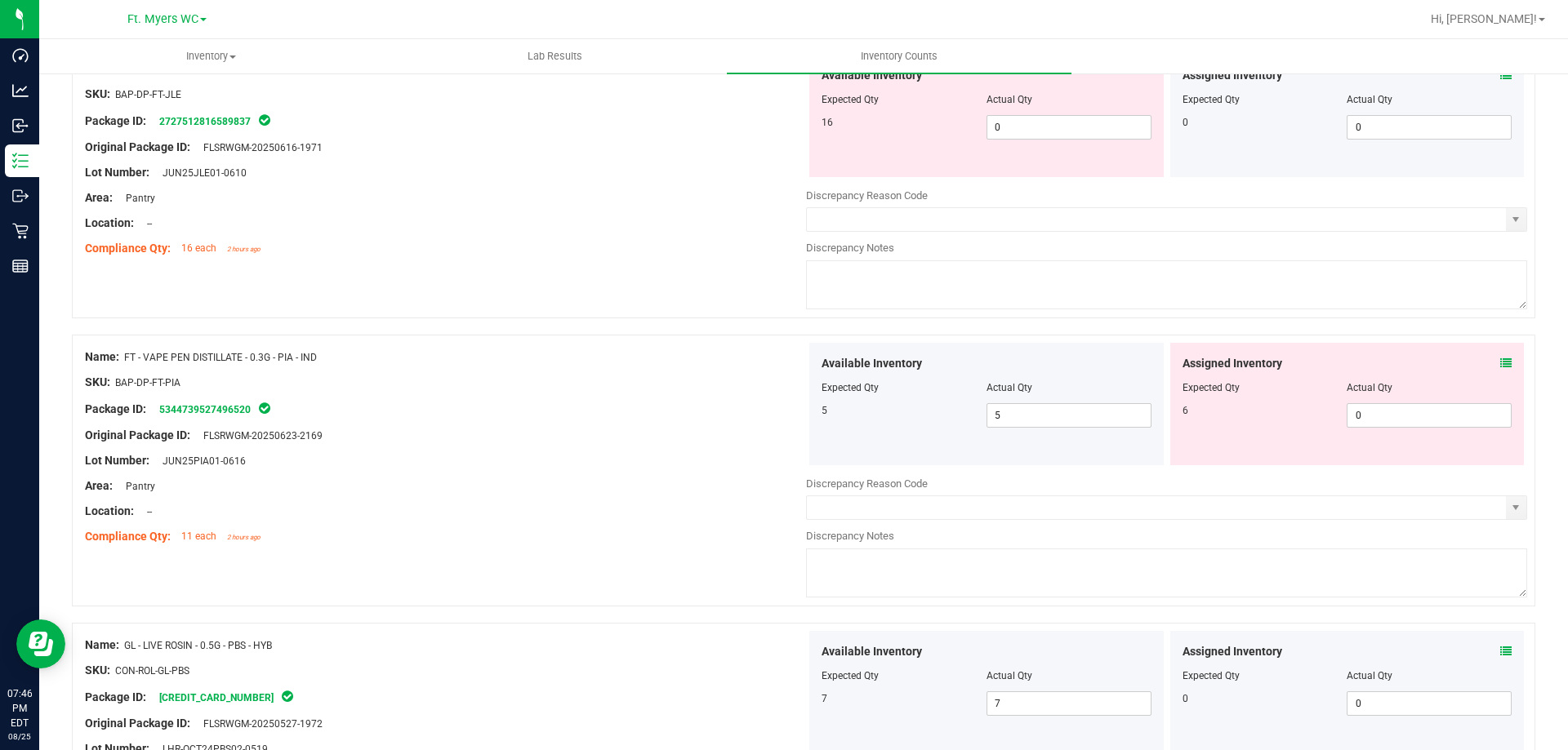
click at [1500, 357] on icon at bounding box center [1506, 363] width 12 height 12
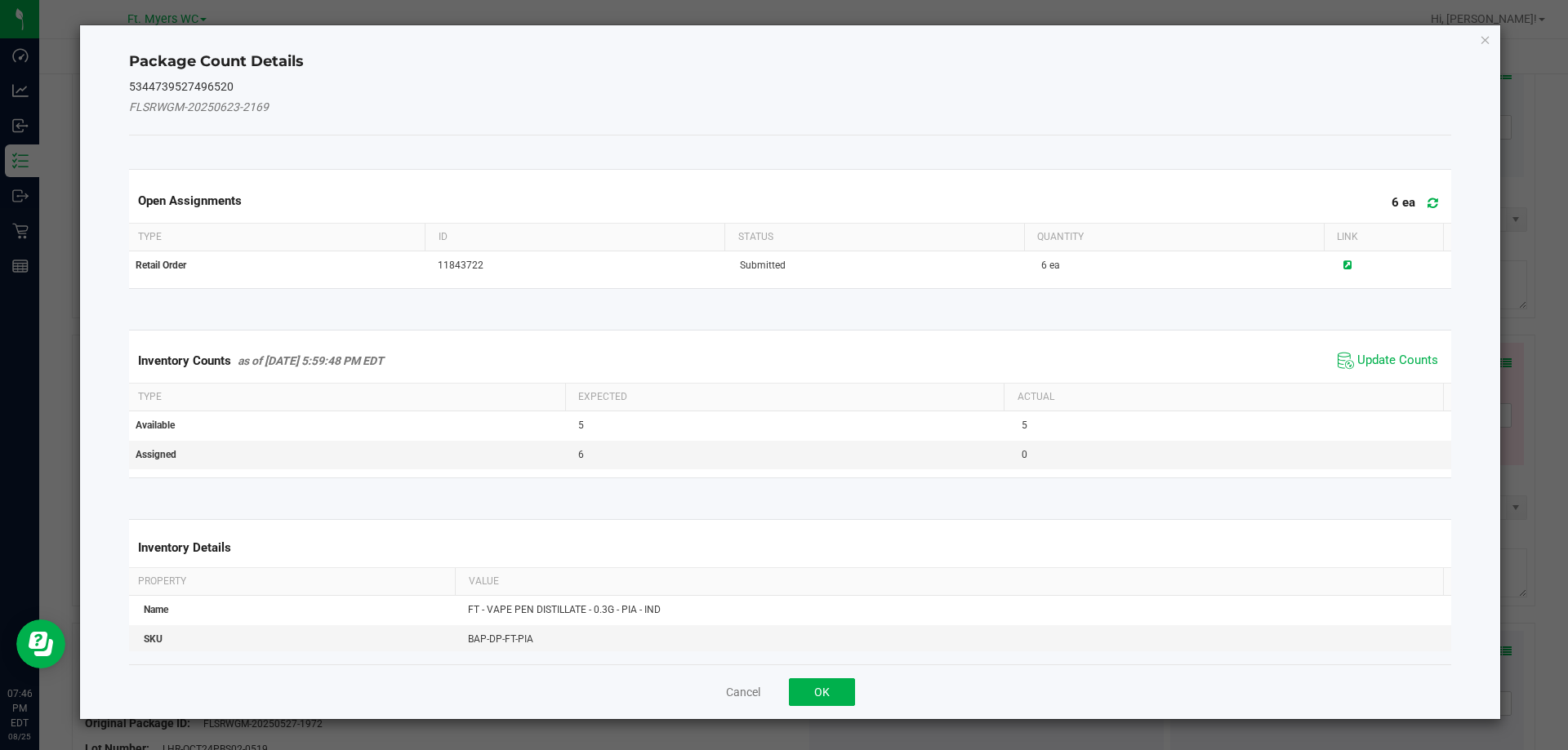
click at [1351, 349] on span "Update Counts" at bounding box center [1388, 361] width 108 height 25
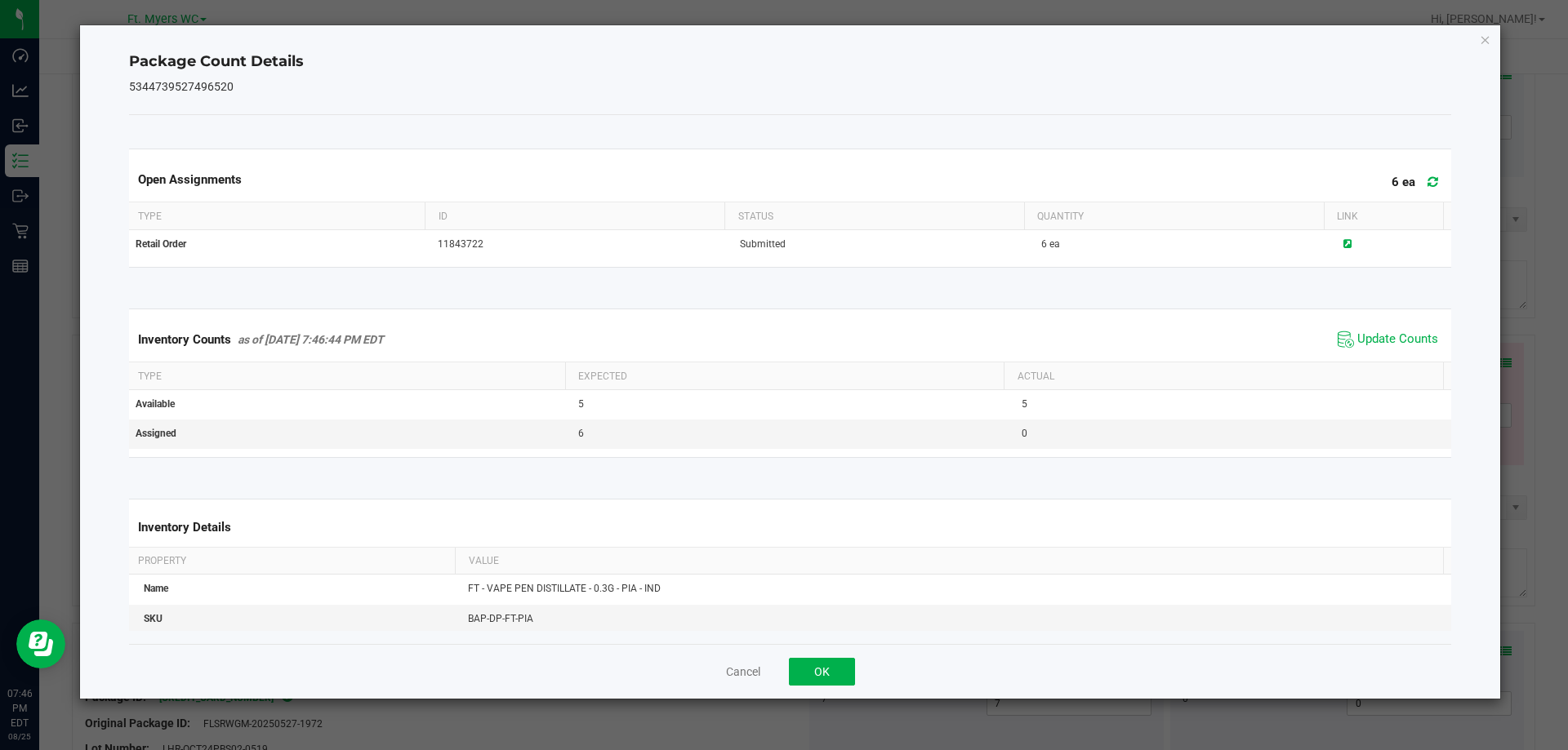
click at [1364, 349] on span "Update Counts" at bounding box center [1388, 339] width 108 height 25
click at [1370, 331] on span "Update Counts" at bounding box center [1388, 339] width 108 height 25
click at [1370, 331] on span "Update Counts" at bounding box center [1390, 339] width 105 height 23
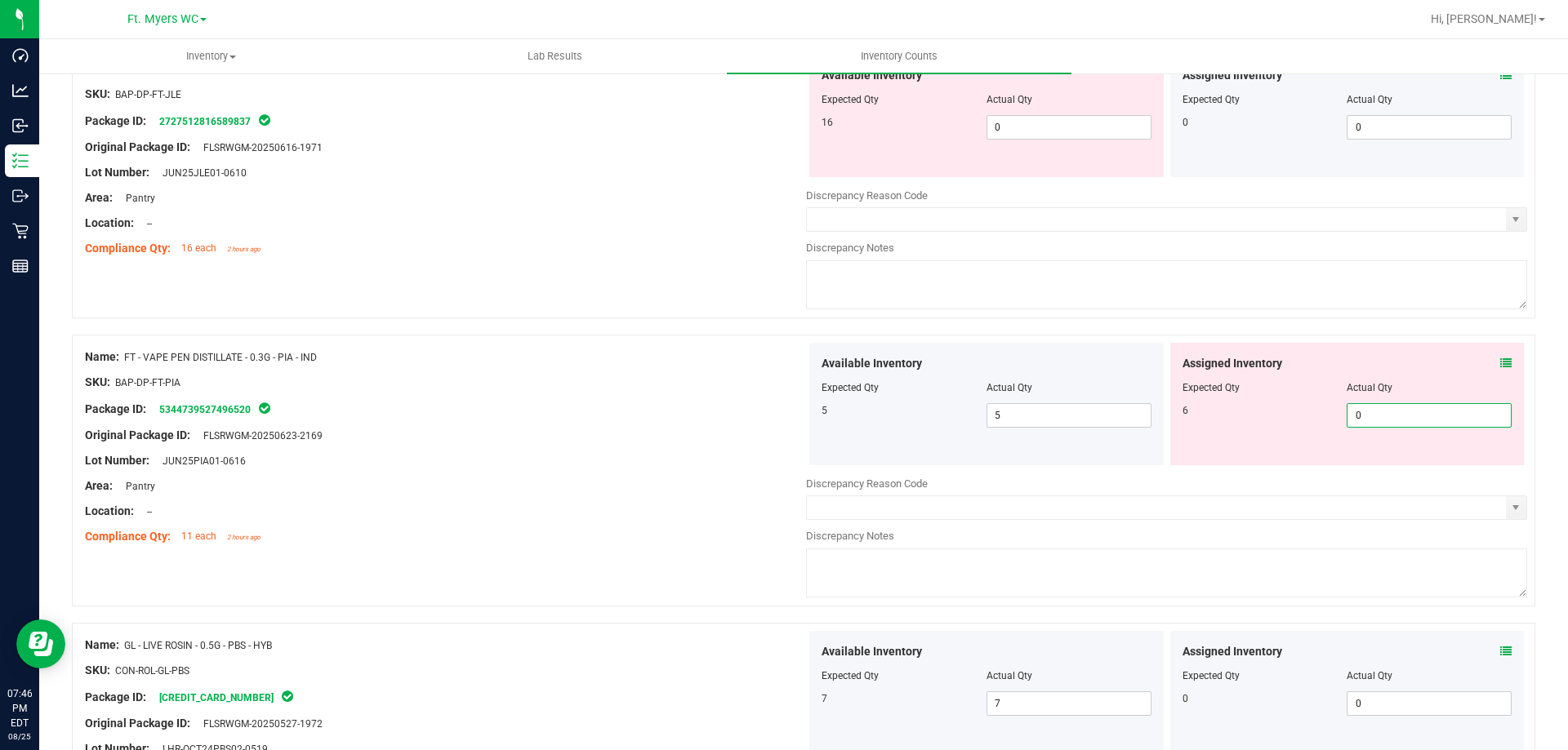
drag, startPoint x: 1403, startPoint y: 416, endPoint x: 876, endPoint y: 412, distance: 527.0
click at [901, 418] on div "Available Inventory Expected Qty Actual Qty 5 5 5 0 0" at bounding box center [1166, 404] width 721 height 123
type input "6"
click at [669, 403] on div "Package ID: 5344739527496520" at bounding box center [445, 409] width 721 height 20
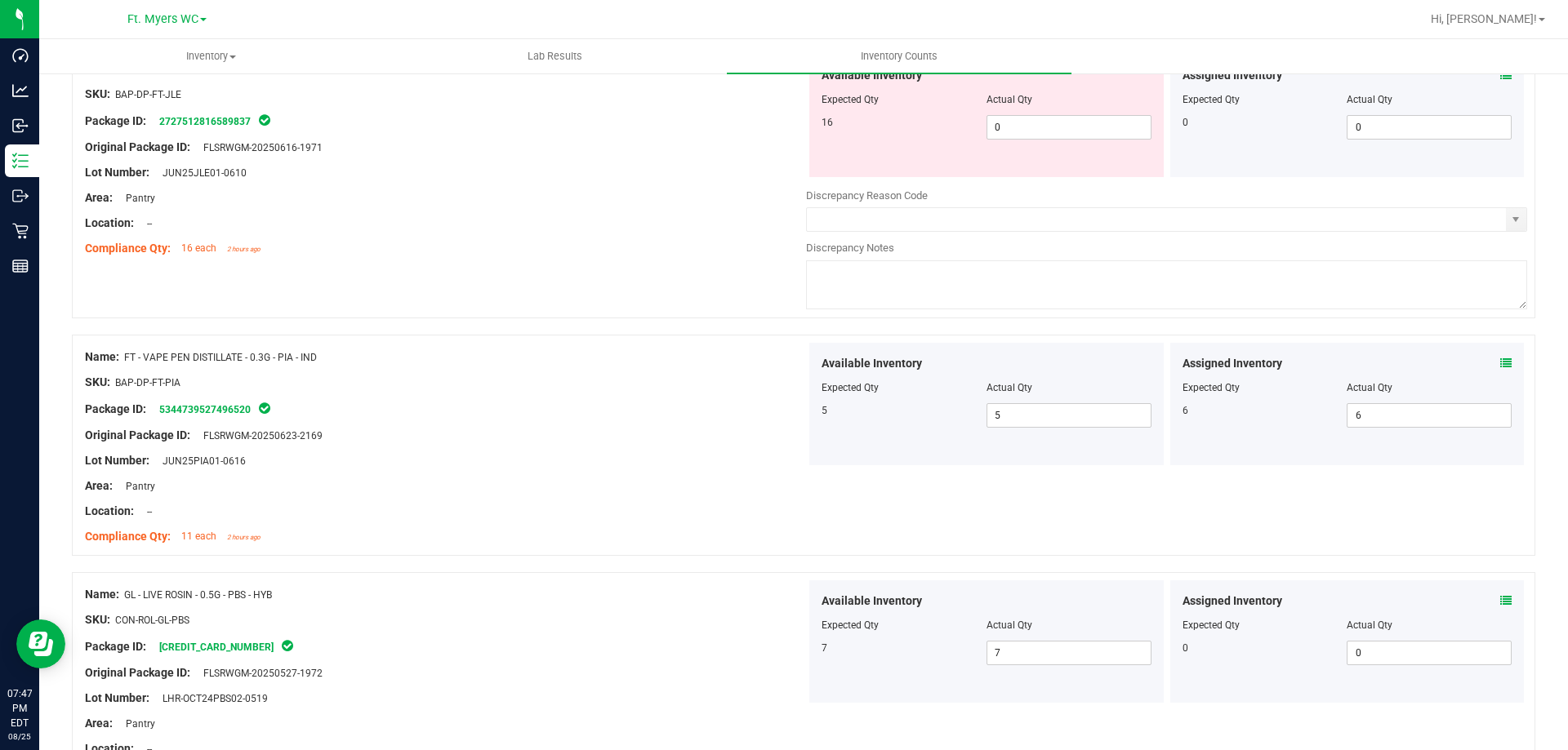
scroll to position [4009, 0]
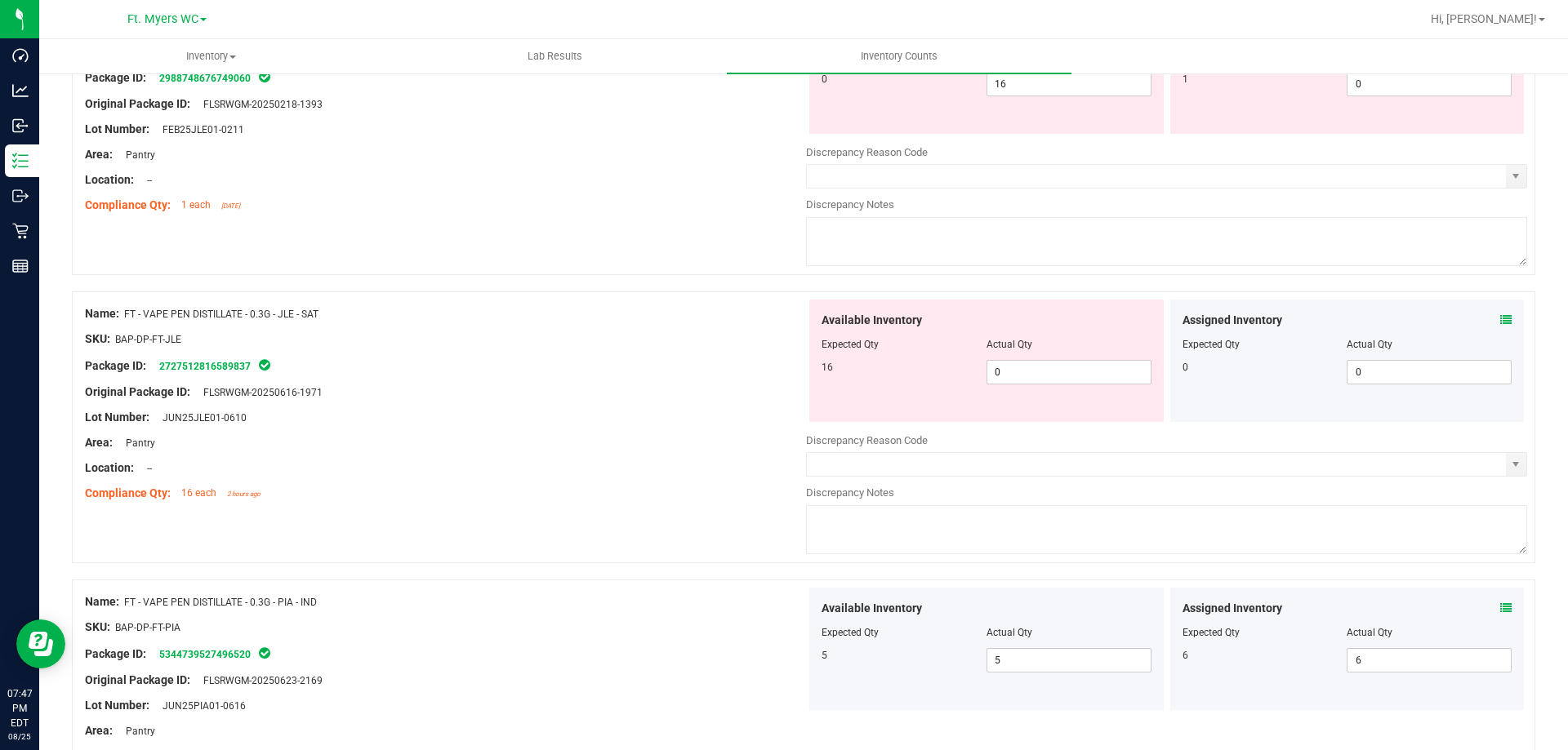
click at [677, 374] on div "Package ID: 2727512816589837" at bounding box center [445, 366] width 721 height 20
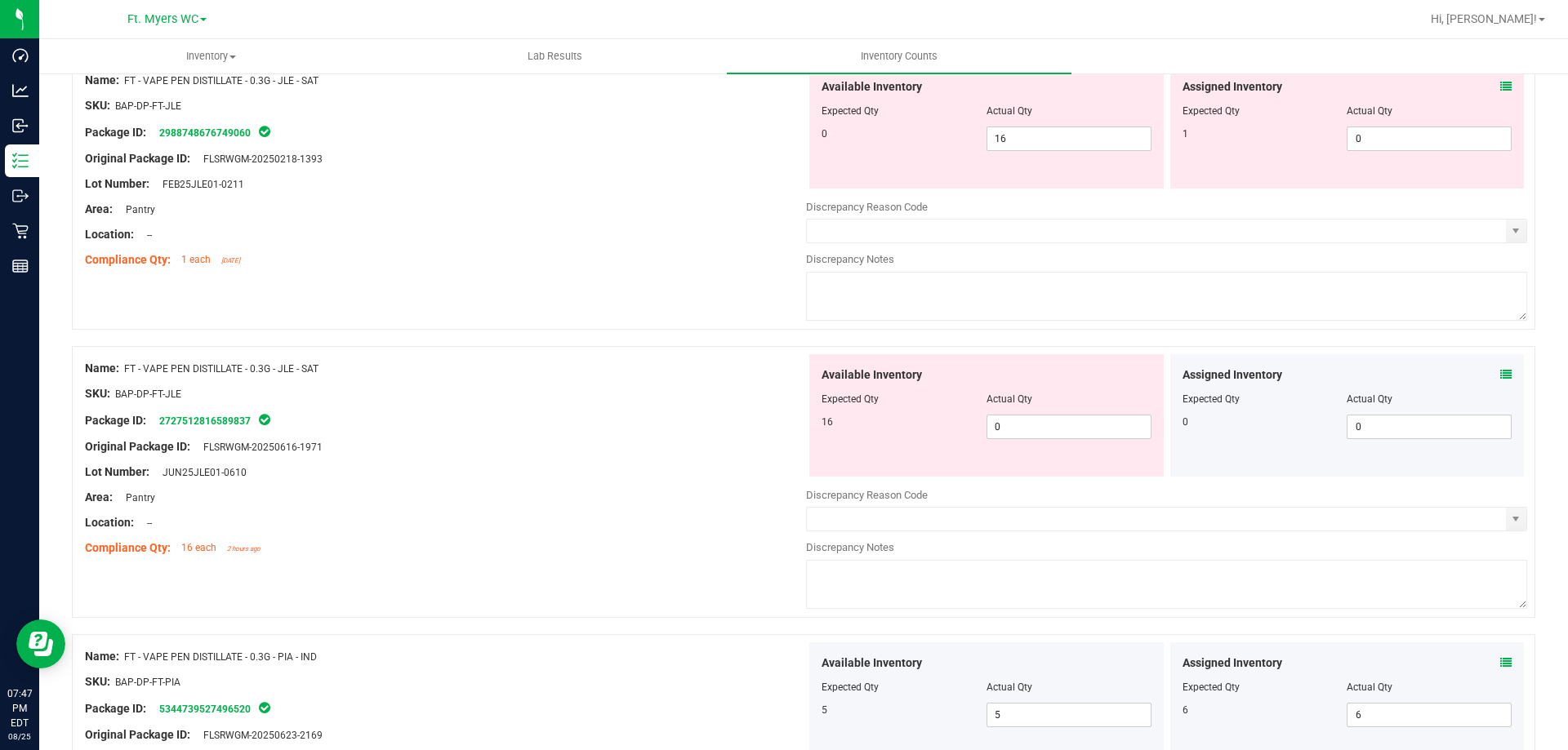
scroll to position [3846, 0]
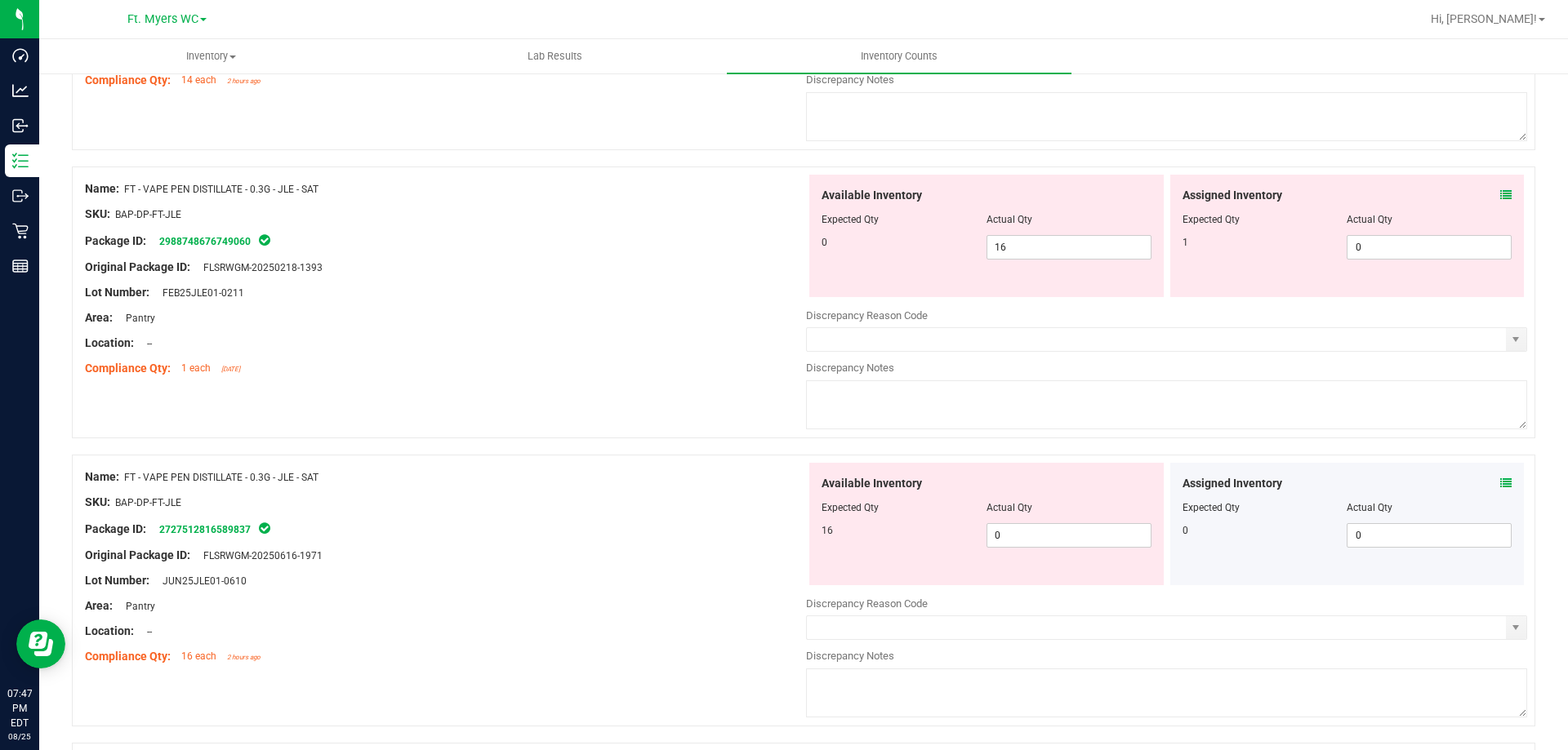
click at [732, 353] on div at bounding box center [445, 355] width 721 height 8
drag, startPoint x: 1066, startPoint y: 243, endPoint x: 764, endPoint y: 246, distance: 302.0
click at [764, 246] on div "Name: FT - VAPE PEN DISTILLATE - 0.3G - JLE - SAT SKU: BAP-DP-FT-JLE Package ID…" at bounding box center [804, 302] width 1463 height 272
type input "0"
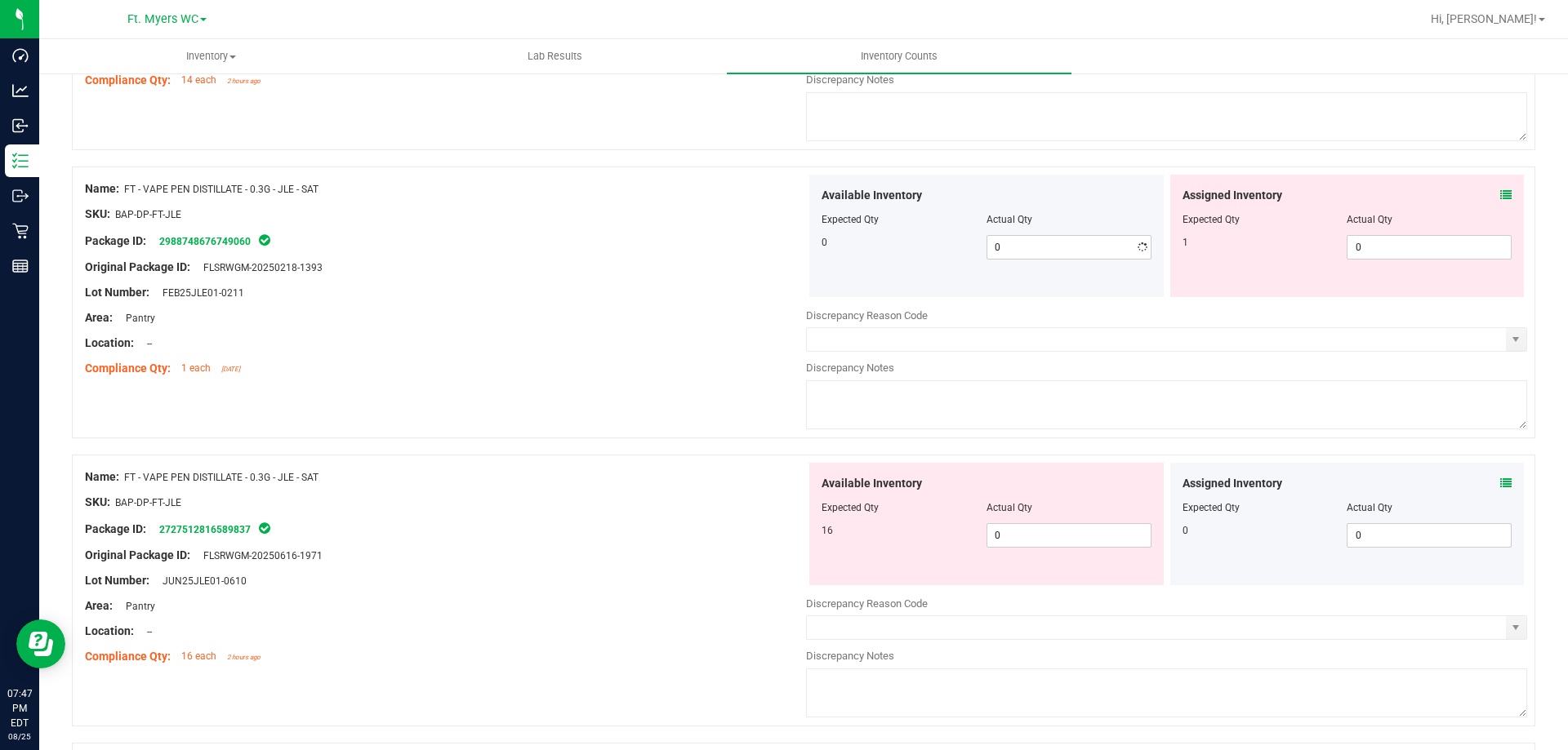
click at [732, 273] on div "Original Package ID: FLSRWGM-20250218-1393" at bounding box center [445, 267] width 721 height 17
click at [1500, 189] on icon at bounding box center [1506, 195] width 12 height 12
drag, startPoint x: 1364, startPoint y: 240, endPoint x: 978, endPoint y: 232, distance: 386.1
click at [987, 232] on div "Available Inventory Expected Qty Actual Qty 0 0 0 0 0" at bounding box center [1166, 236] width 721 height 123
type input "1"
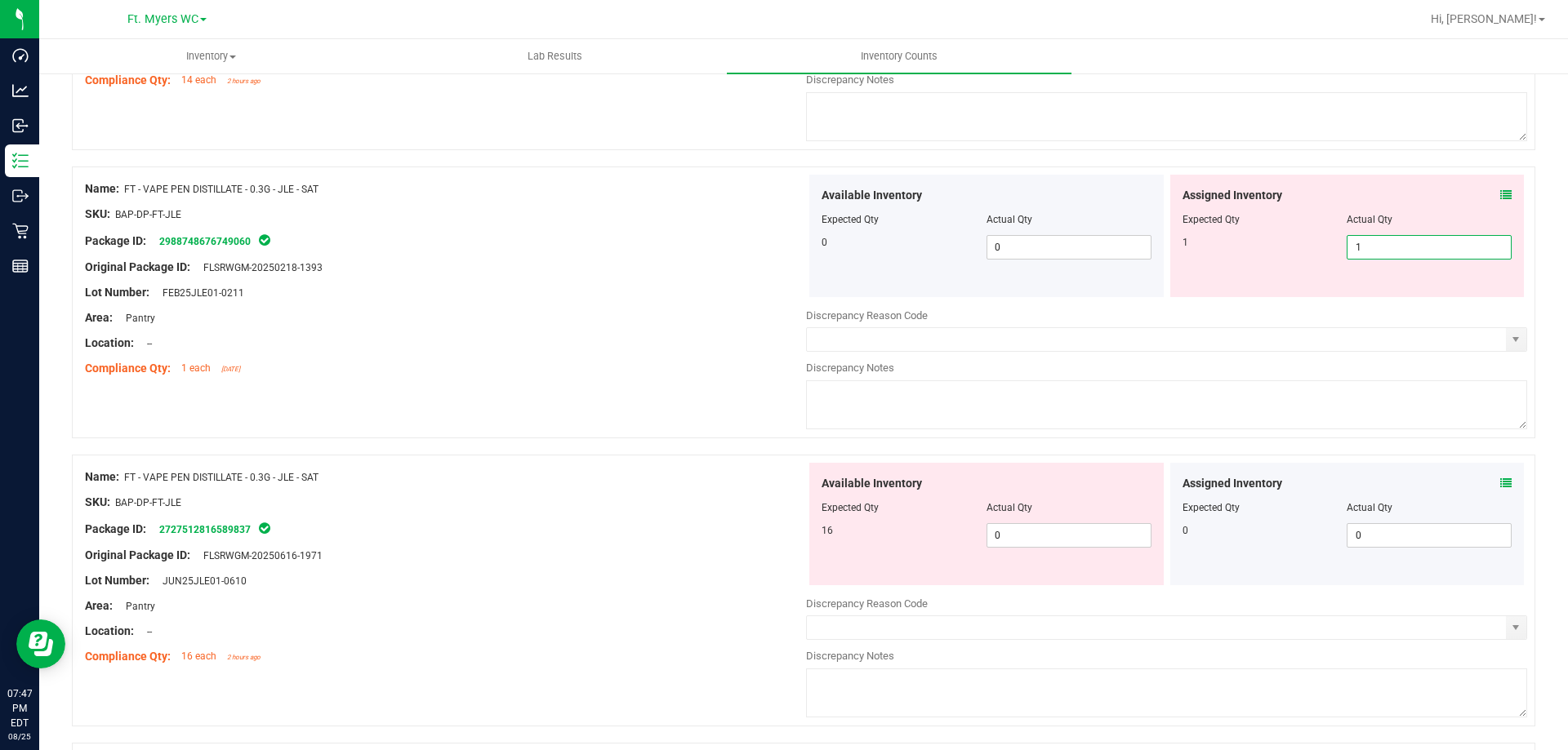
type input "1"
click at [710, 266] on div "Original Package ID: FLSRWGM-20250218-1393" at bounding box center [445, 267] width 721 height 17
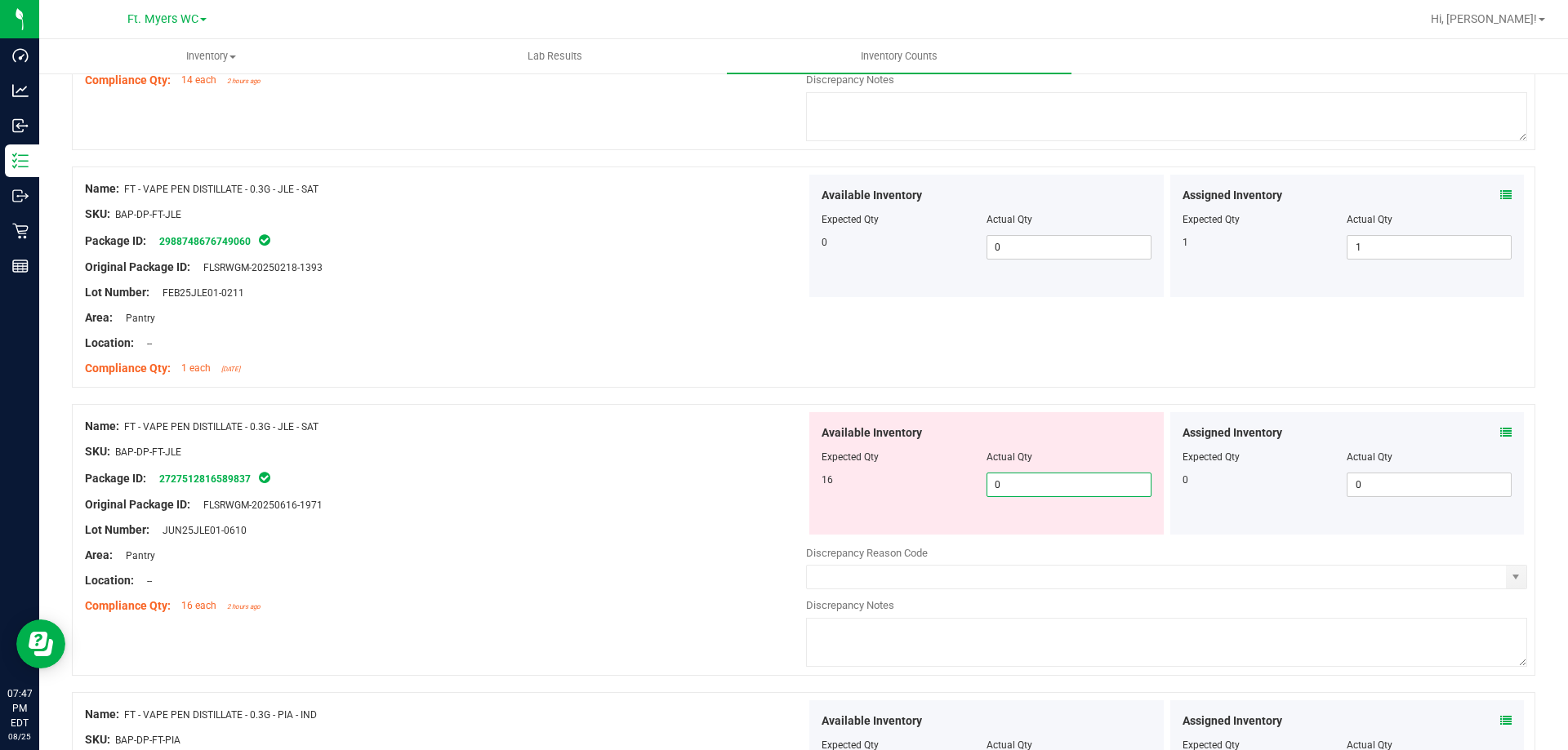
drag, startPoint x: 1068, startPoint y: 481, endPoint x: 788, endPoint y: 484, distance: 280.0
click at [788, 484] on div "Name: FT - VAPE PEN DISTILLATE - 0.3G - JLE - SAT SKU: BAP-DP-FT-JLE Package ID…" at bounding box center [804, 540] width 1463 height 272
type input "16"
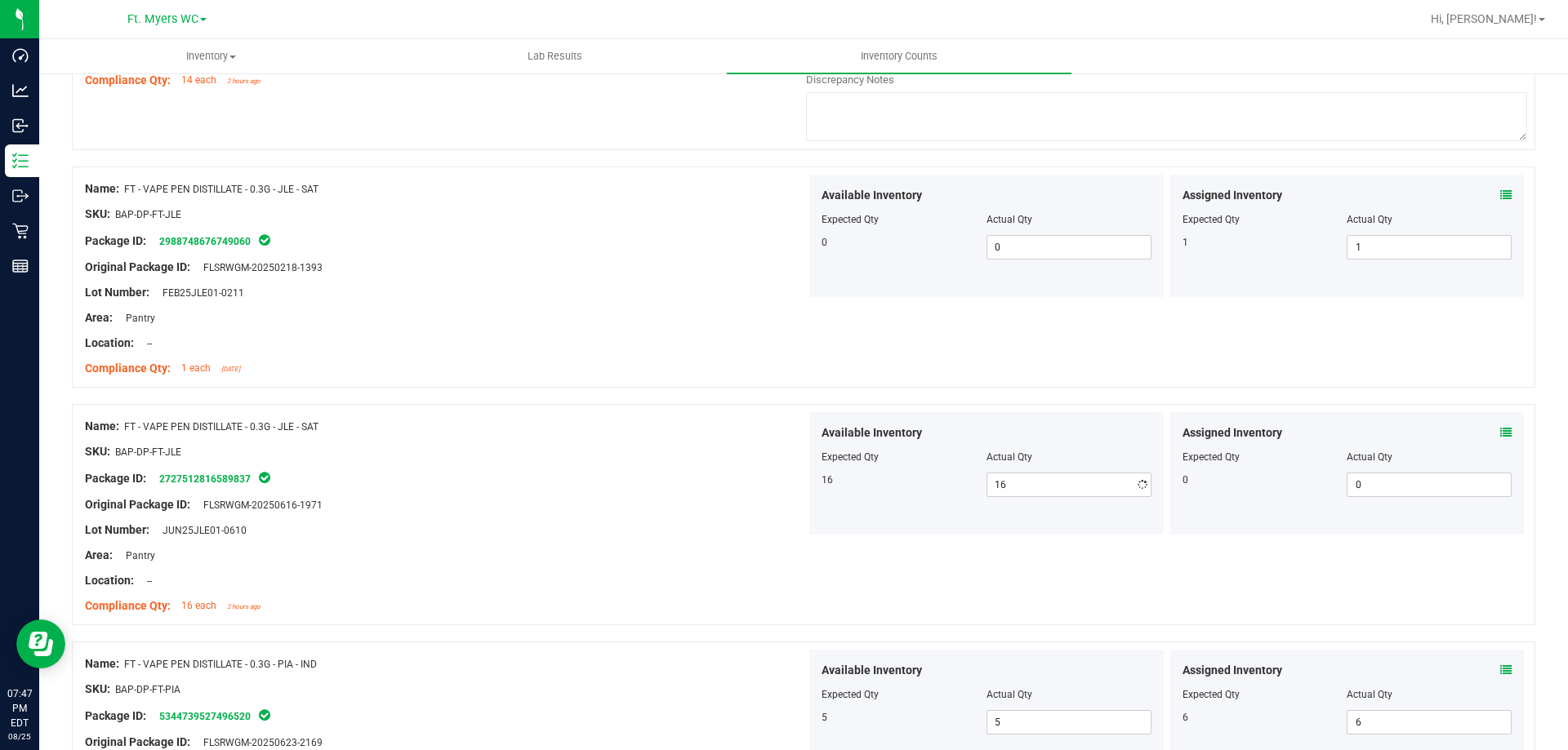
click at [686, 470] on div "Package ID: 2727512816589837" at bounding box center [445, 478] width 721 height 20
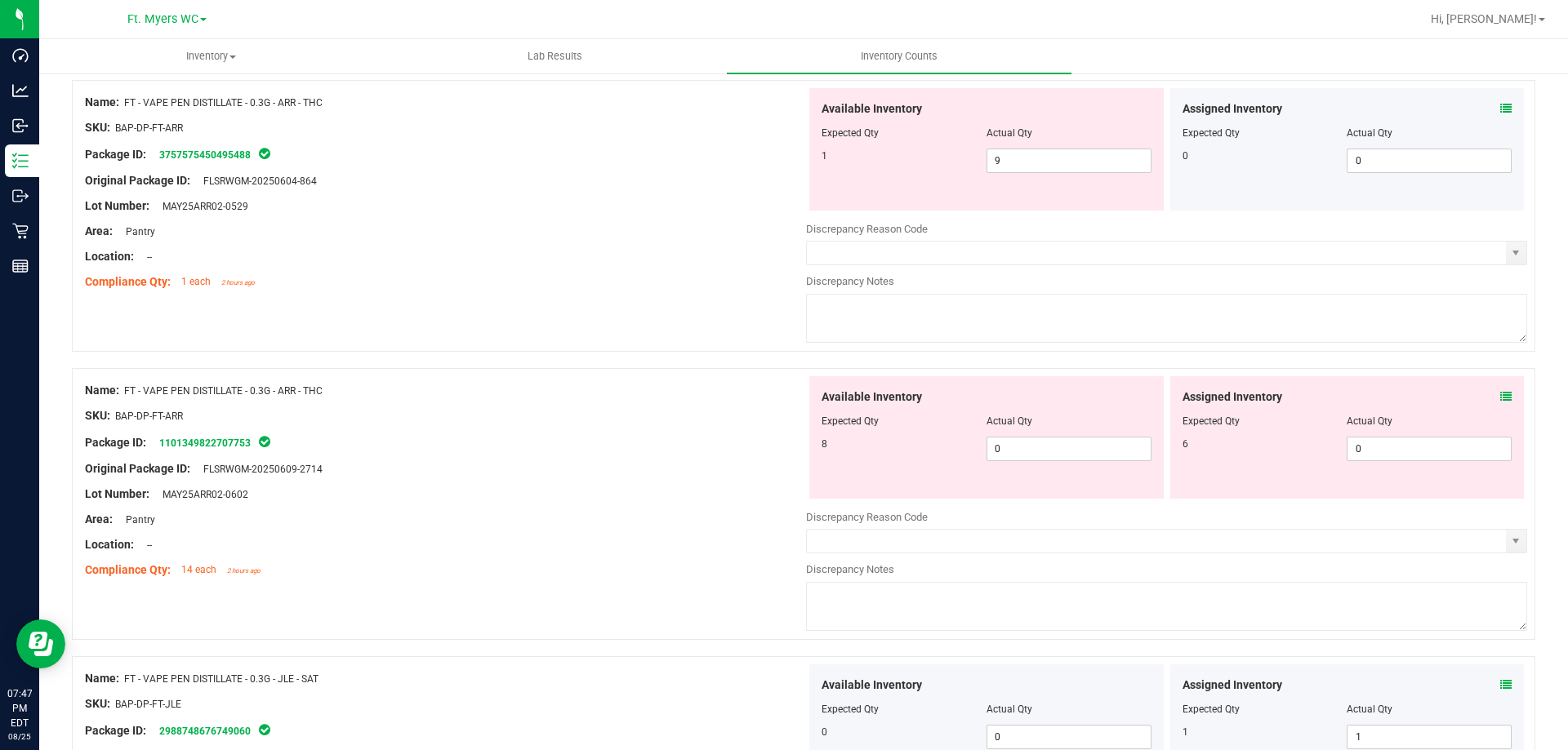
click at [686, 470] on div "Original Package ID: FLSRWGM-20250609-2714" at bounding box center [445, 468] width 721 height 17
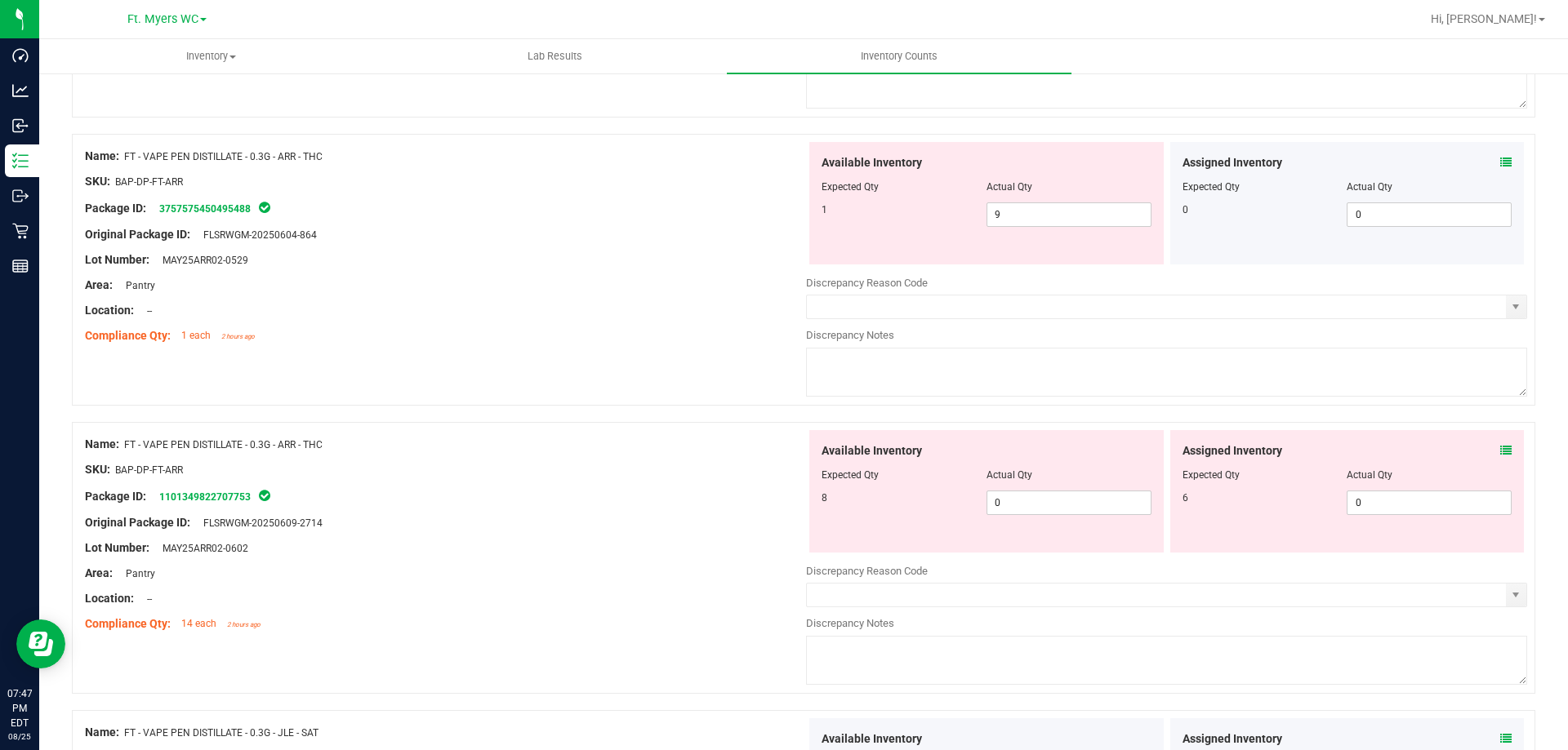
scroll to position [3274, 0]
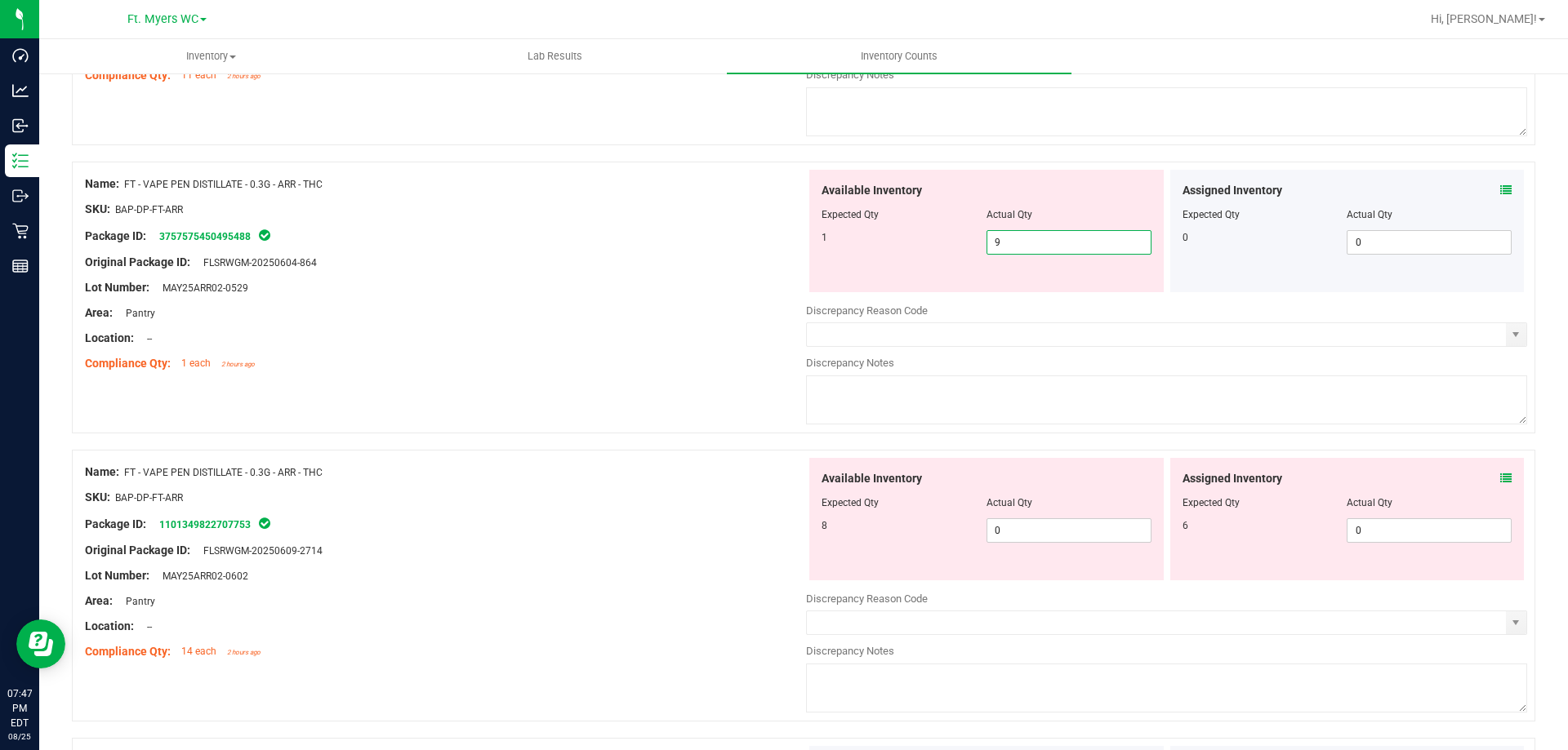
drag, startPoint x: 989, startPoint y: 250, endPoint x: 811, endPoint y: 250, distance: 178.0
click at [821, 250] on div "1 9 9" at bounding box center [986, 243] width 330 height 25
type input "1"
click at [728, 319] on div "Area: Pantry" at bounding box center [445, 313] width 721 height 17
type input "1"
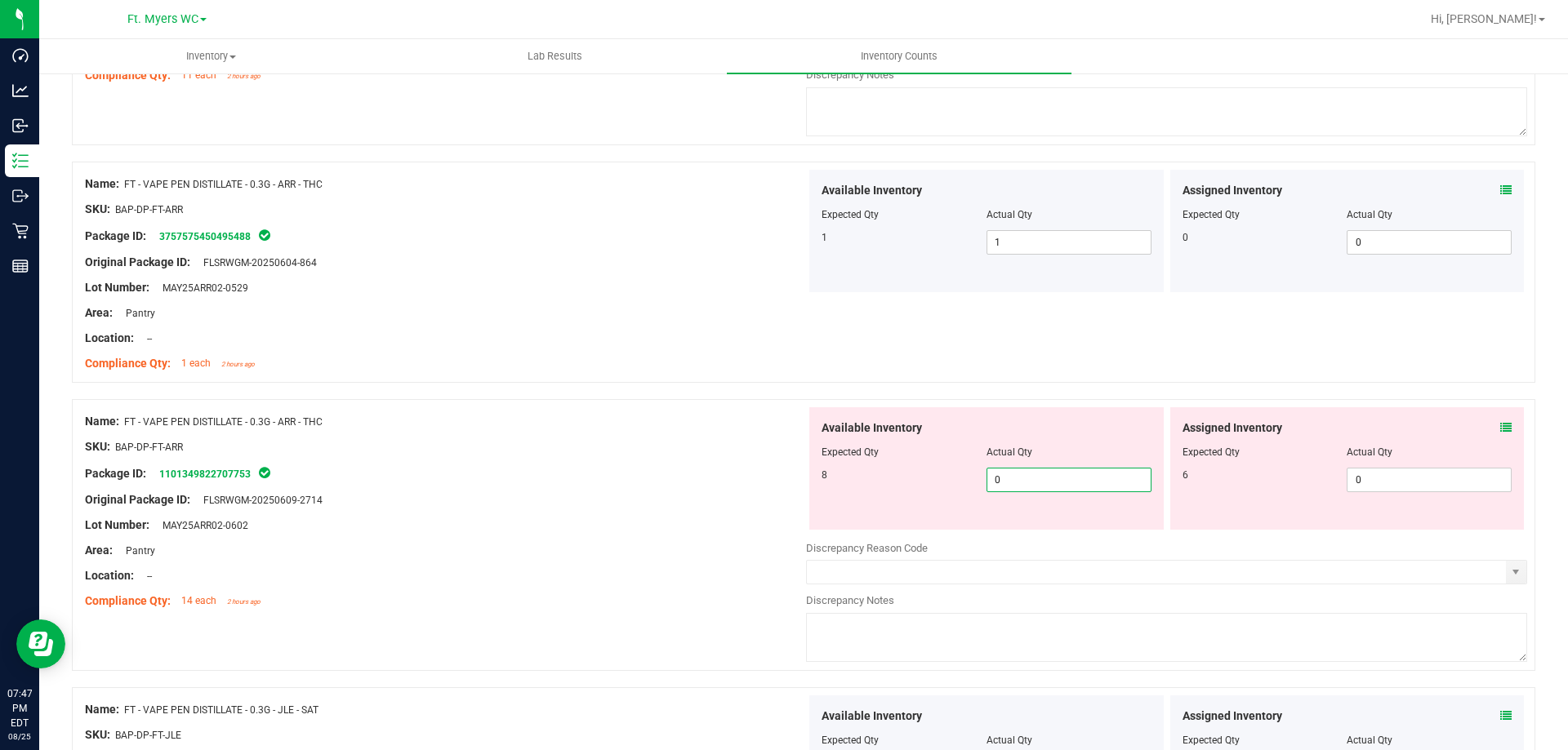
drag, startPoint x: 1019, startPoint y: 481, endPoint x: 1049, endPoint y: 480, distance: 30.0
click at [1049, 480] on span "0 0" at bounding box center [1069, 480] width 165 height 25
click at [1031, 227] on div at bounding box center [986, 226] width 330 height 8
drag, startPoint x: 1055, startPoint y: 245, endPoint x: 852, endPoint y: 253, distance: 203.2
click at [852, 253] on div "1 1 1" at bounding box center [986, 243] width 330 height 25
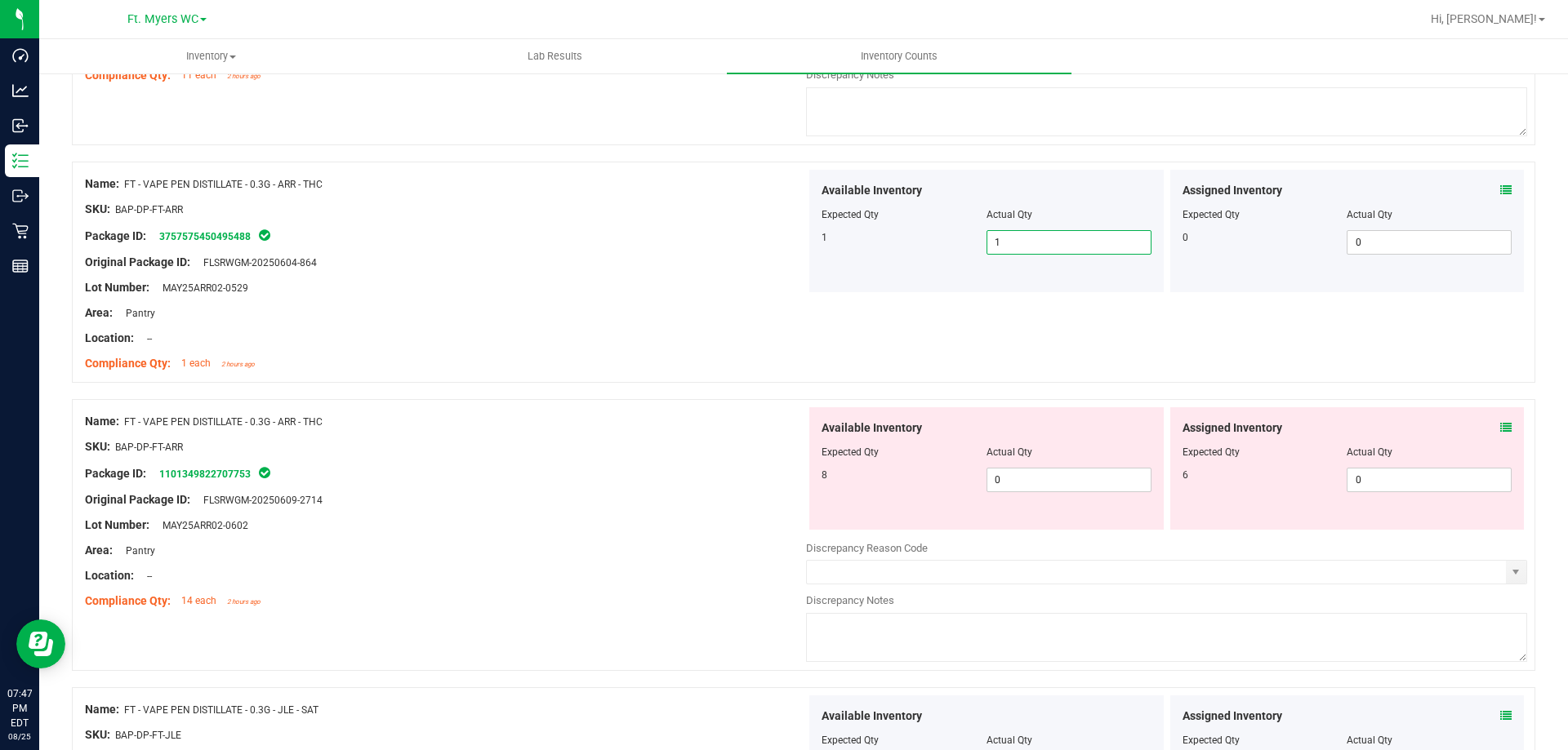
type input "9"
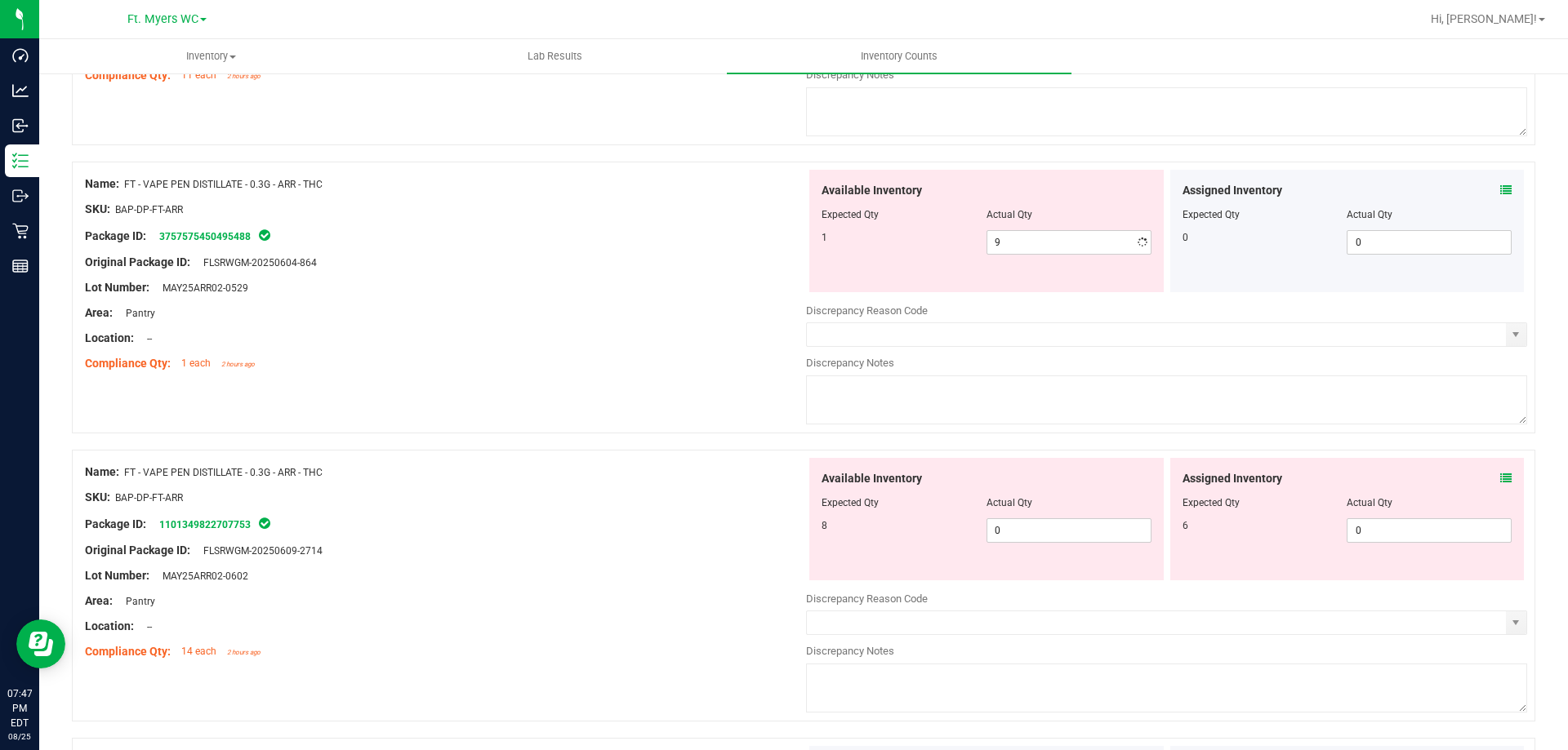
click at [708, 330] on div "Location: --" at bounding box center [445, 338] width 721 height 17
click at [695, 241] on div "Package ID: 3757575450495488" at bounding box center [445, 236] width 721 height 20
click at [624, 259] on div "Original Package ID: FLSRWGM-20250604-864" at bounding box center [445, 262] width 721 height 17
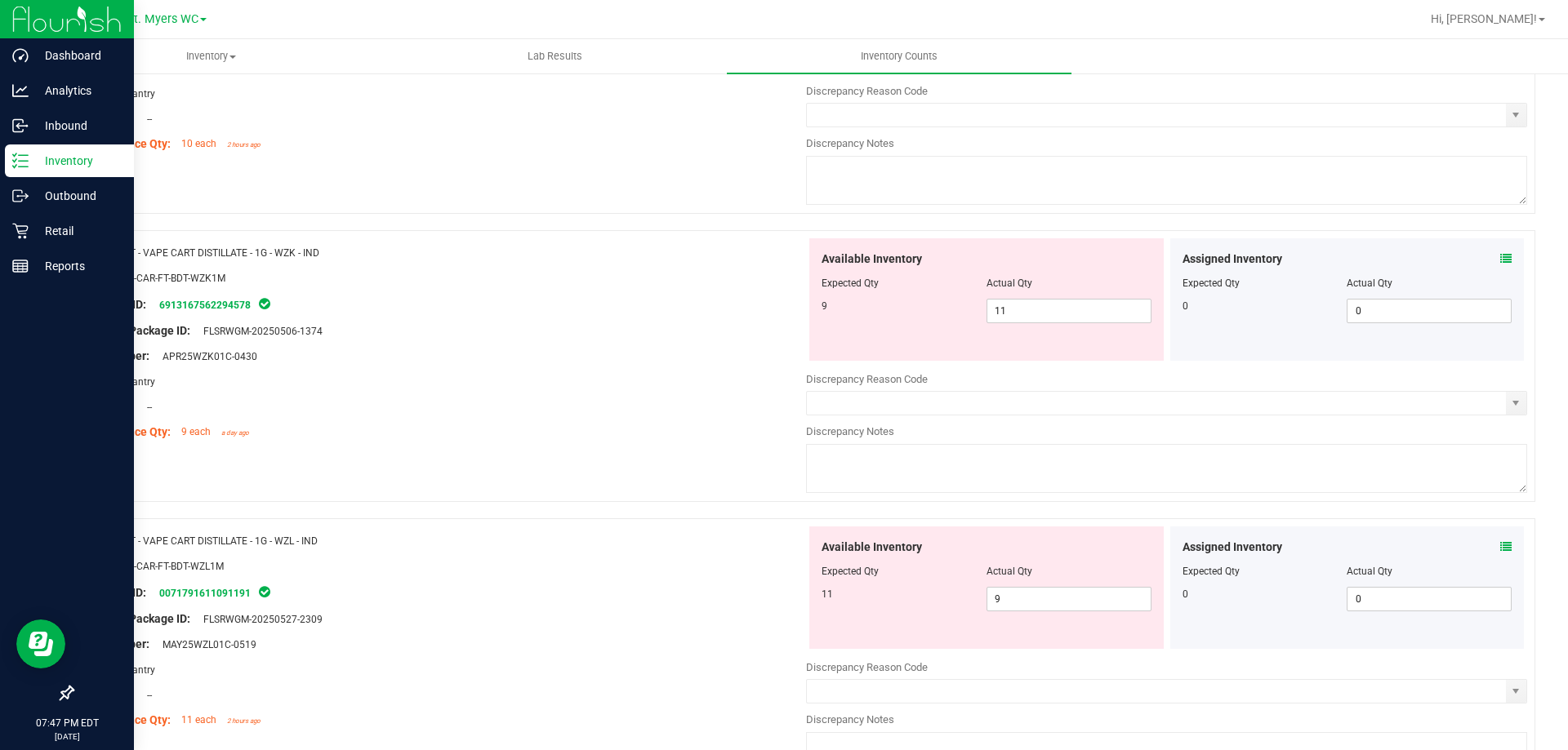
scroll to position [2458, 0]
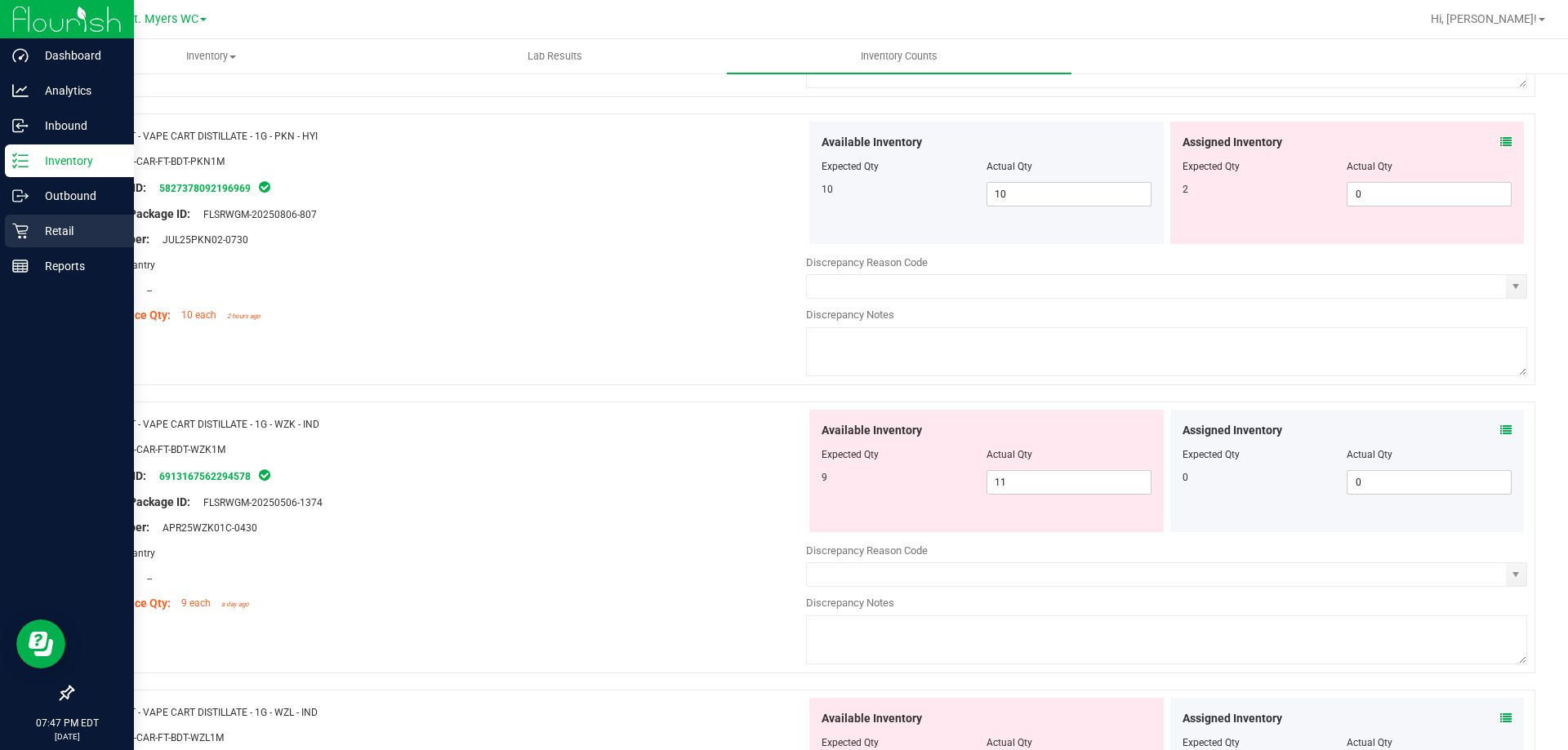
click at [66, 227] on p "Retail" at bounding box center [77, 231] width 98 height 20
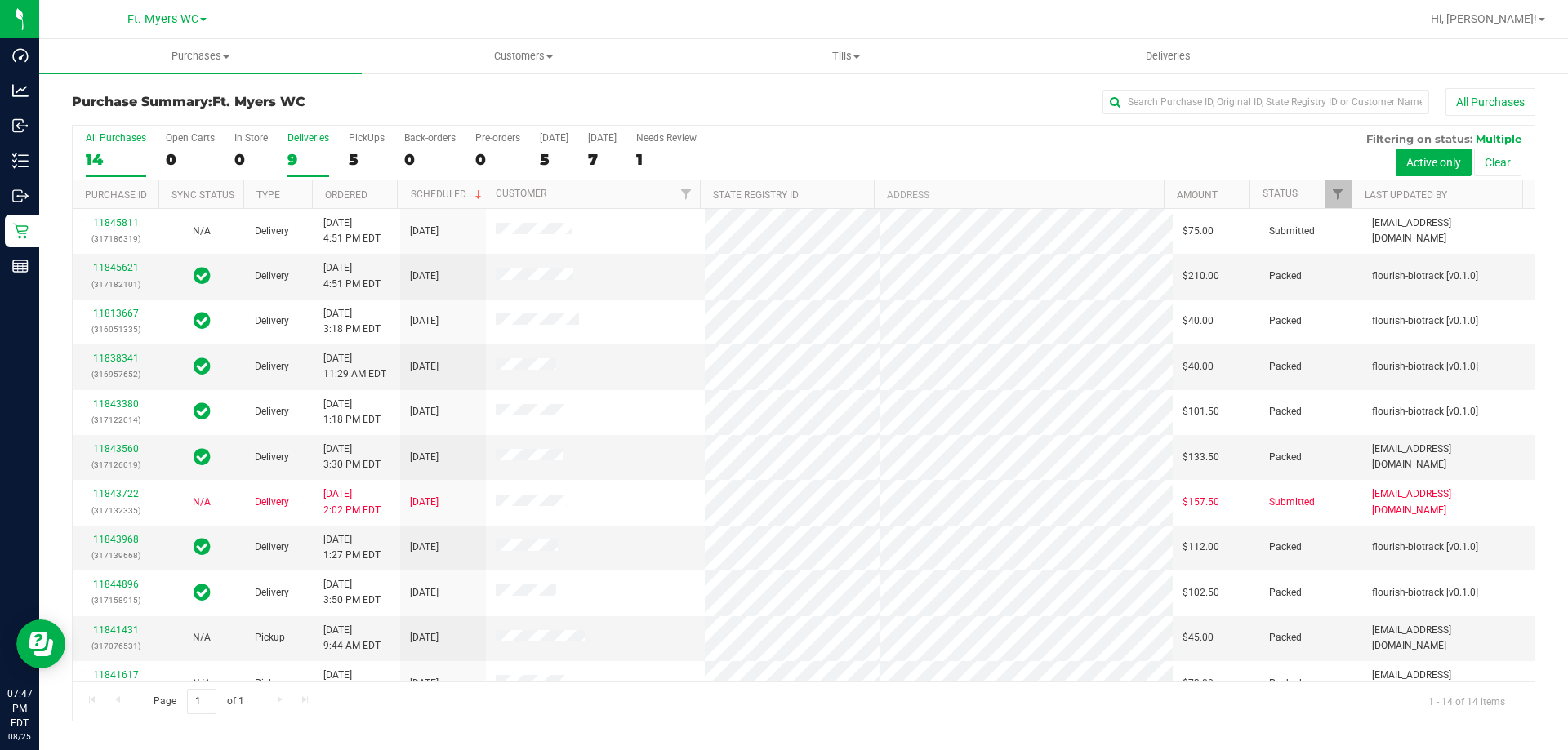
click at [302, 132] on div "Deliveries" at bounding box center [308, 138] width 42 height 12
click at [0, 0] on input "Deliveries 9" at bounding box center [0, 0] width 0 height 0
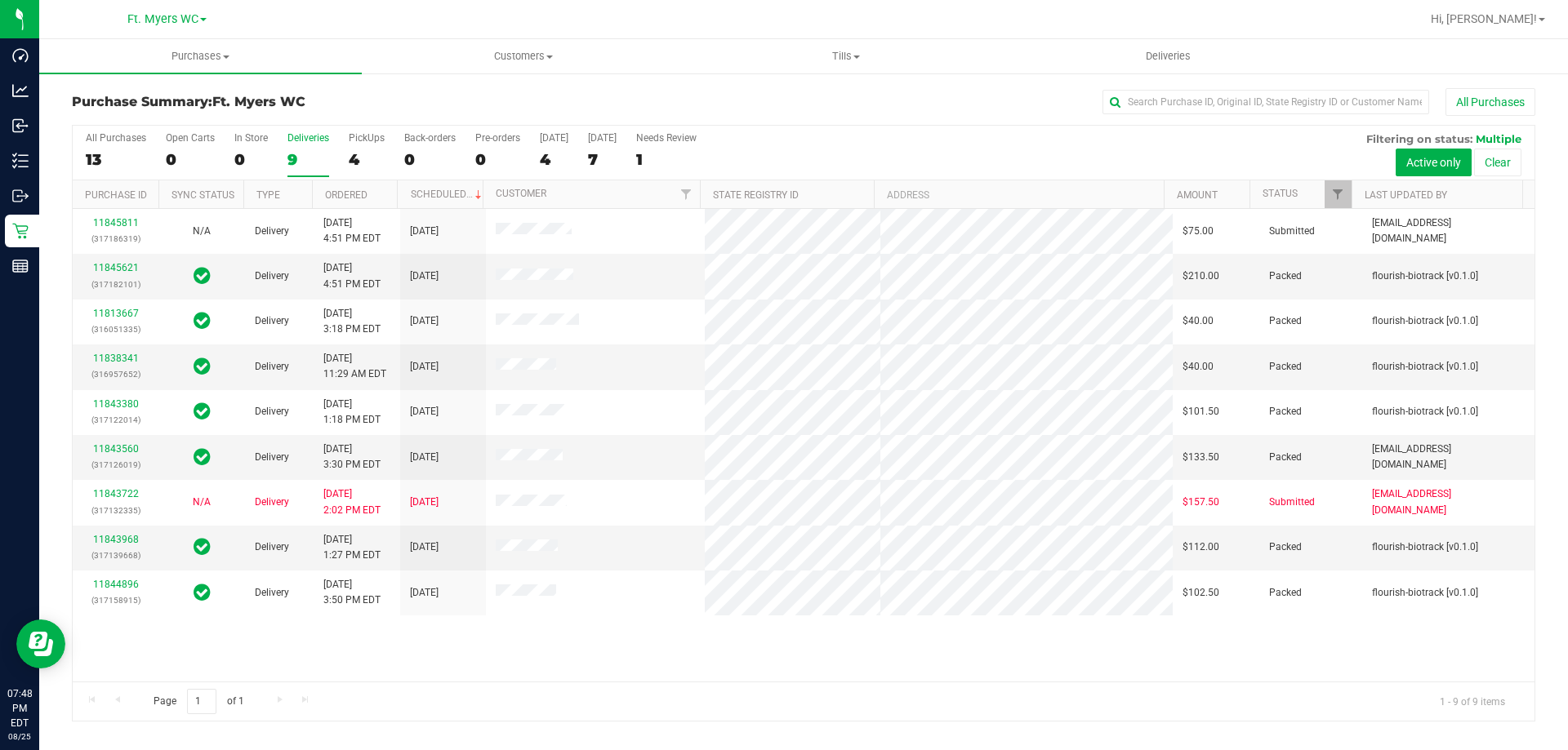
click at [369, 148] on label "PickUps 4" at bounding box center [366, 155] width 36 height 45
click at [0, 0] on input "PickUps 4" at bounding box center [0, 0] width 0 height 0
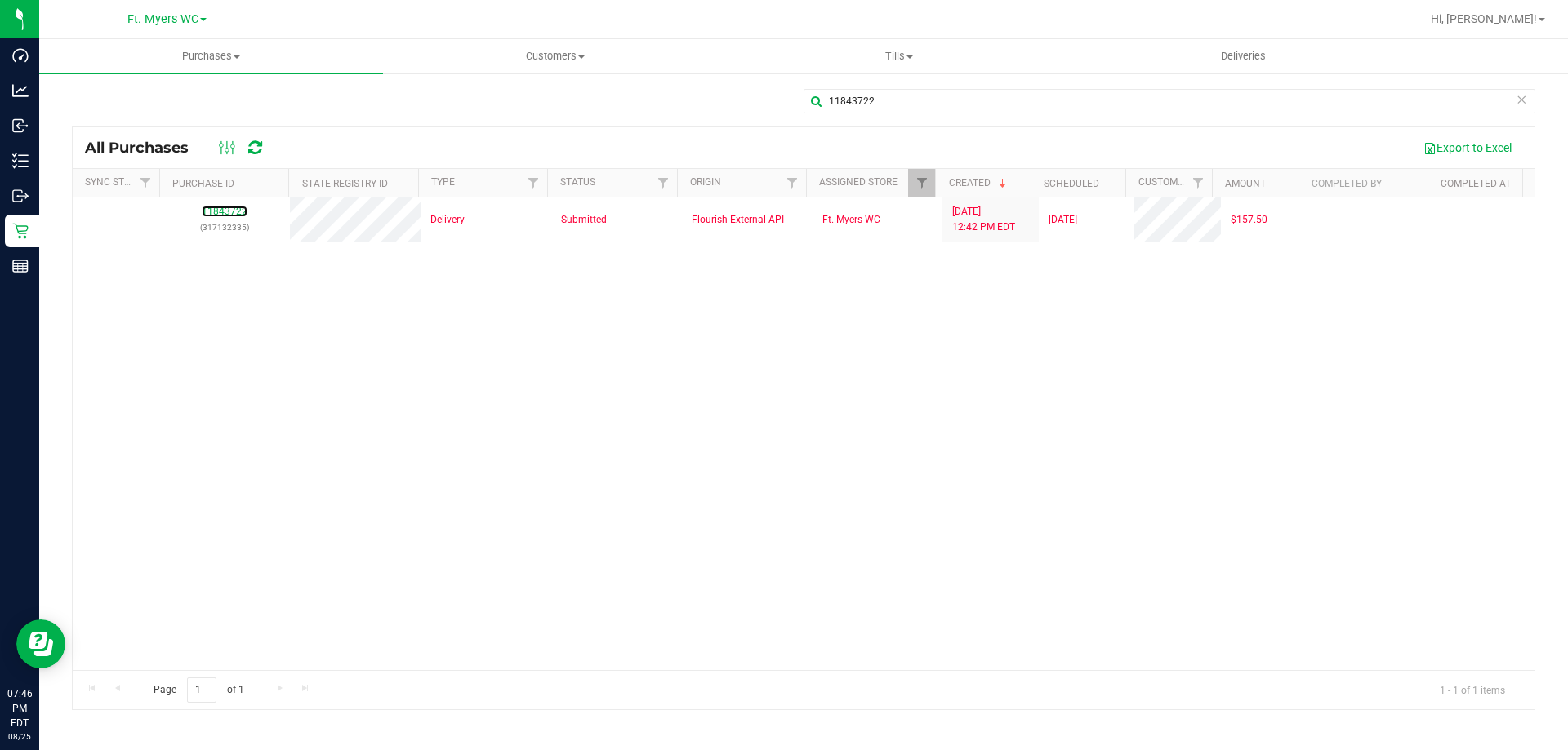
click at [231, 210] on link "11843722" at bounding box center [224, 211] width 45 height 12
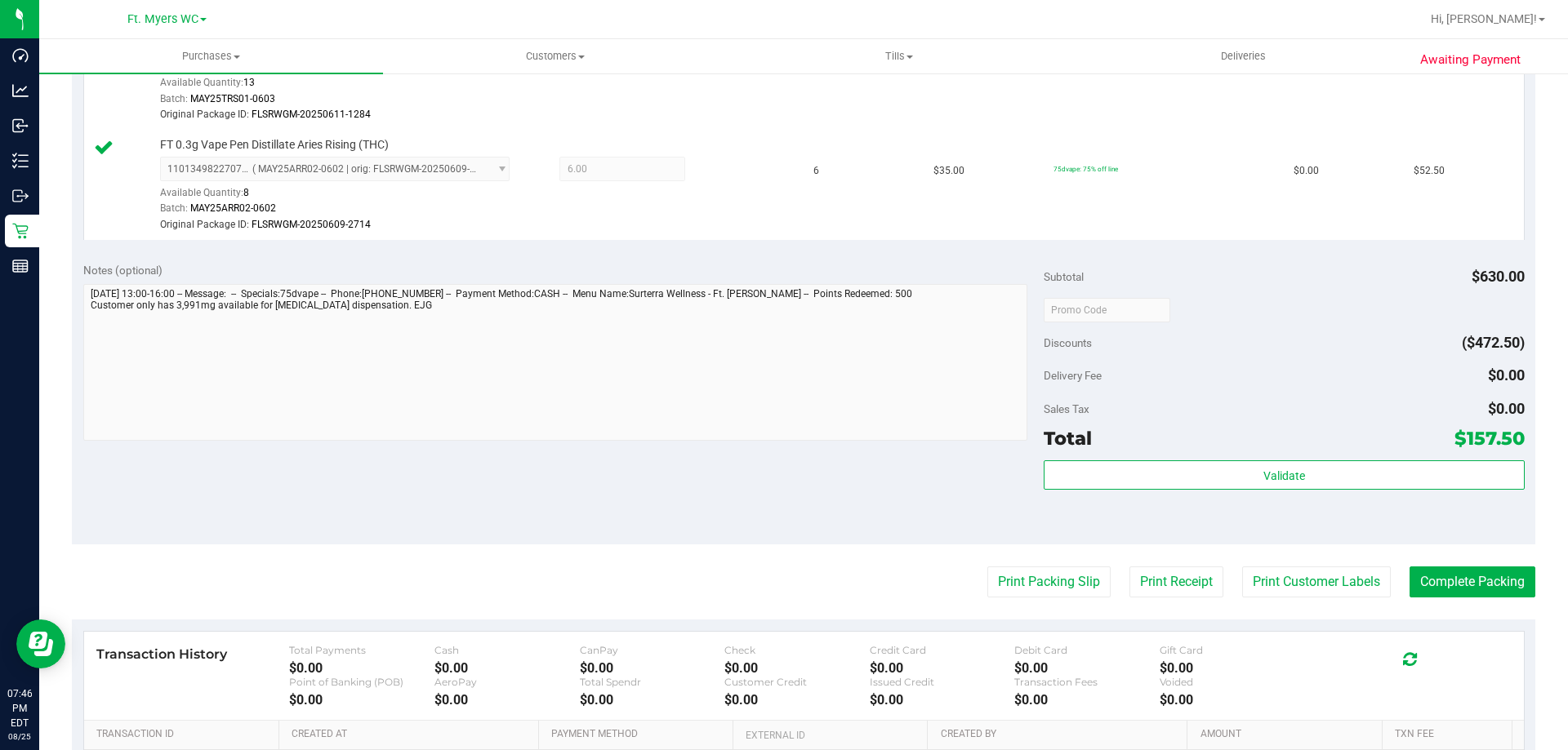
scroll to position [571, 0]
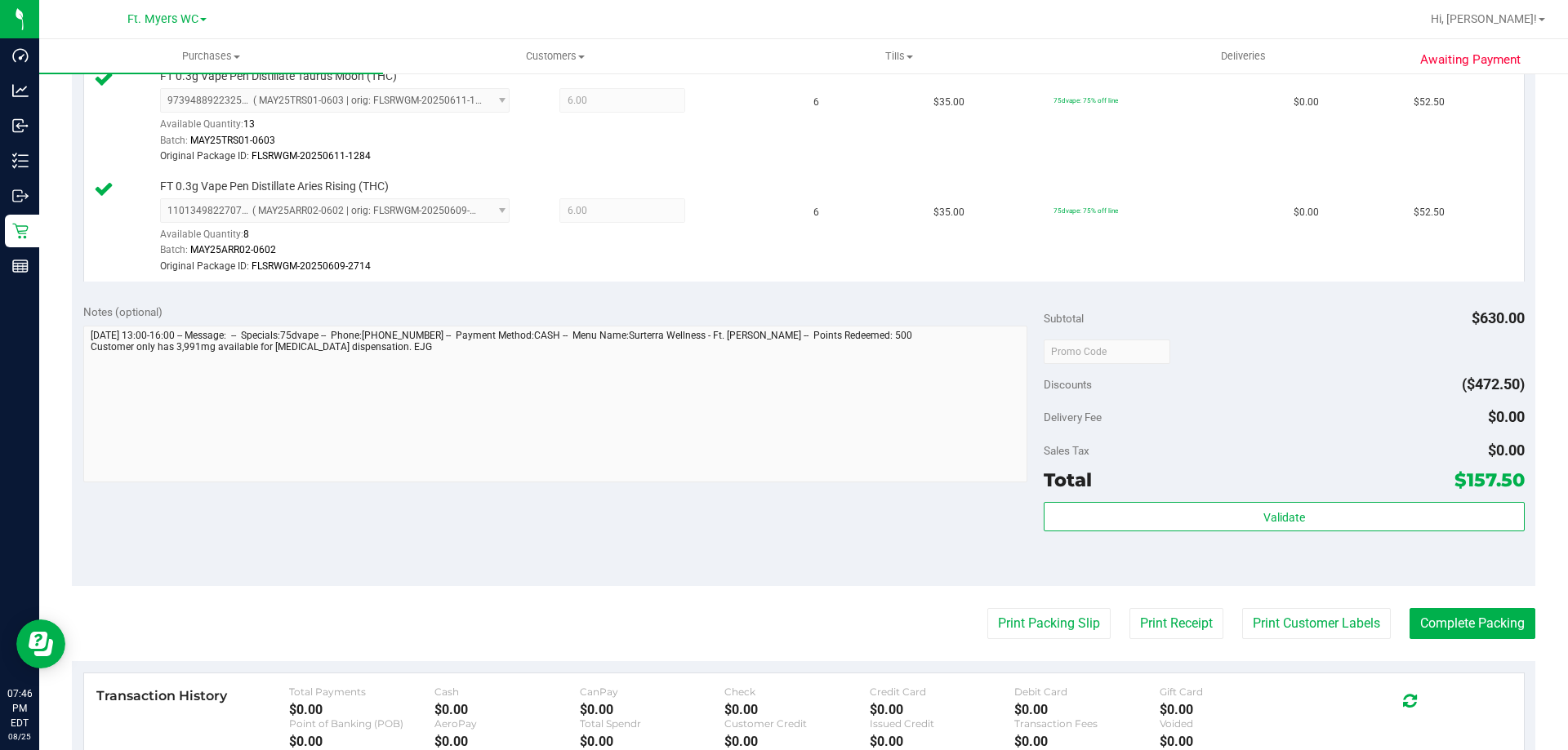
click at [1495, 604] on purchase-details "Back Edit Purchase Cancel Purchase View Profile # 11843722 BioTrack ID: - Submi…" at bounding box center [804, 242] width 1463 height 1450
click at [1492, 627] on button "Complete Packing" at bounding box center [1472, 624] width 125 height 31
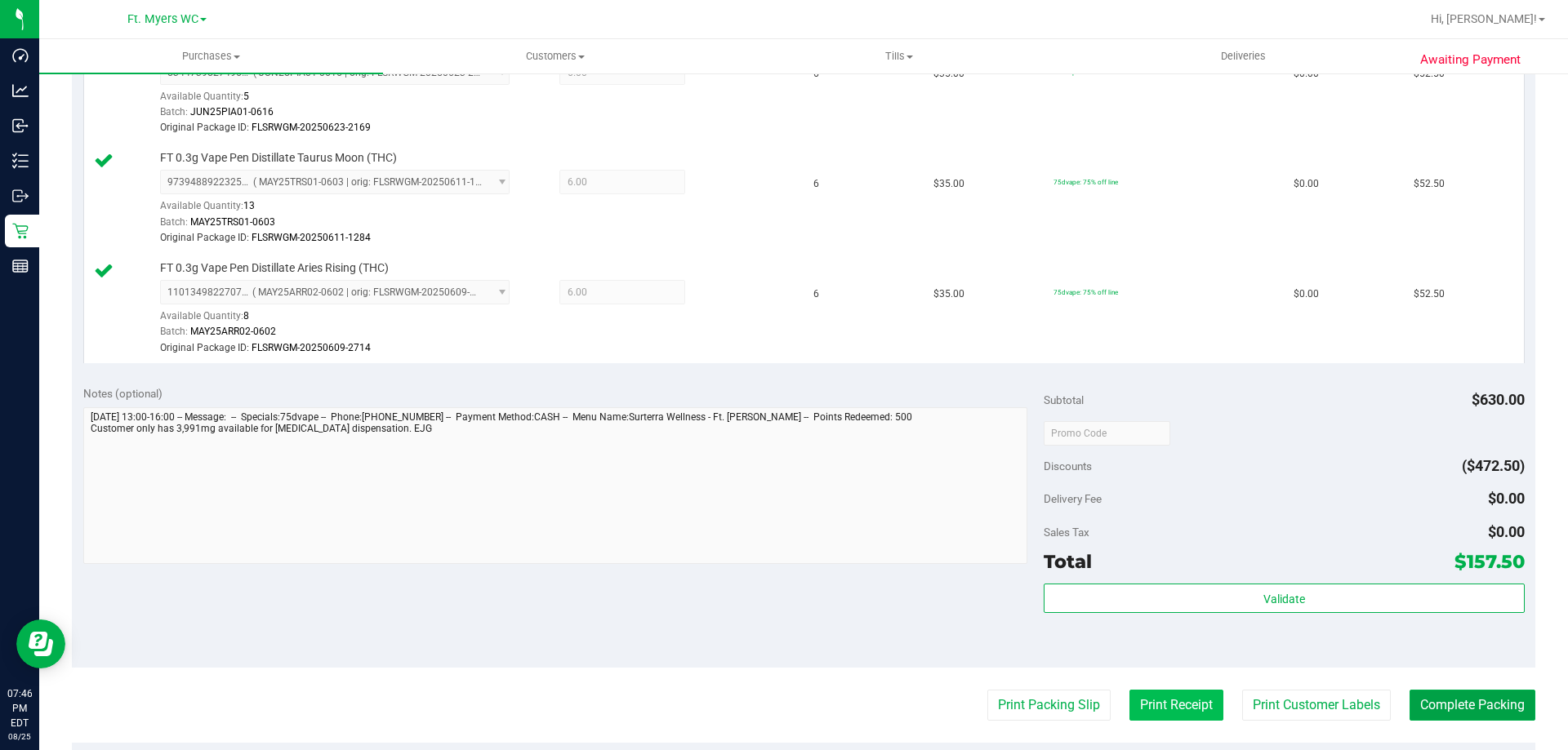
scroll to position [820, 0]
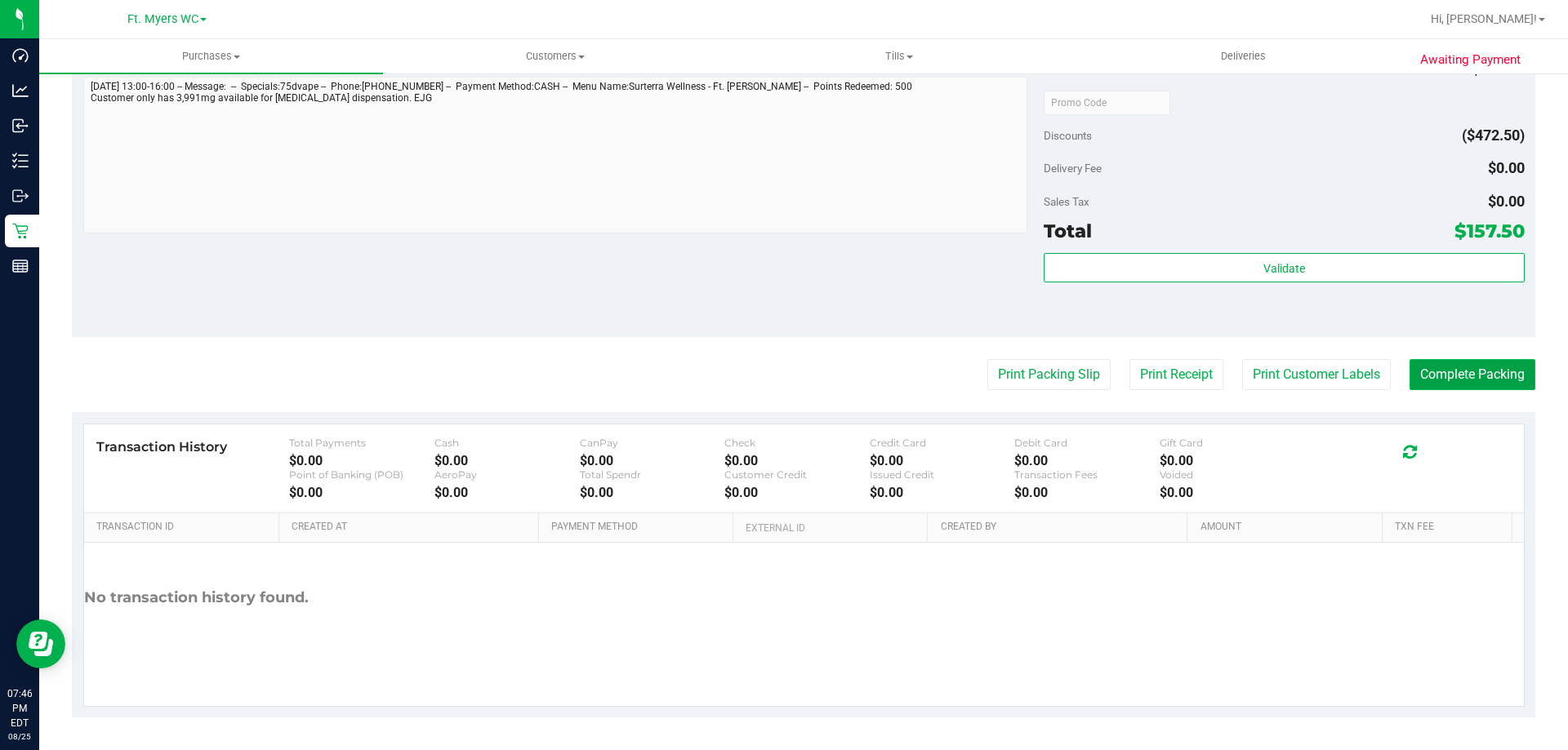
click at [1448, 369] on button "Complete Packing" at bounding box center [1472, 374] width 125 height 31
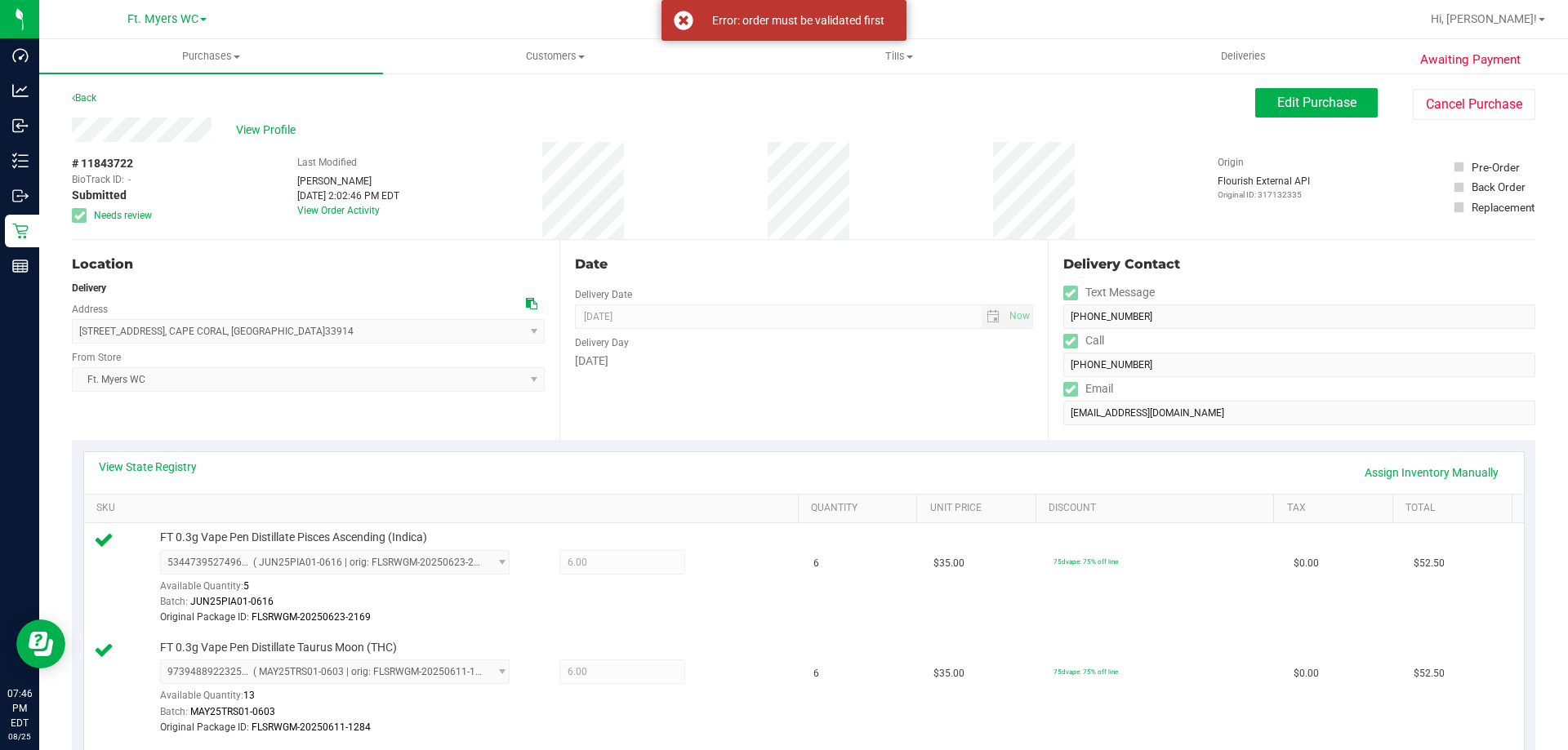
scroll to position [490, 0]
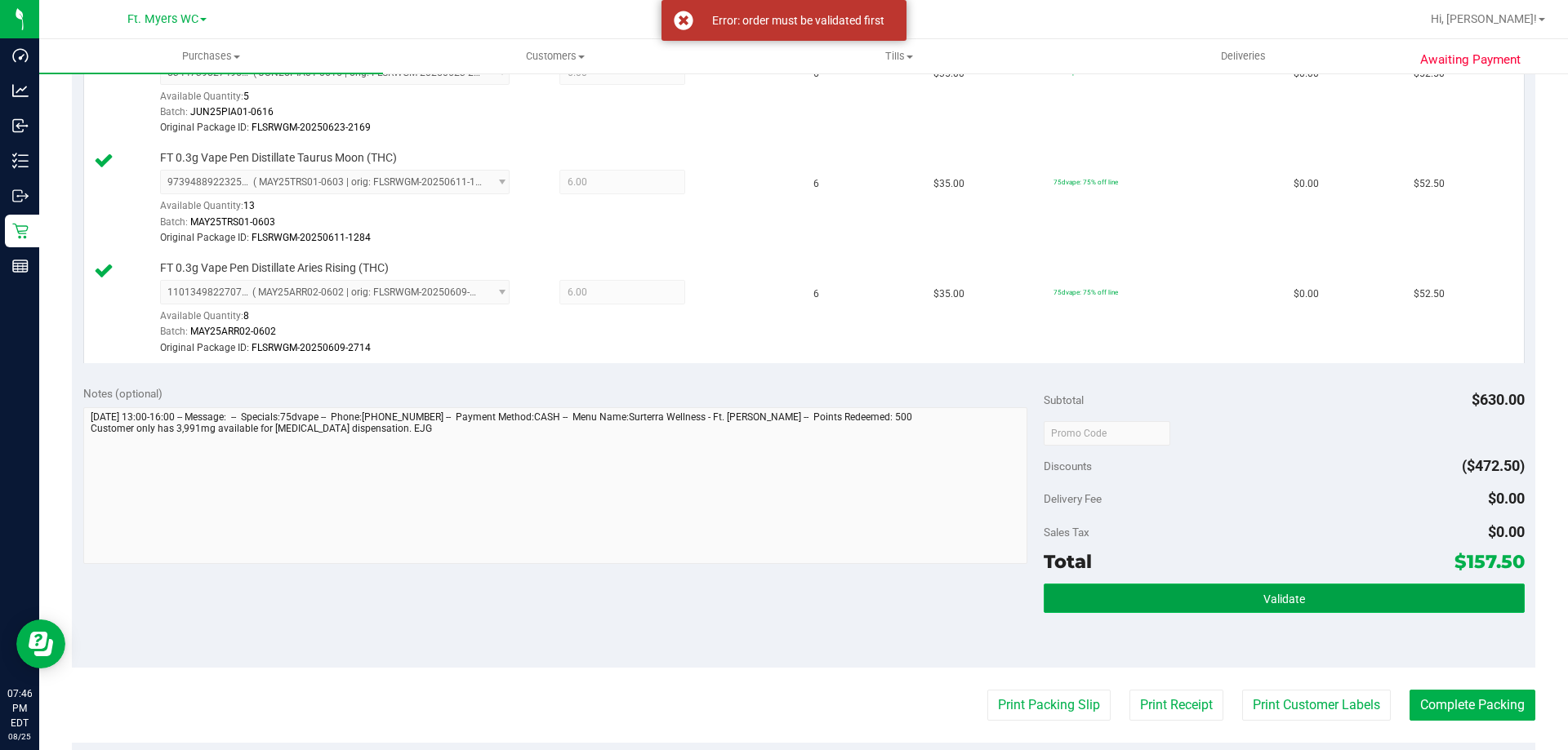
click at [1291, 609] on button "Validate" at bounding box center [1284, 598] width 480 height 29
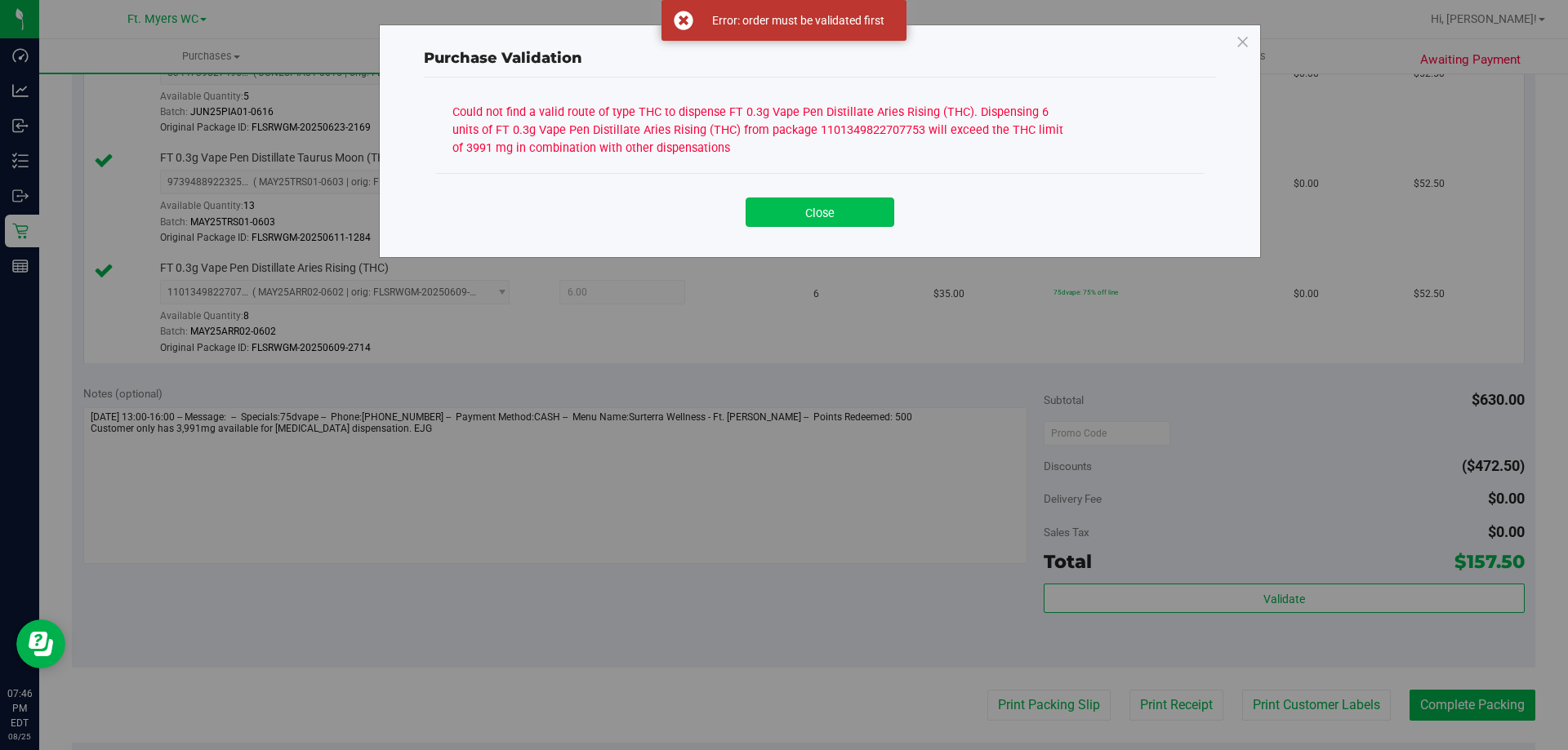
click at [876, 221] on button "Close" at bounding box center [820, 211] width 148 height 29
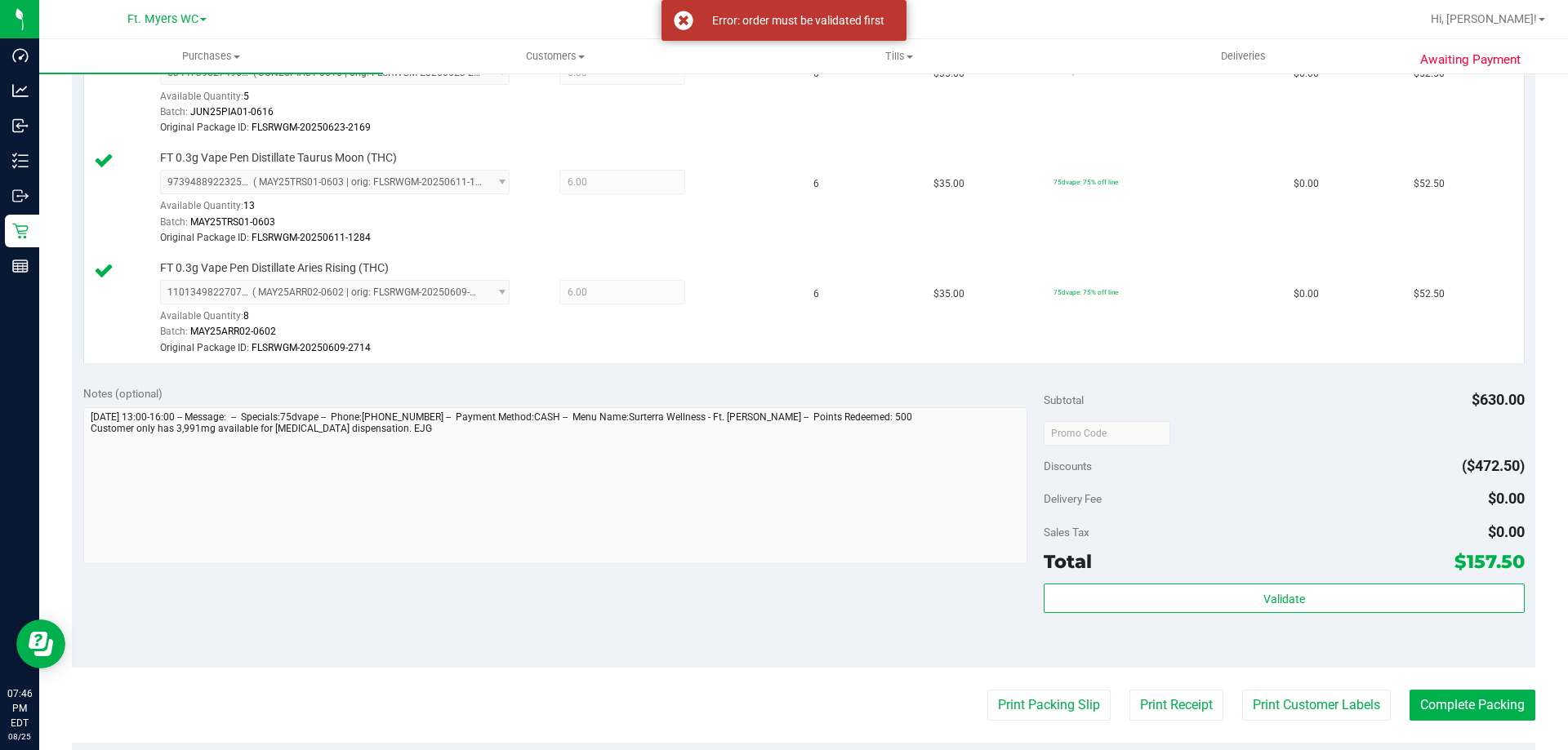
scroll to position [0, 0]
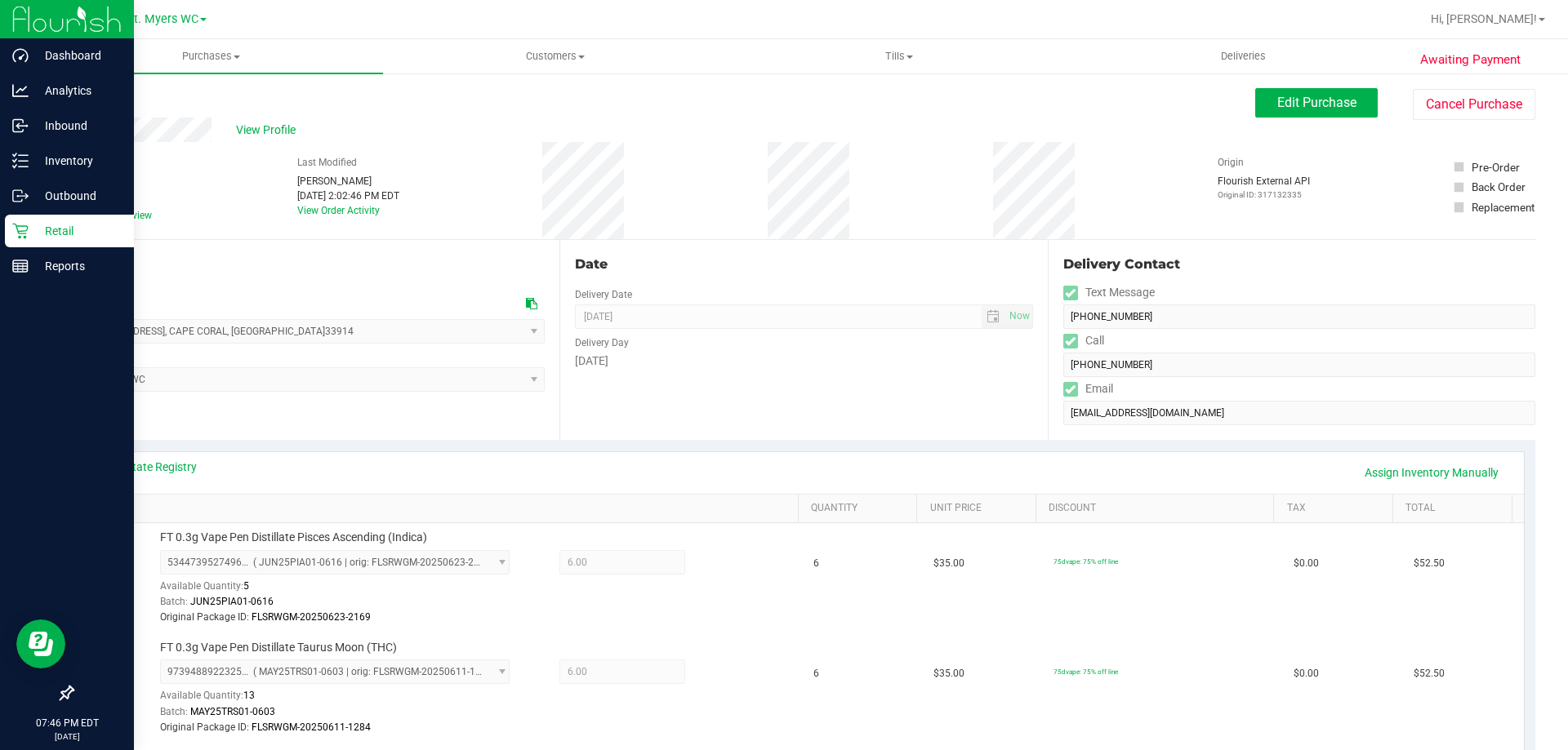
click at [56, 229] on p "Retail" at bounding box center [77, 231] width 98 height 20
